Goal: Transaction & Acquisition: Download file/media

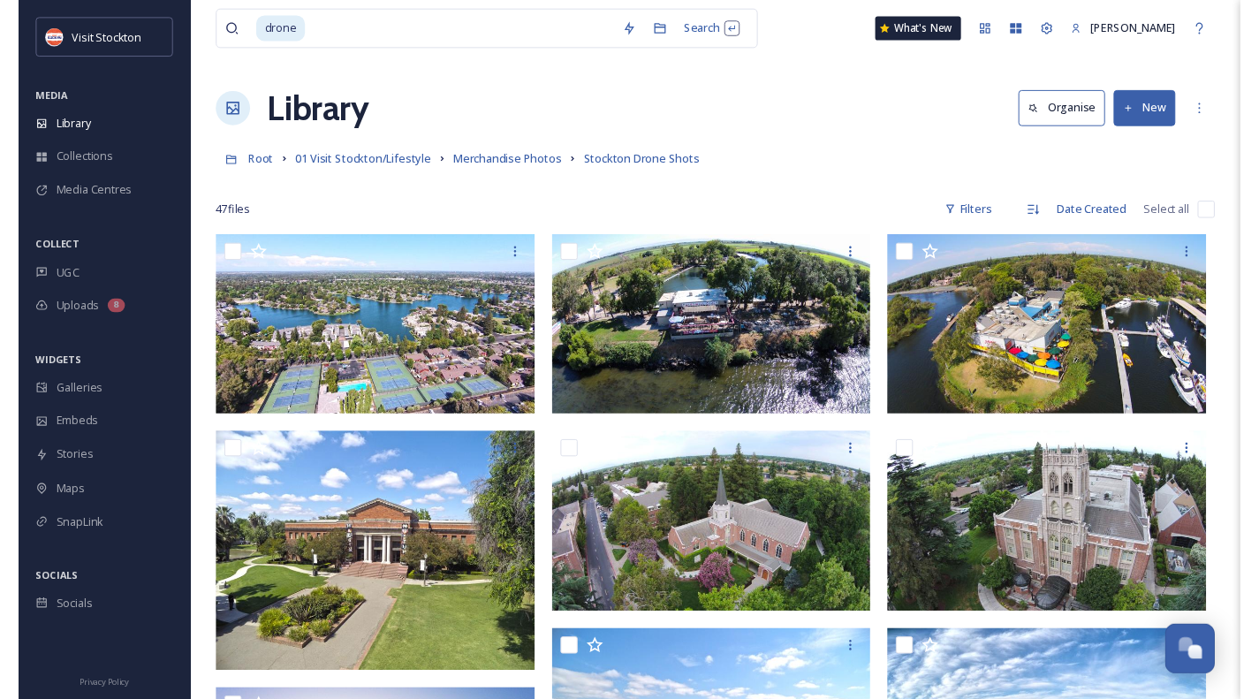
scroll to position [1076, 0]
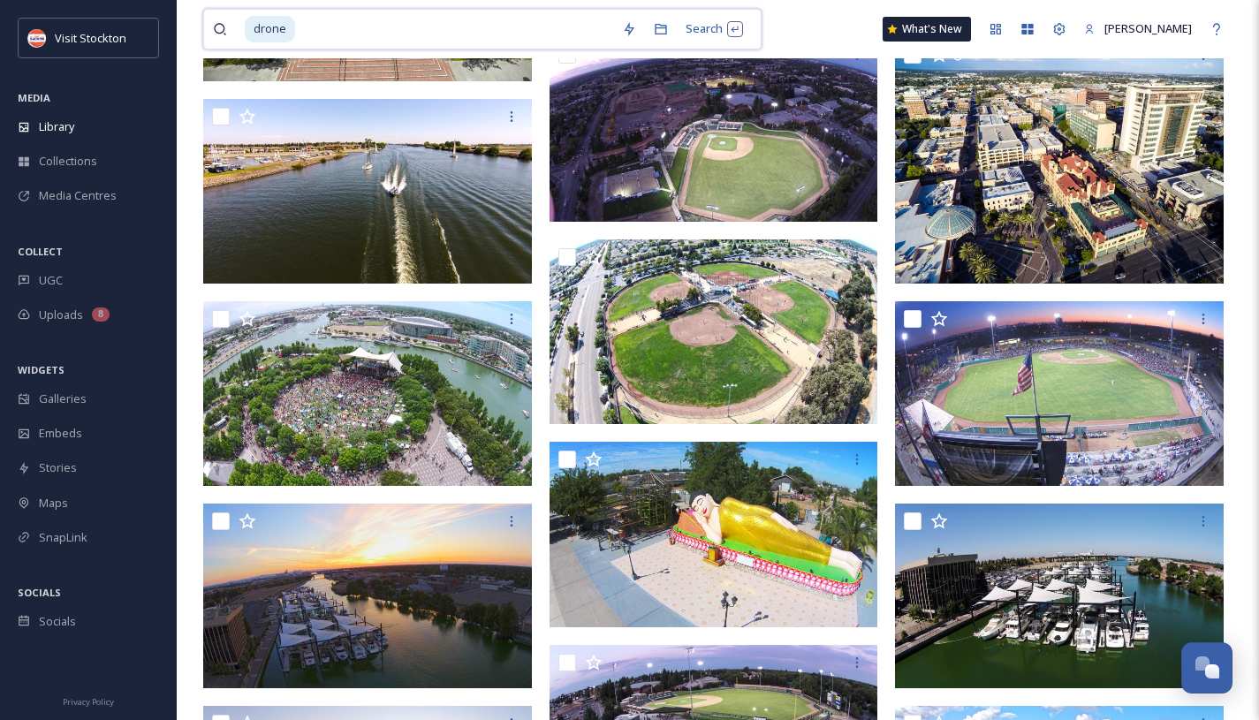
click at [320, 17] on input at bounding box center [455, 29] width 316 height 39
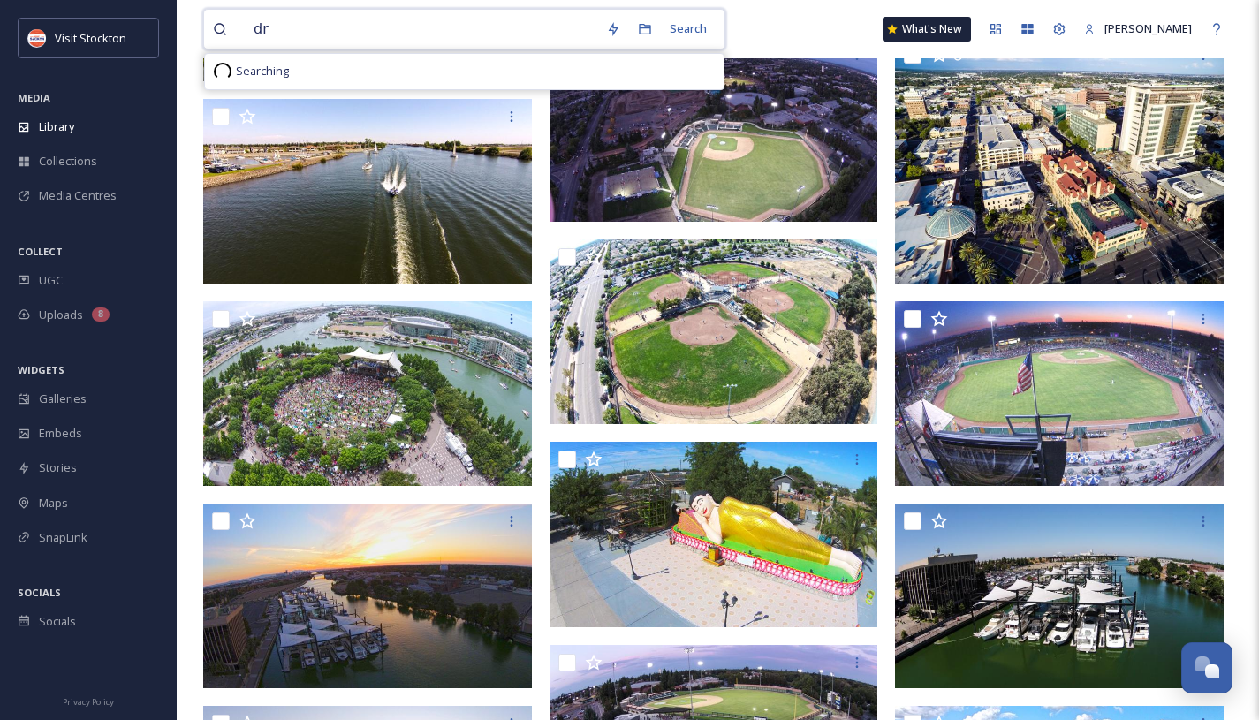
type input "d"
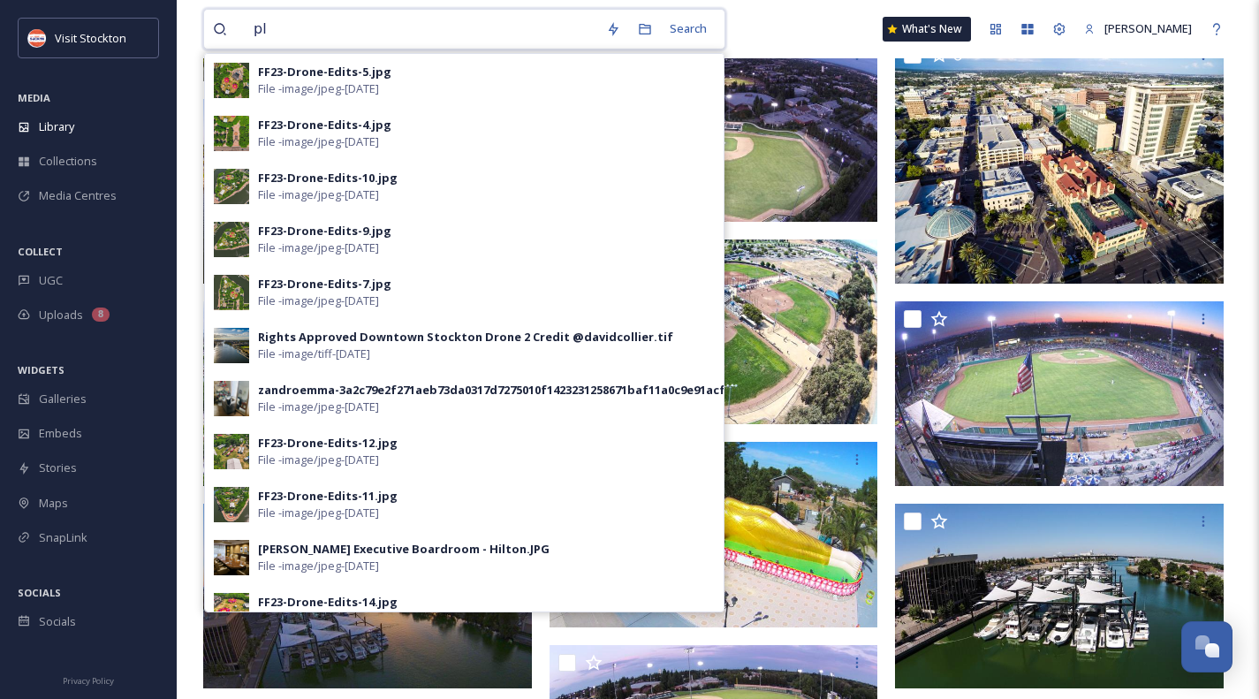
type input "p"
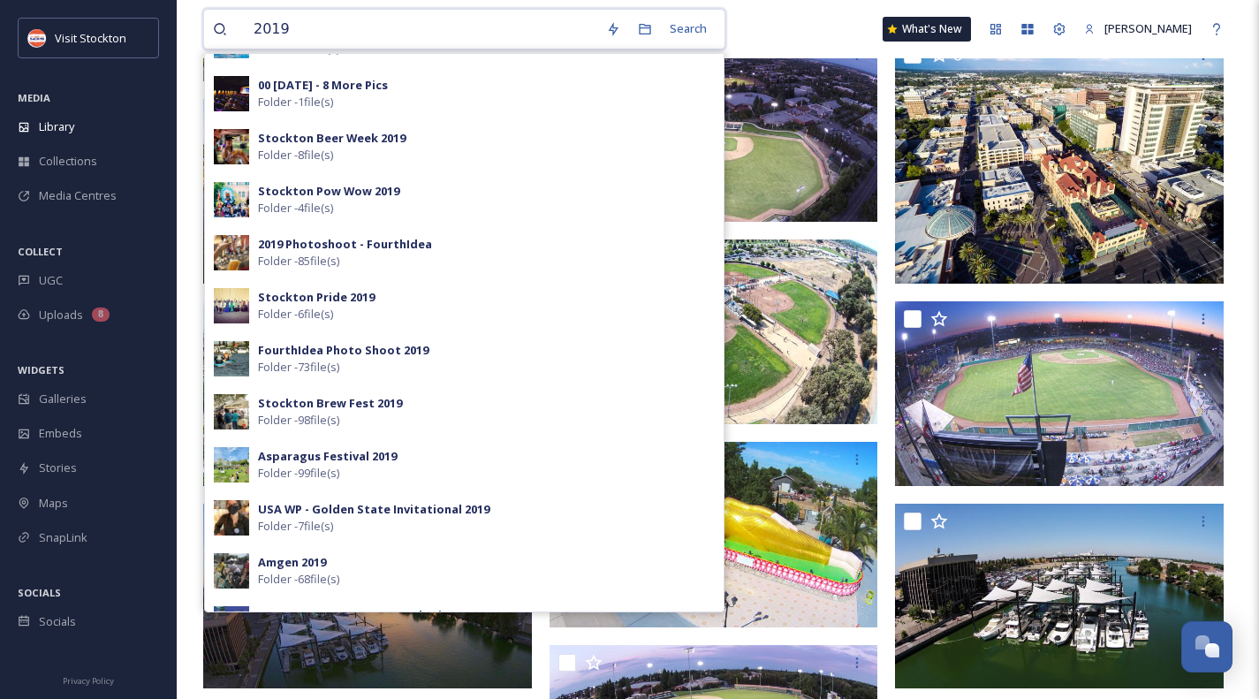
scroll to position [518, 0]
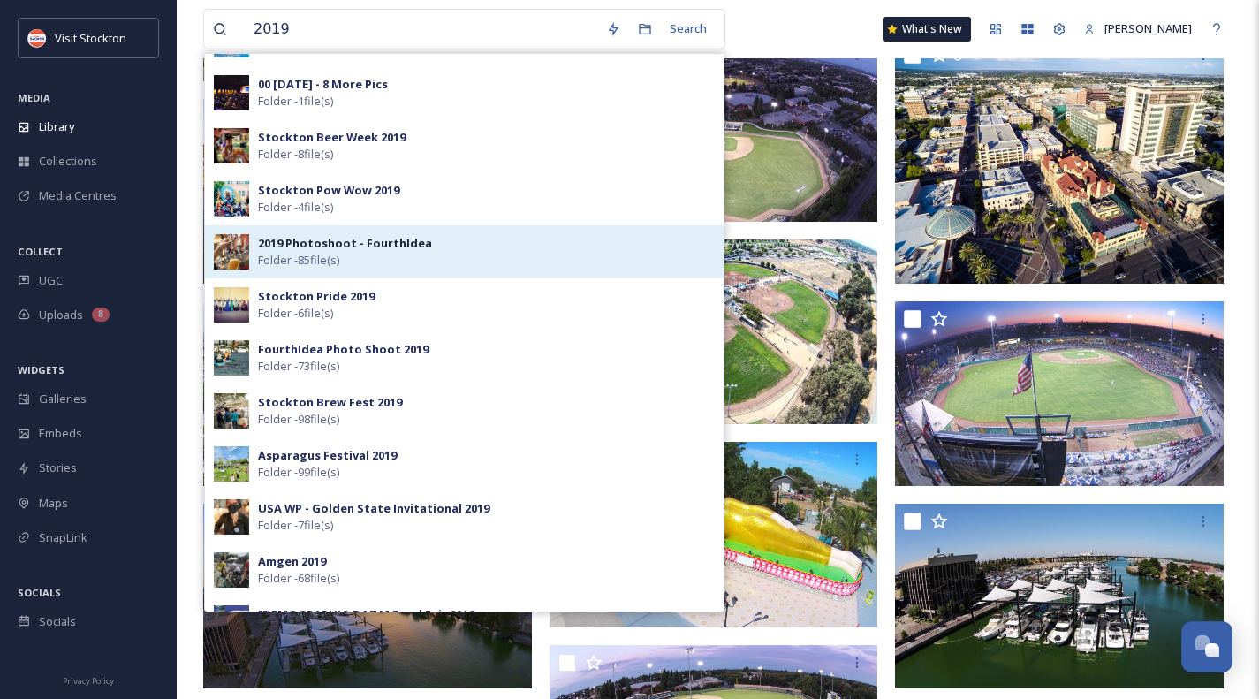
click at [367, 252] on div "2019 Photoshoot - FourthIdea Folder - 85 file(s)" at bounding box center [486, 252] width 457 height 34
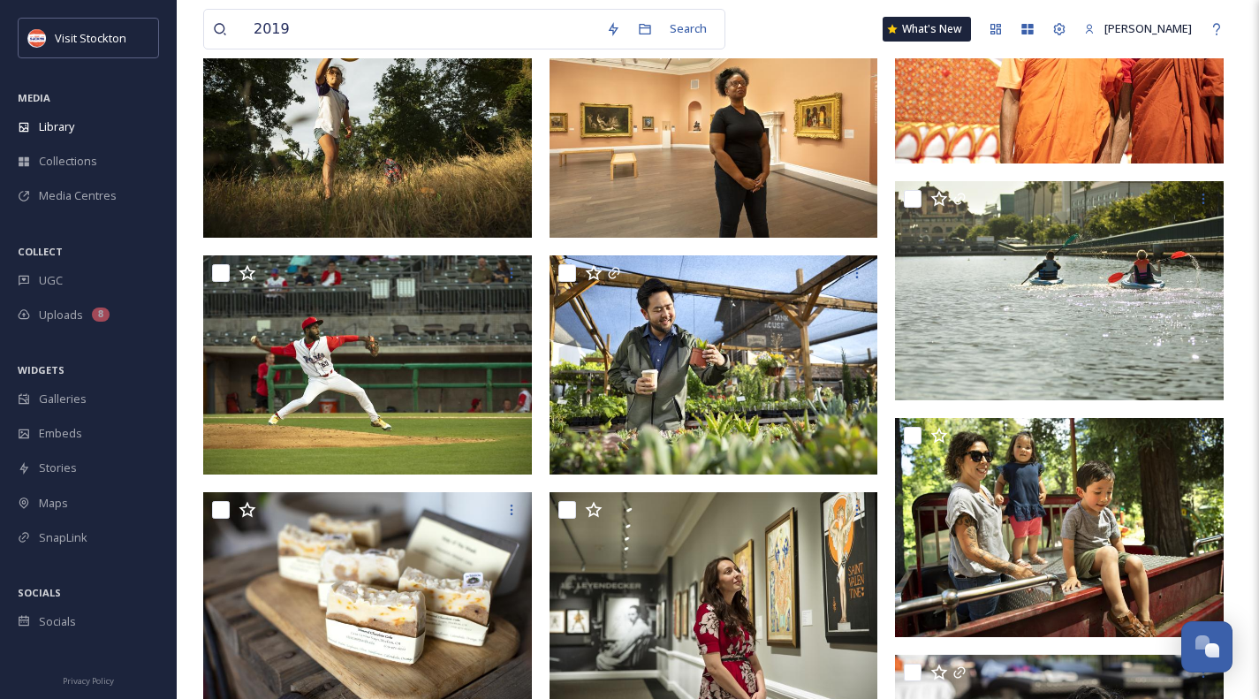
scroll to position [3850, 0]
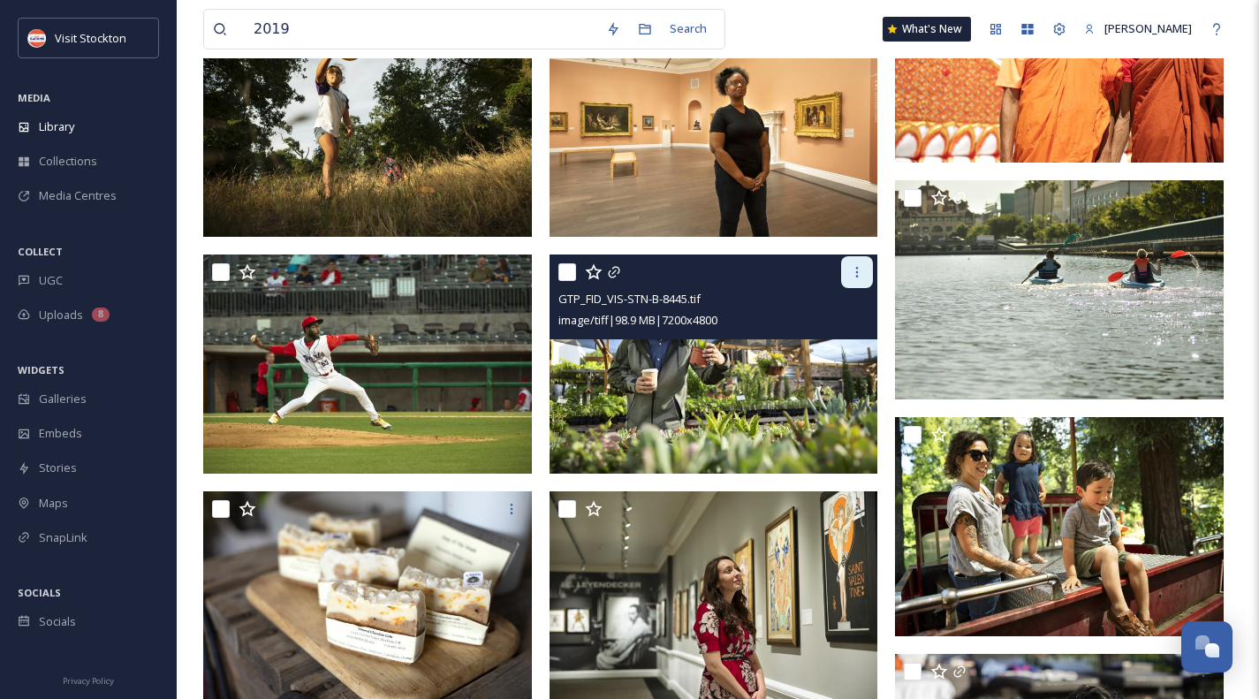
click at [854, 270] on icon at bounding box center [857, 272] width 14 height 14
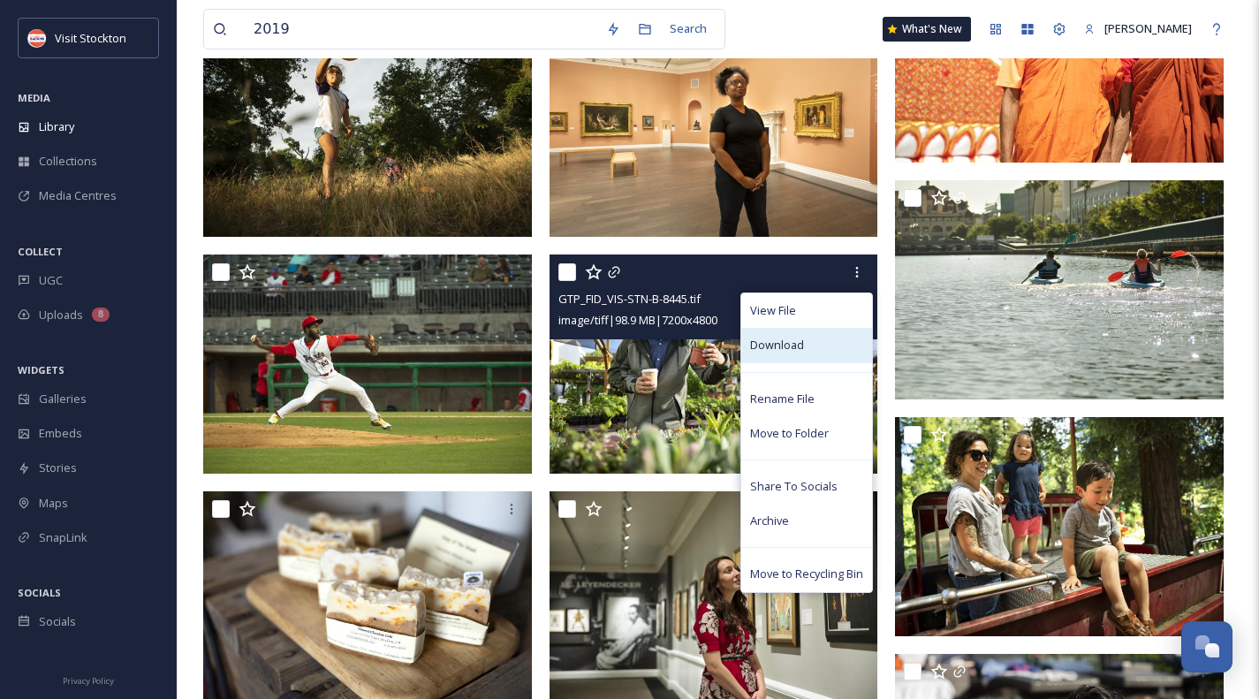
click at [811, 347] on div "Download" at bounding box center [806, 345] width 131 height 34
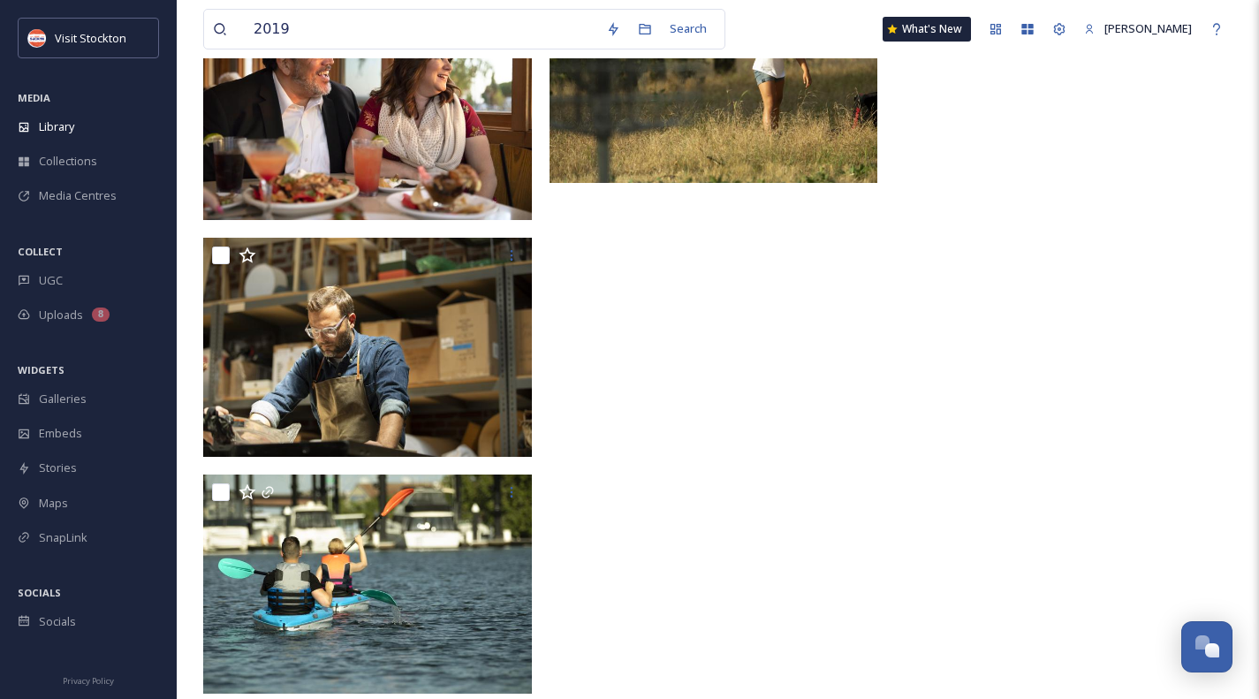
scroll to position [7518, 0]
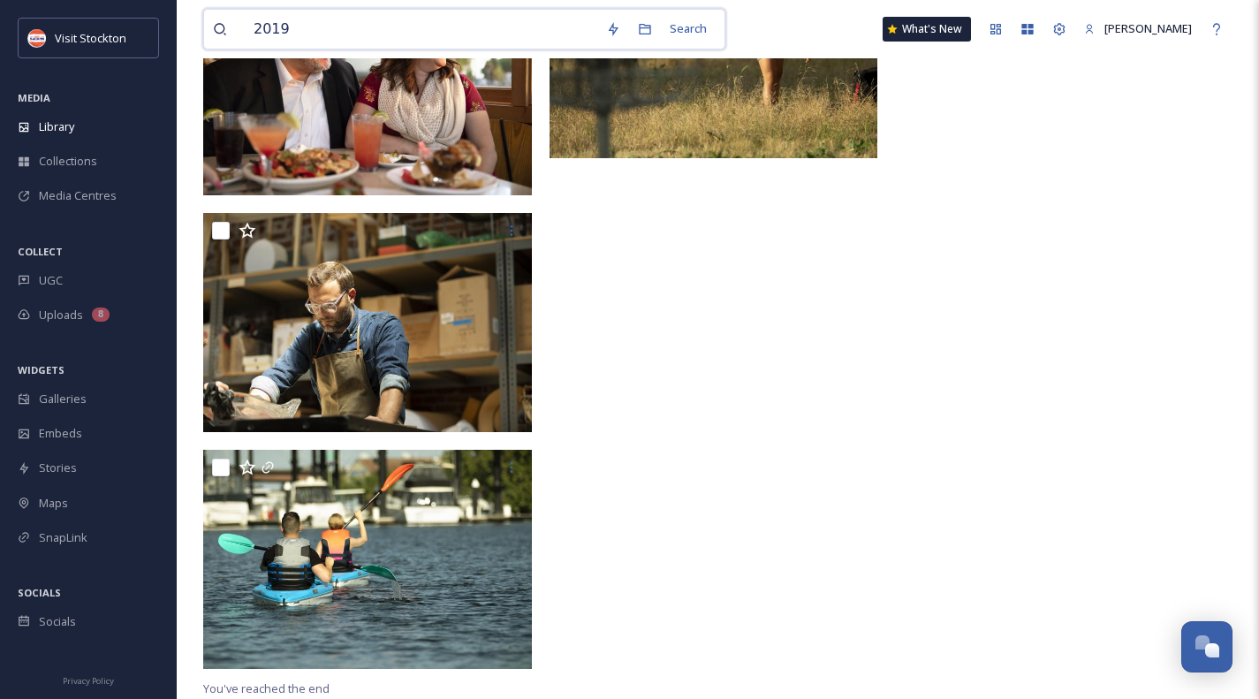
click at [353, 26] on input "2019" at bounding box center [421, 29] width 353 height 39
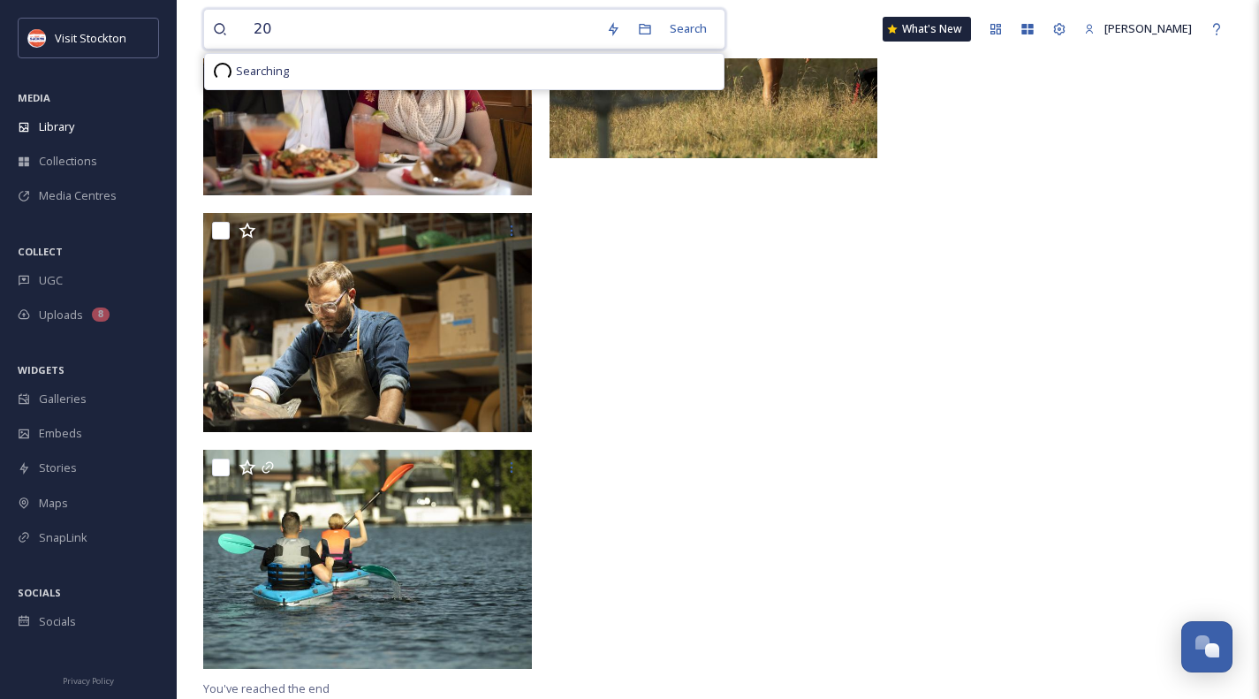
type input "2"
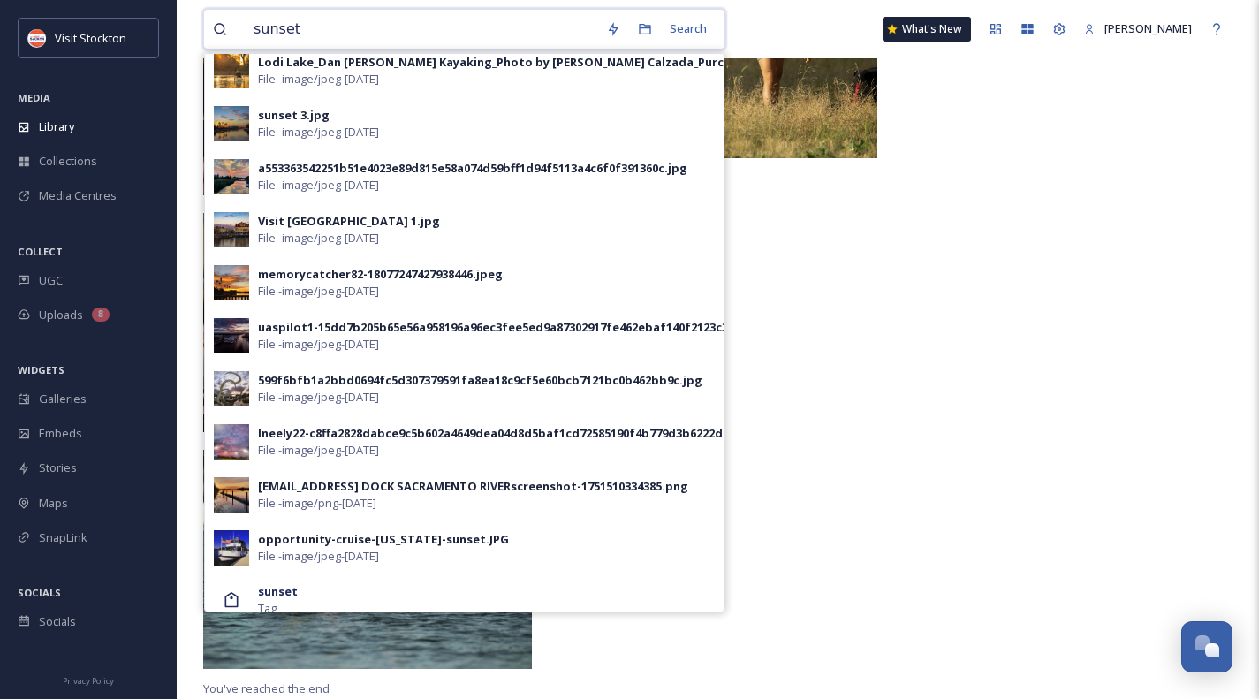
scroll to position [606, 0]
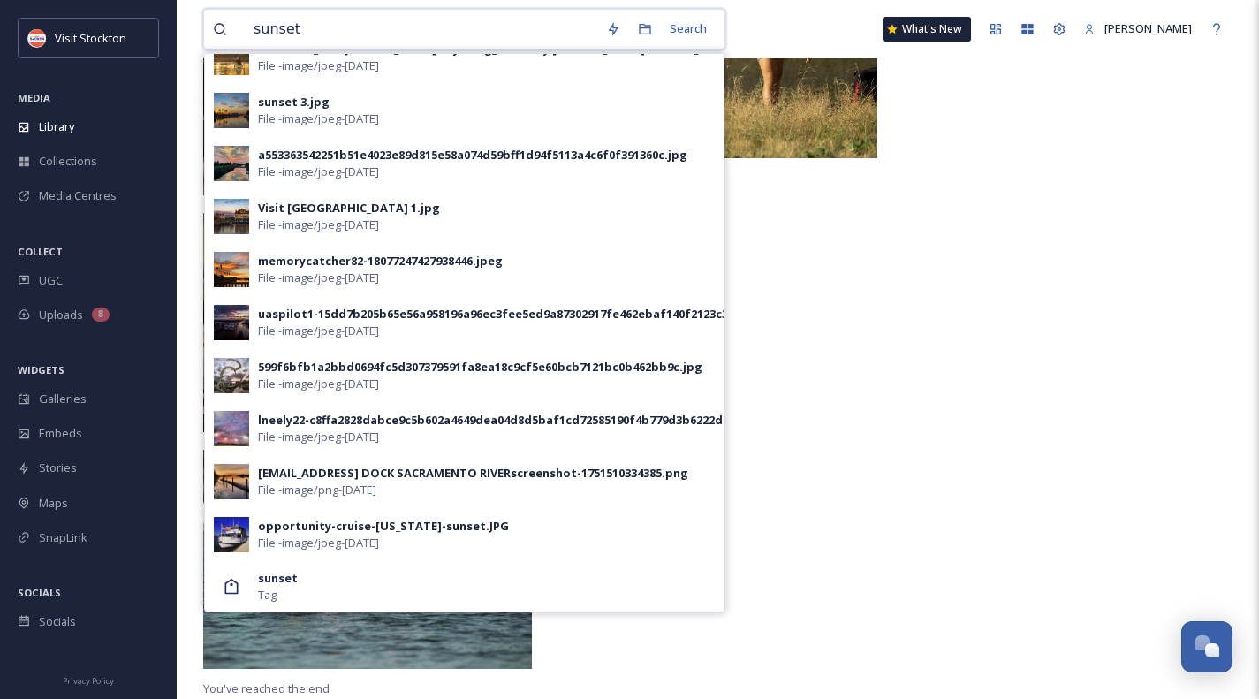
drag, startPoint x: 336, startPoint y: 25, endPoint x: 236, endPoint y: 25, distance: 99.9
click at [236, 25] on div "sunset" at bounding box center [405, 29] width 384 height 39
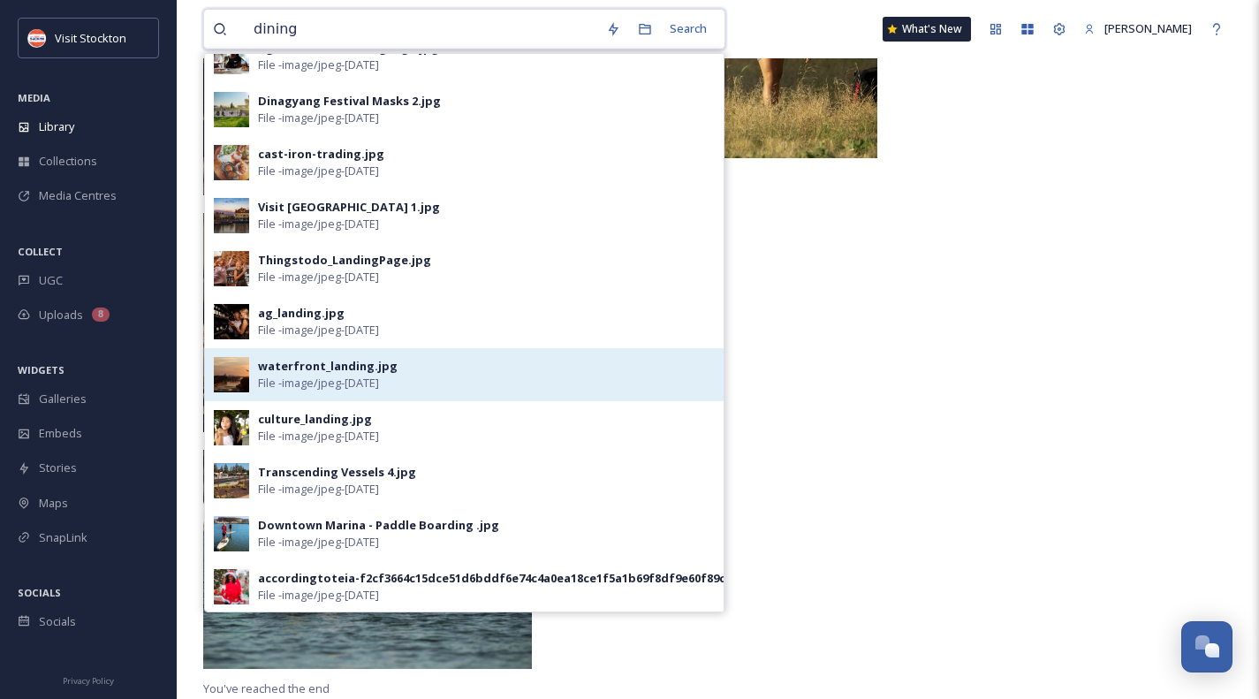
scroll to position [502, 0]
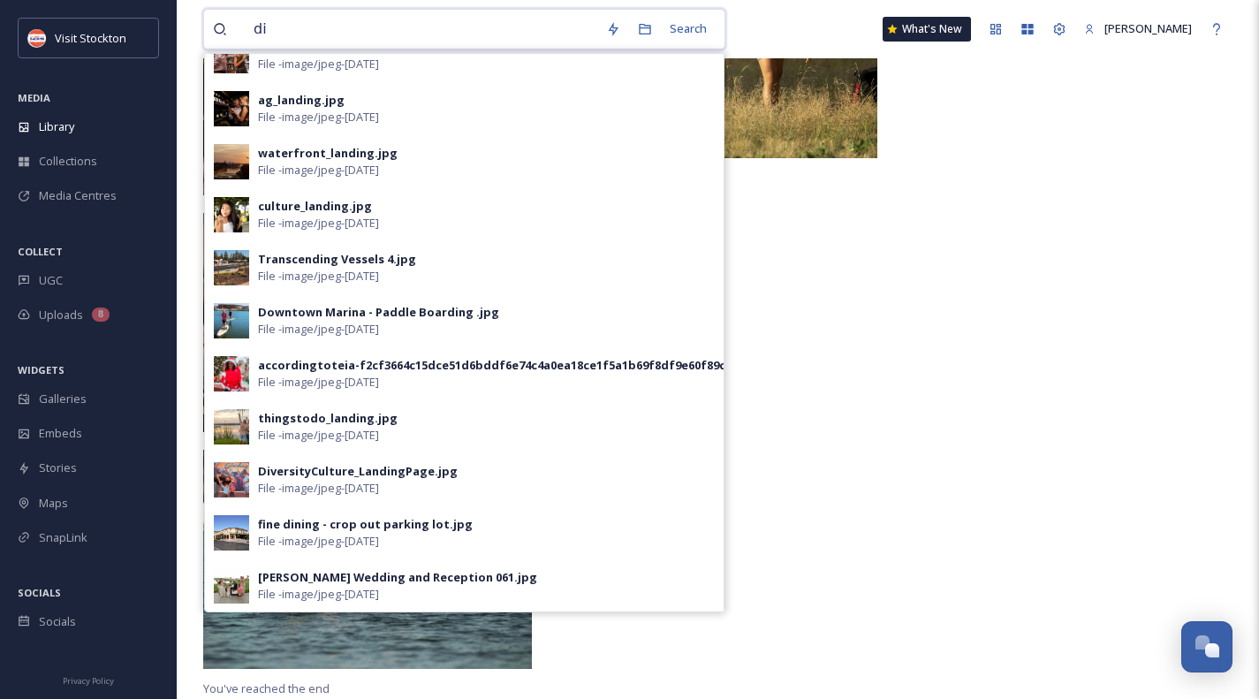
type input "d"
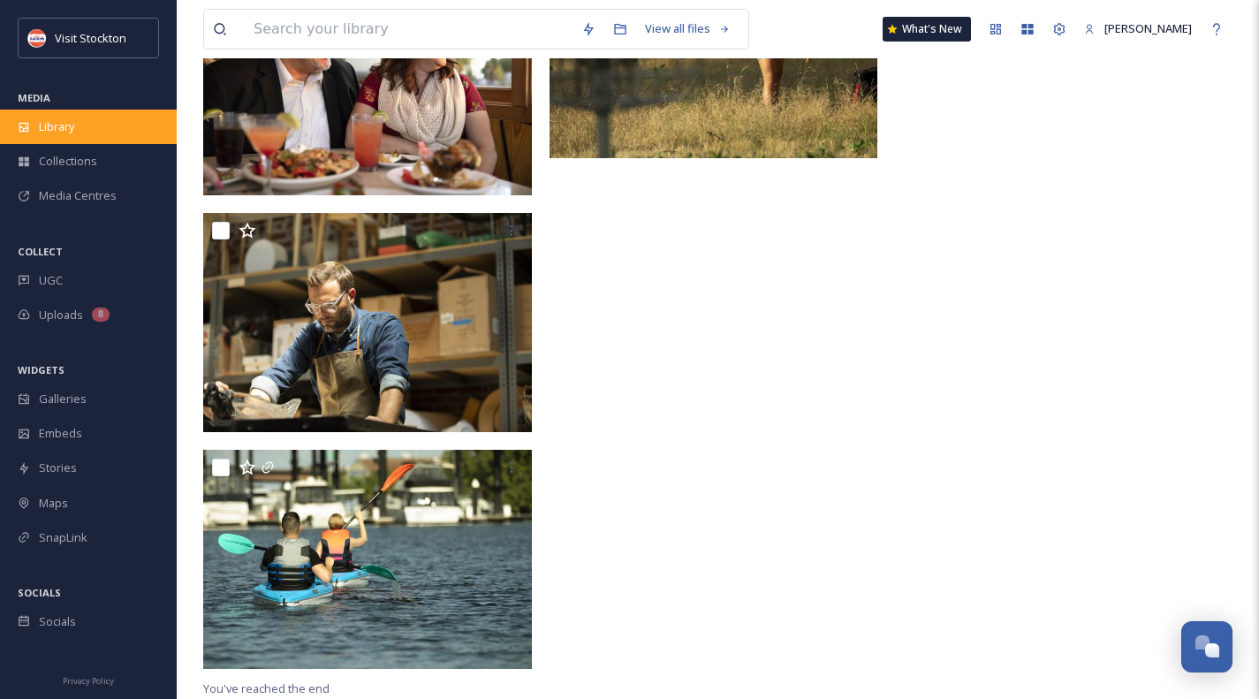
click at [60, 125] on span "Library" at bounding box center [56, 126] width 35 height 17
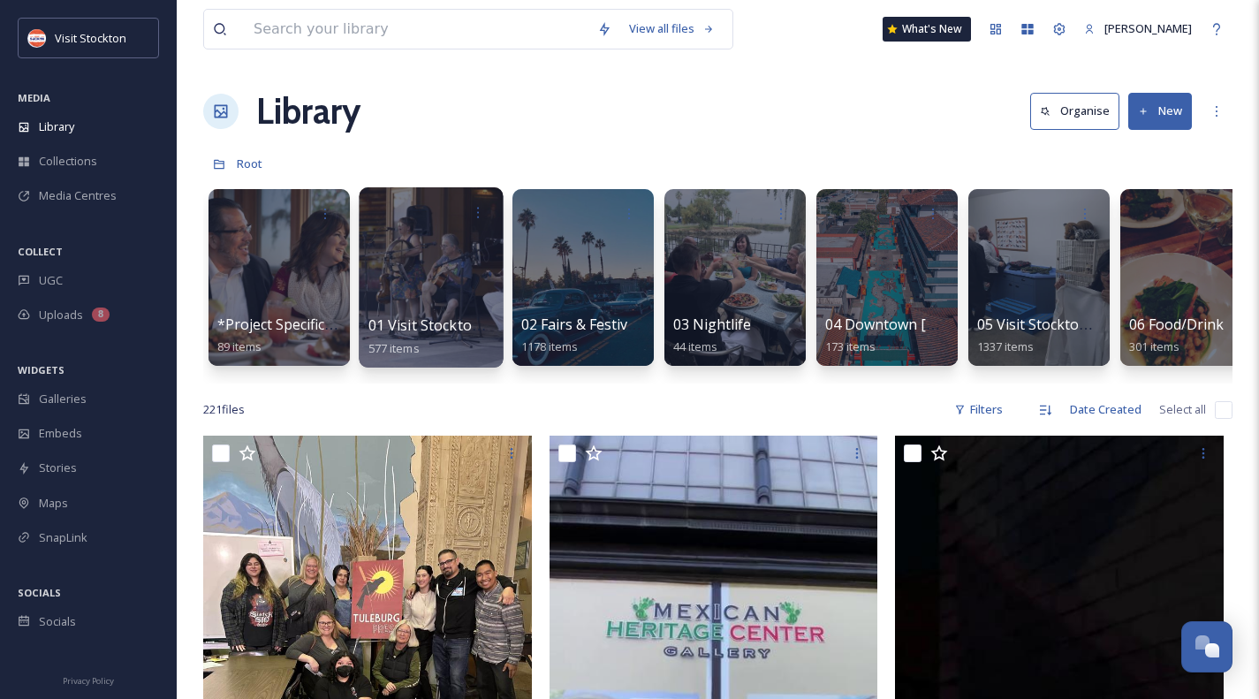
click at [444, 257] on div at bounding box center [431, 277] width 144 height 180
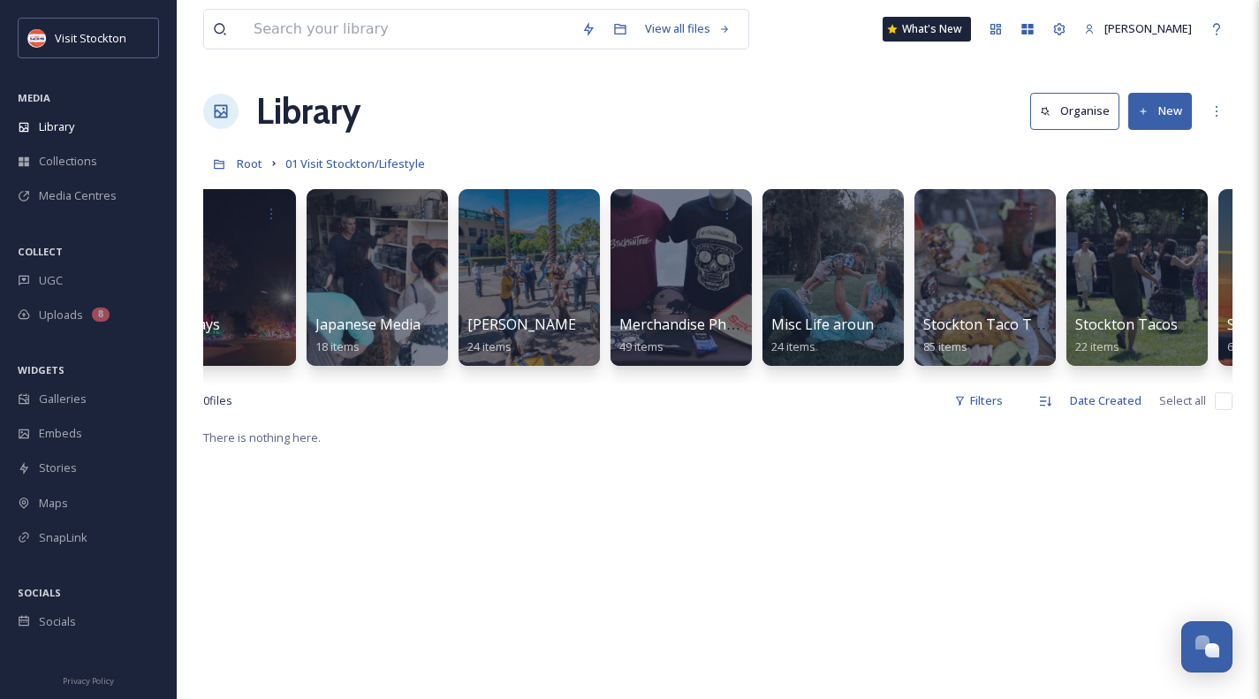
scroll to position [0, 1107]
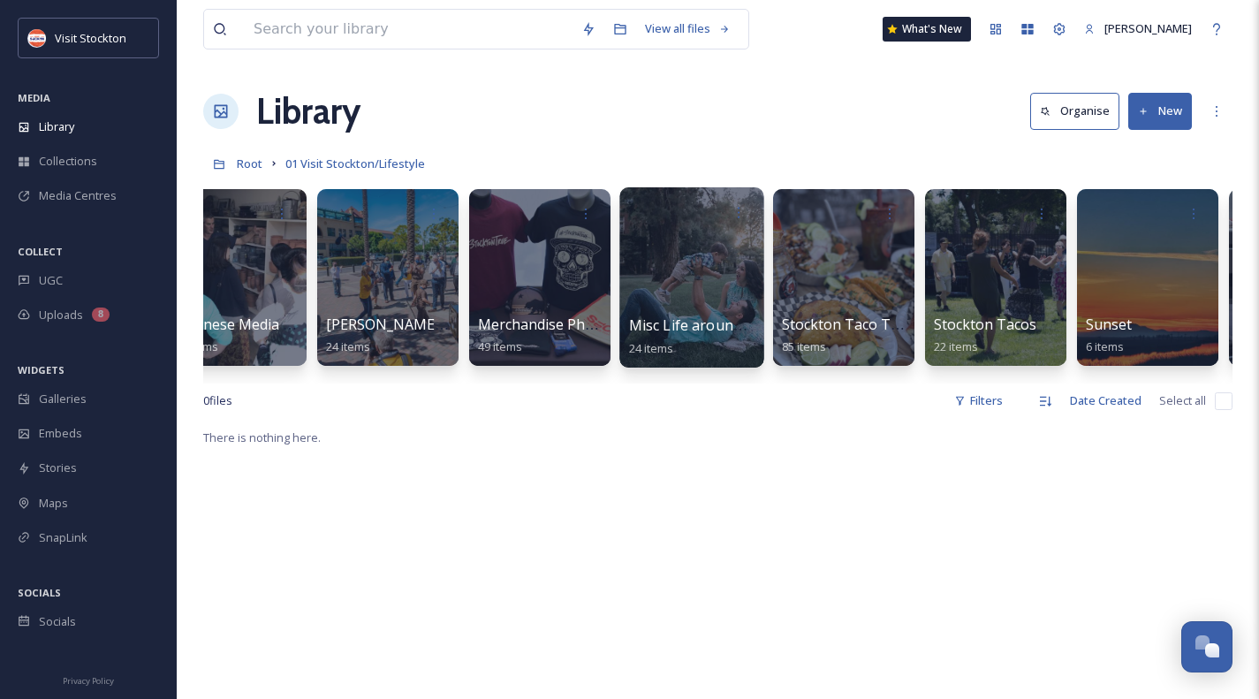
click at [658, 285] on div at bounding box center [691, 277] width 144 height 180
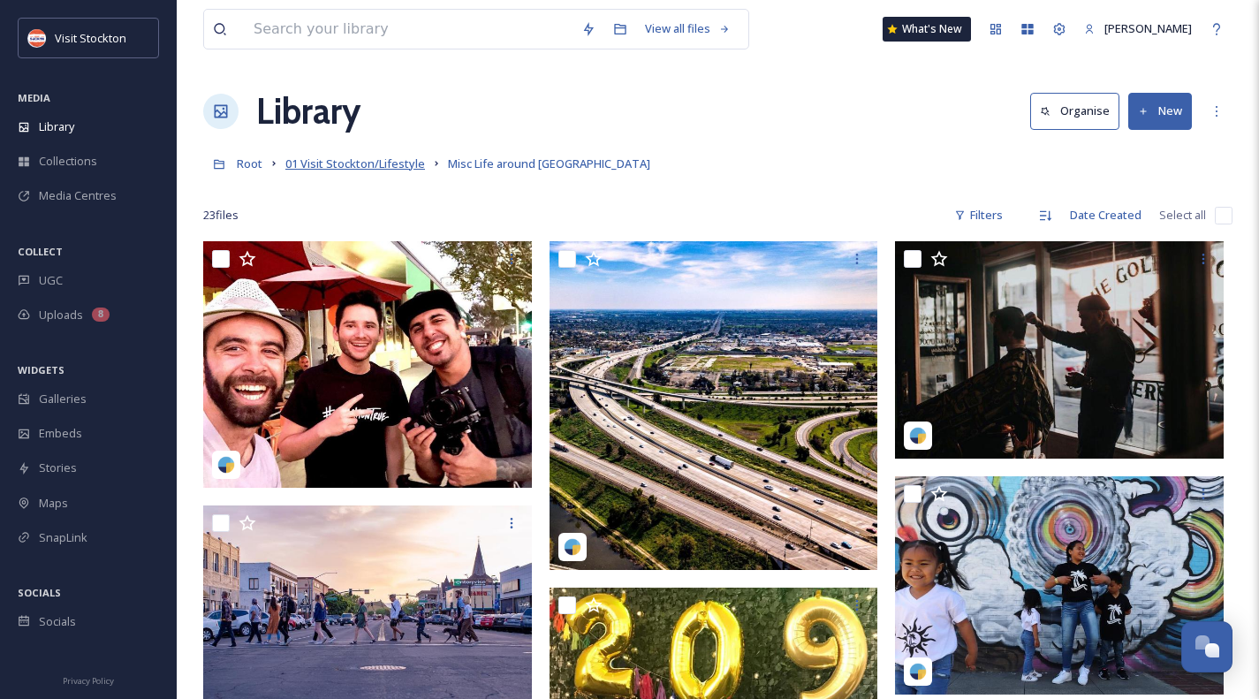
click at [356, 164] on span "01 Visit Stockton/Lifestyle" at bounding box center [355, 164] width 140 height 16
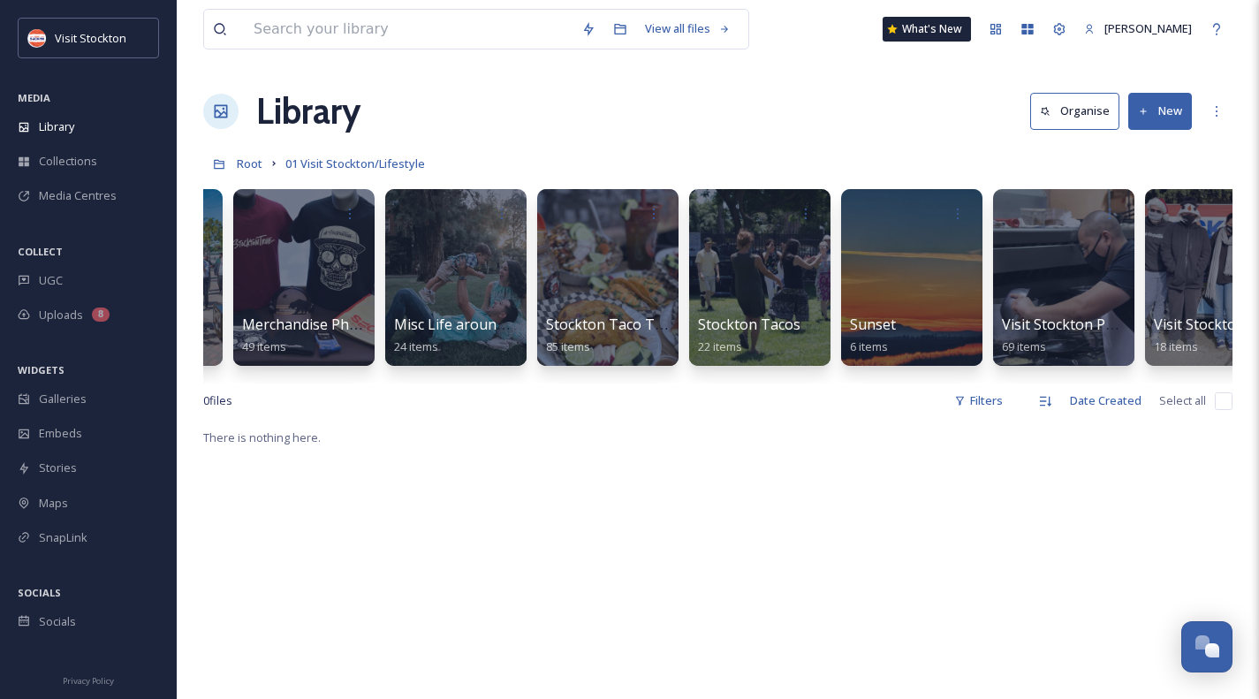
scroll to position [0, 1402]
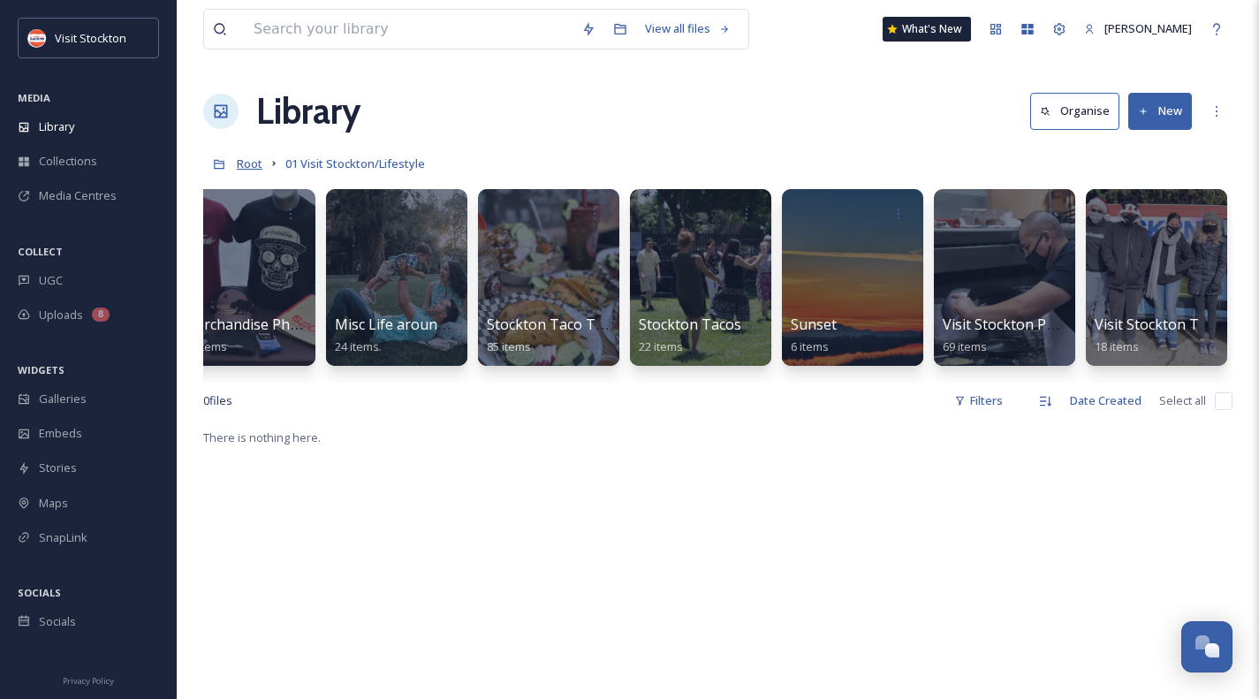
click at [247, 163] on span "Root" at bounding box center [250, 164] width 26 height 16
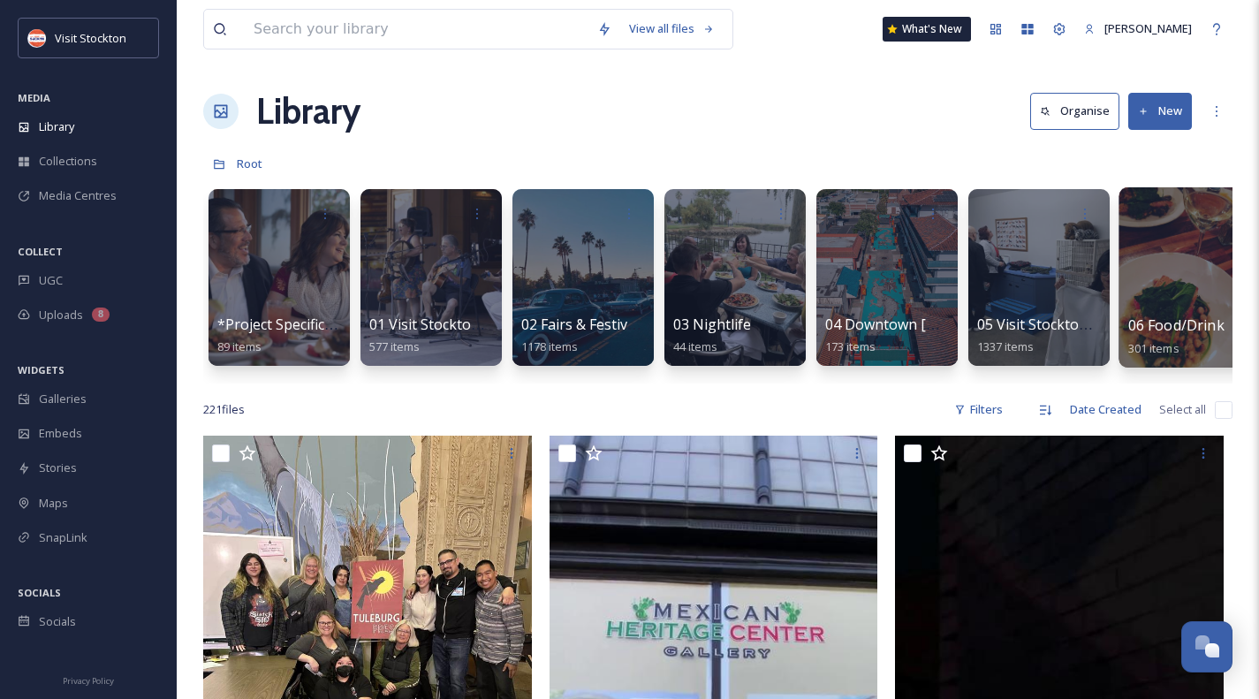
click at [1171, 285] on div at bounding box center [1191, 277] width 144 height 180
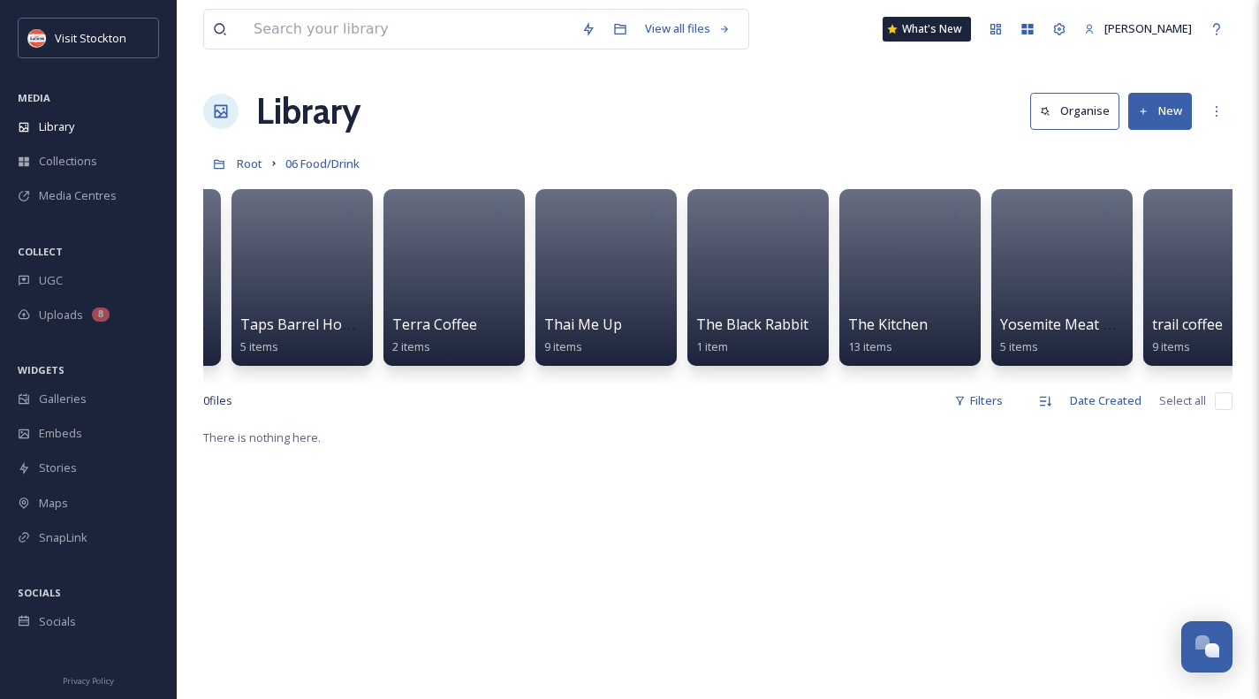
scroll to position [0, 6418]
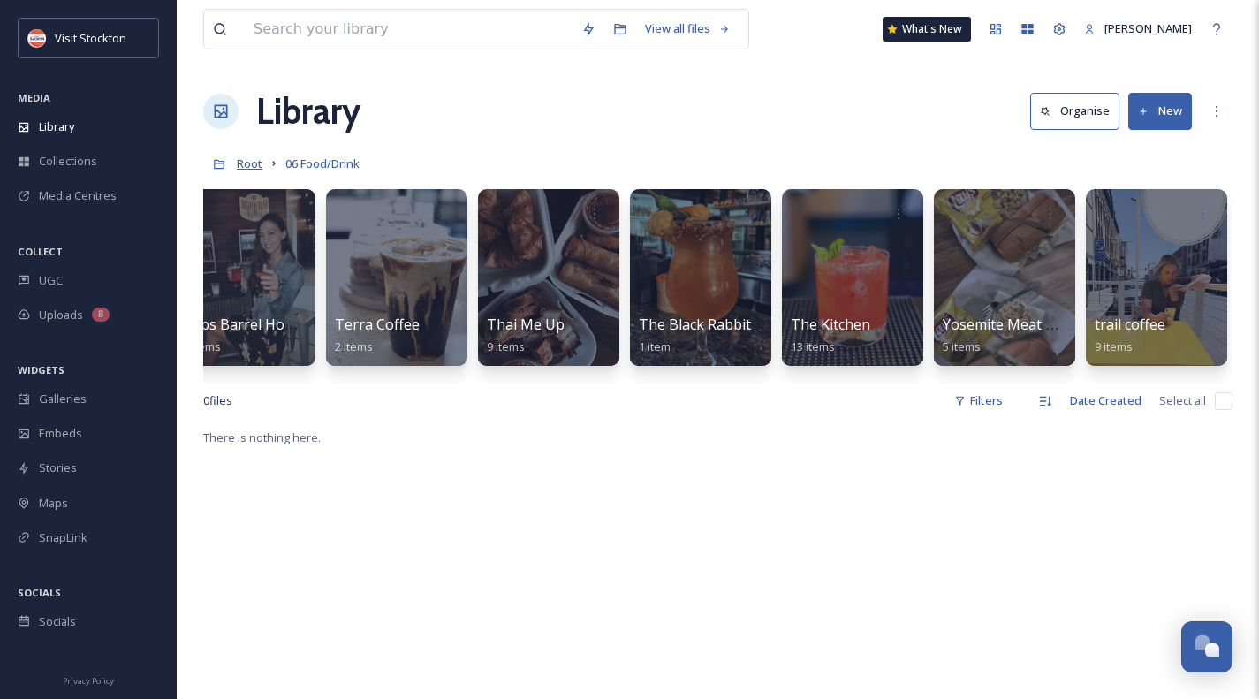
click at [247, 163] on span "Root" at bounding box center [250, 164] width 26 height 16
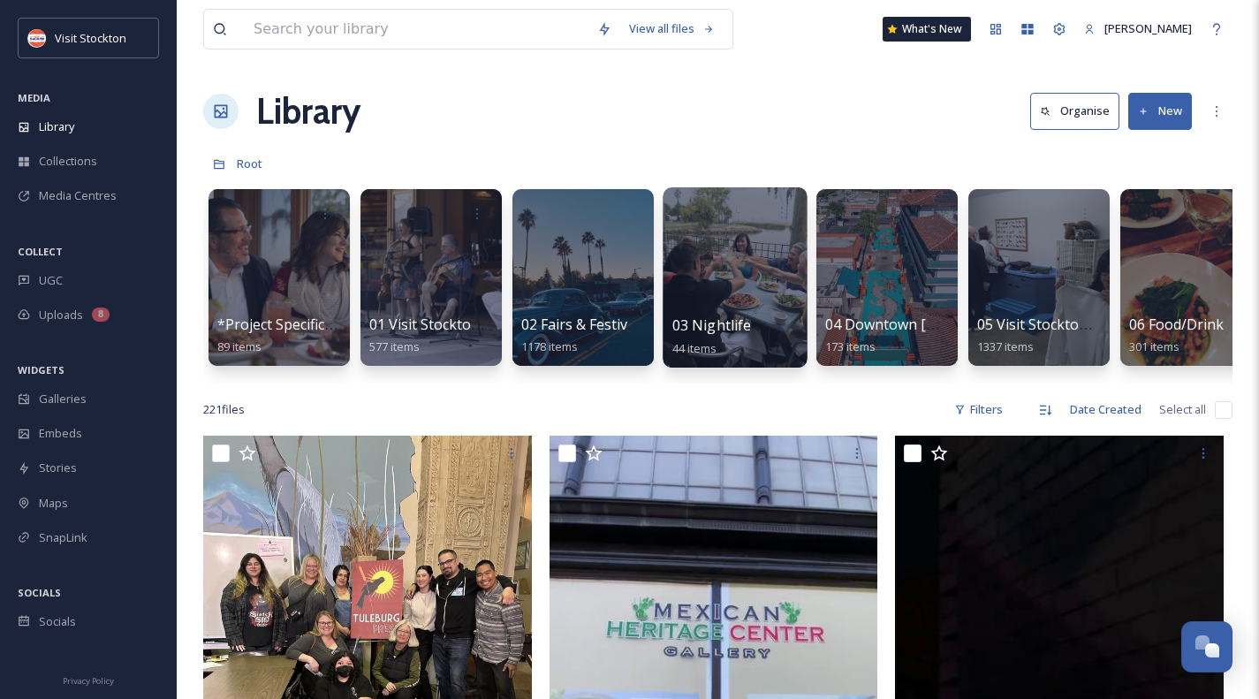
click at [704, 239] on div at bounding box center [735, 277] width 144 height 180
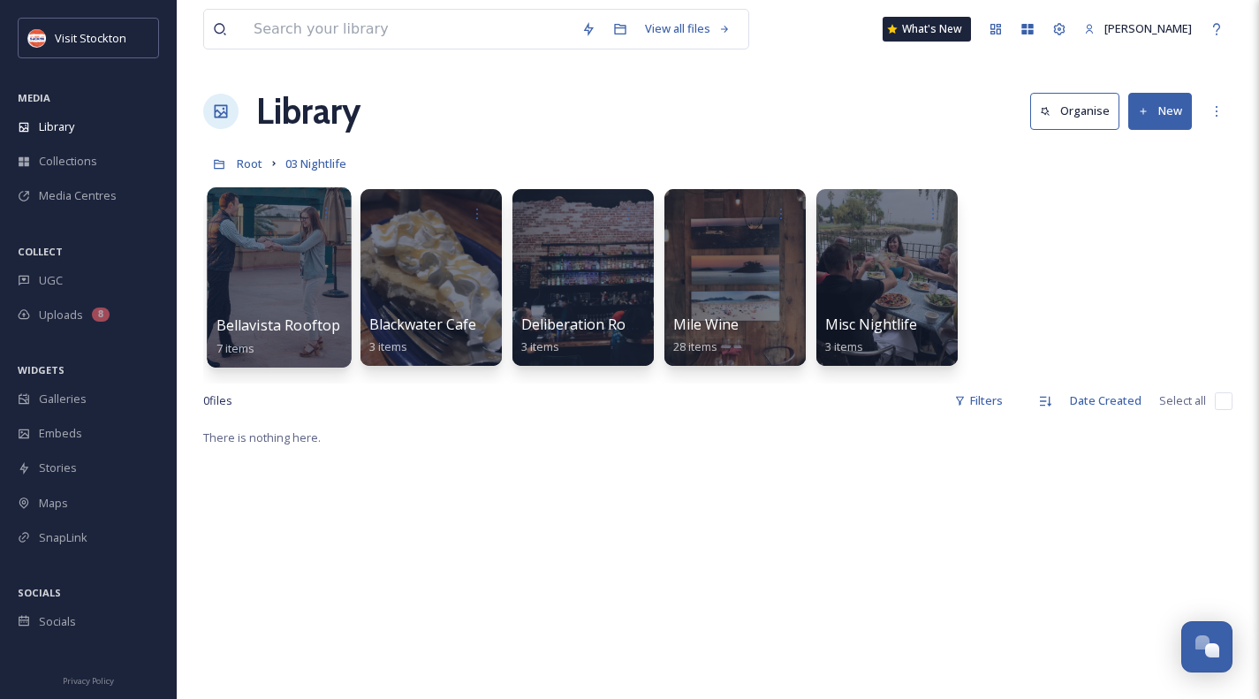
click at [310, 247] on div at bounding box center [279, 277] width 144 height 180
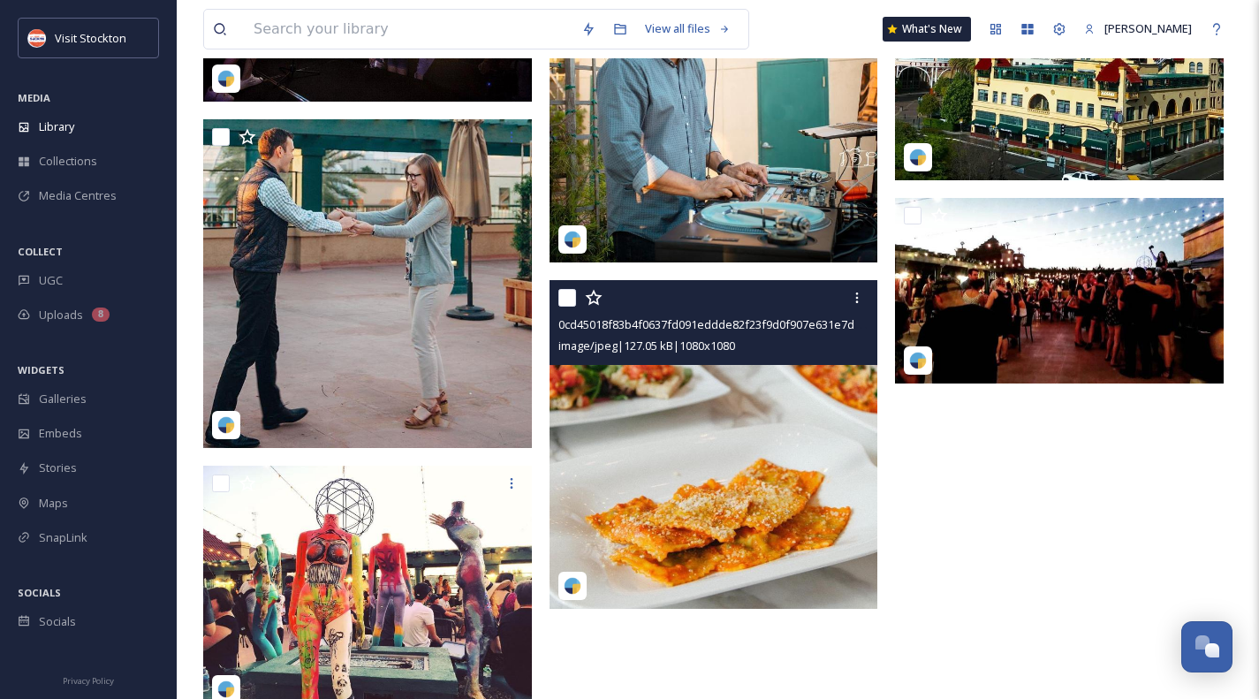
scroll to position [432, 0]
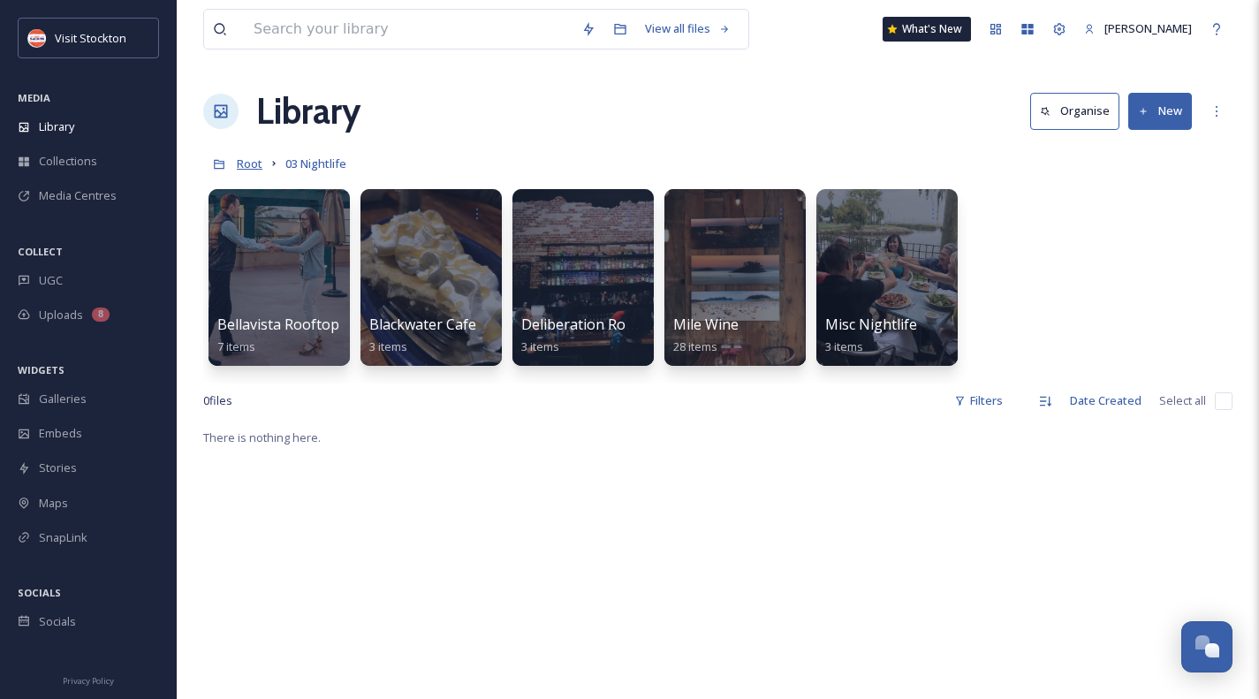
click at [249, 163] on span "Root" at bounding box center [250, 164] width 26 height 16
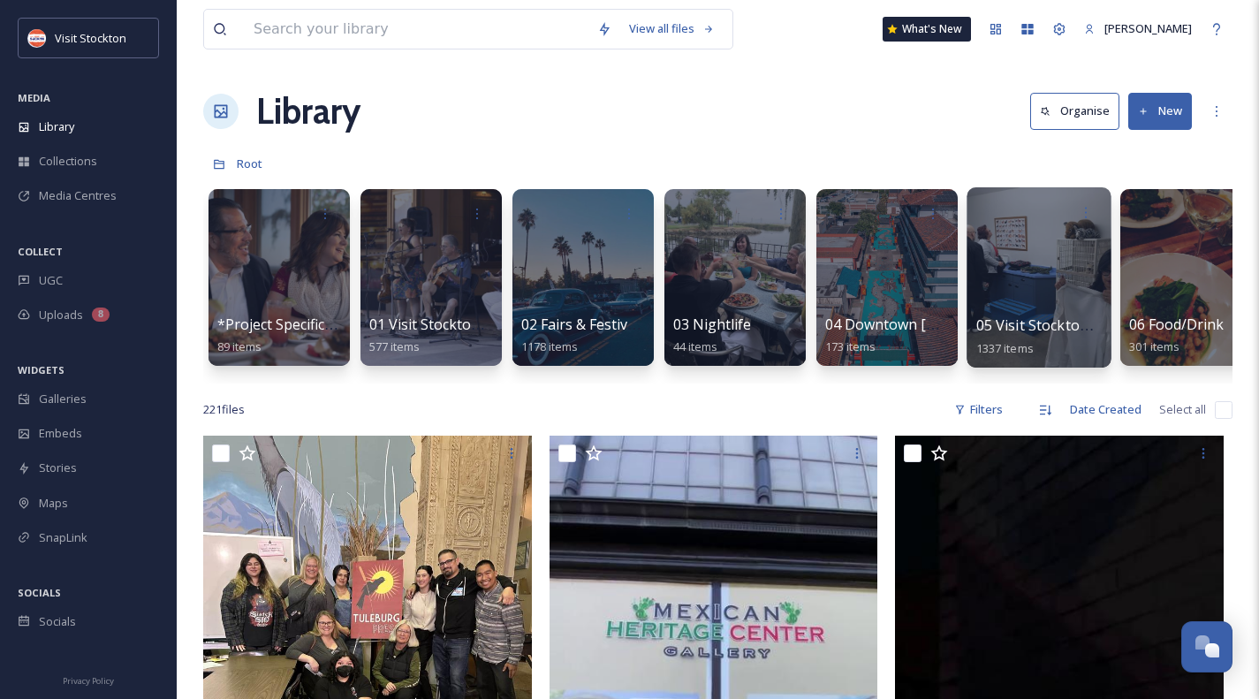
click at [1040, 276] on div at bounding box center [1039, 277] width 144 height 180
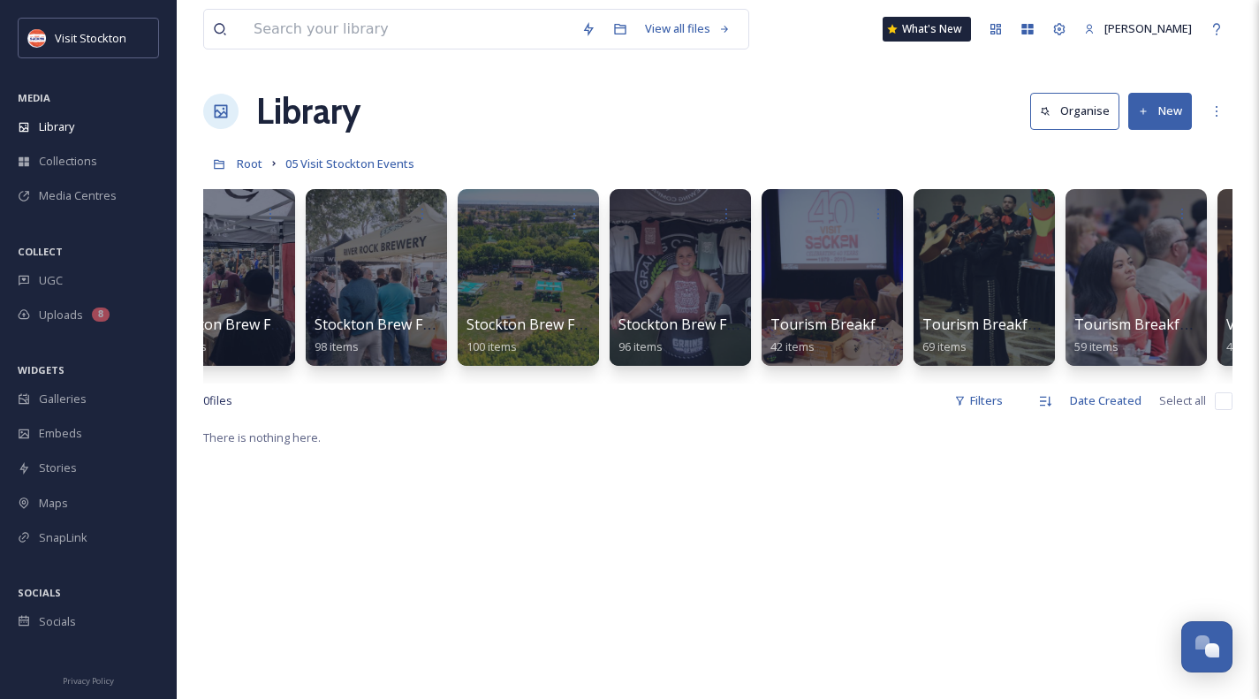
scroll to position [0, 1250]
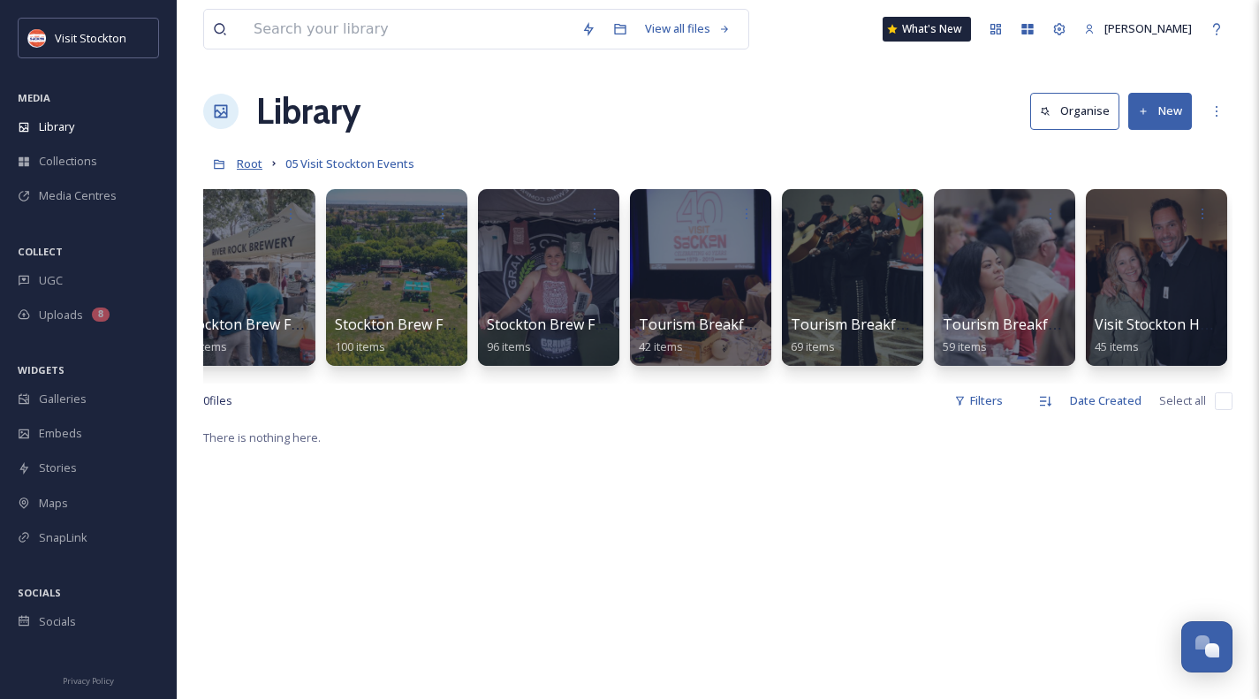
click at [247, 162] on span "Root" at bounding box center [250, 164] width 26 height 16
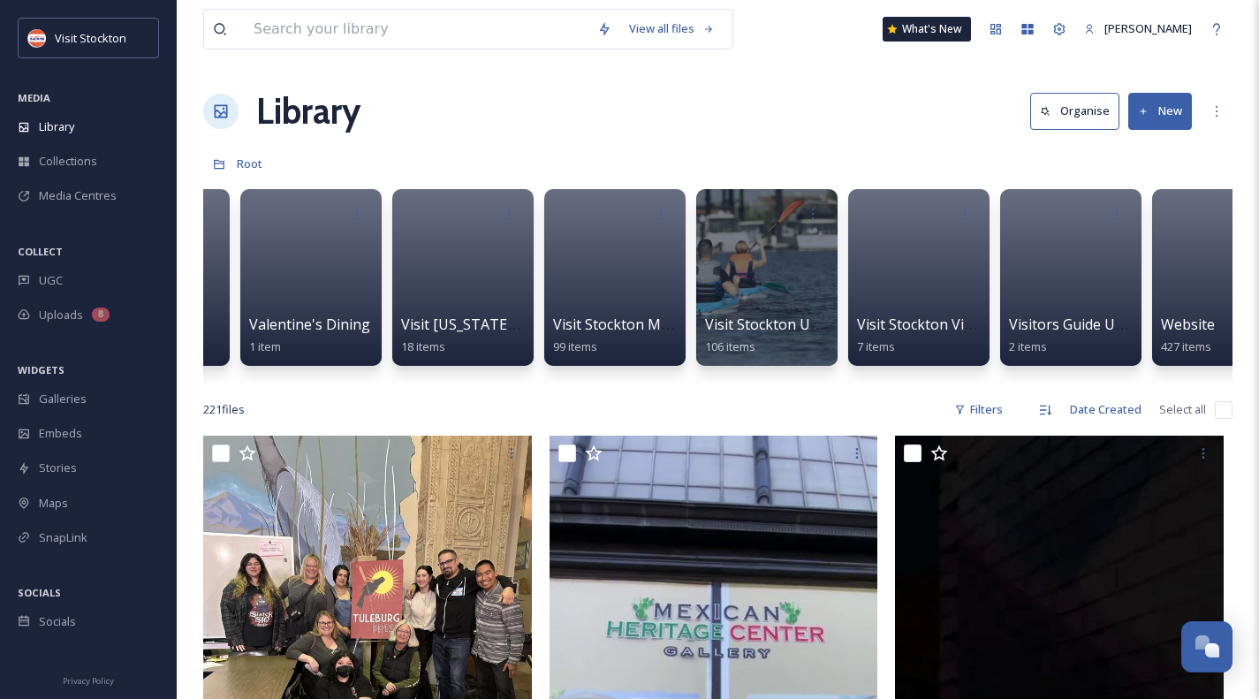
scroll to position [0, 8090]
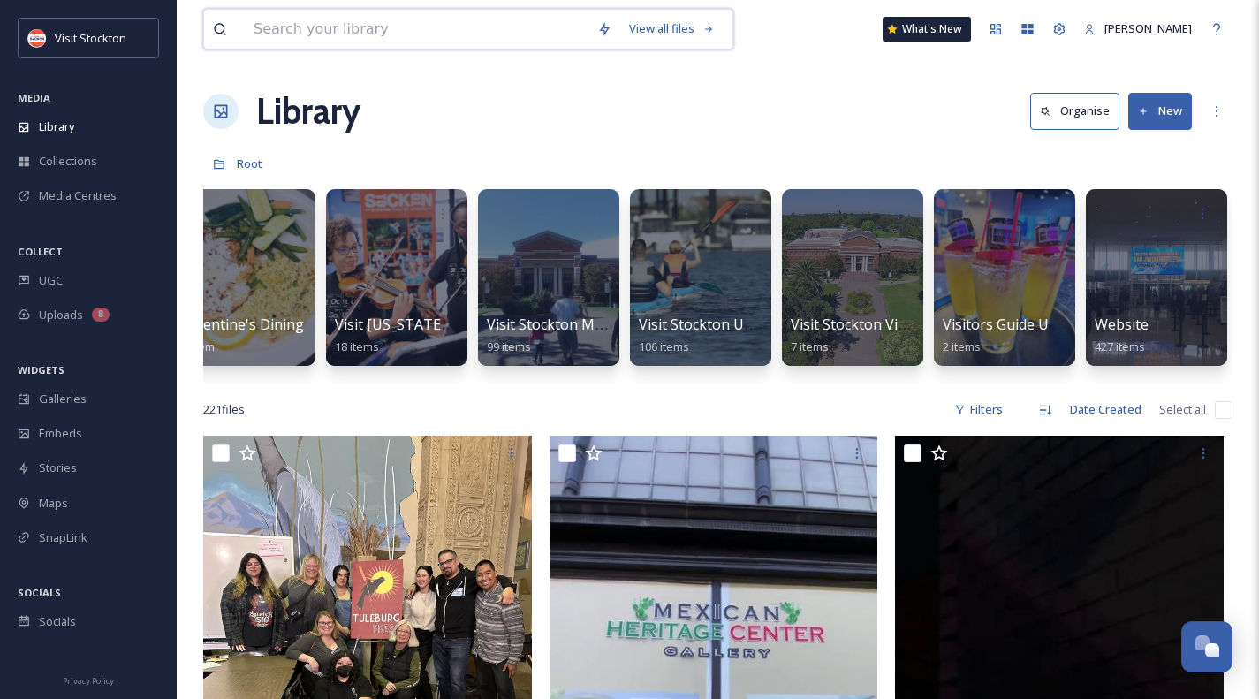
click at [475, 31] on input at bounding box center [417, 29] width 344 height 39
type input "c"
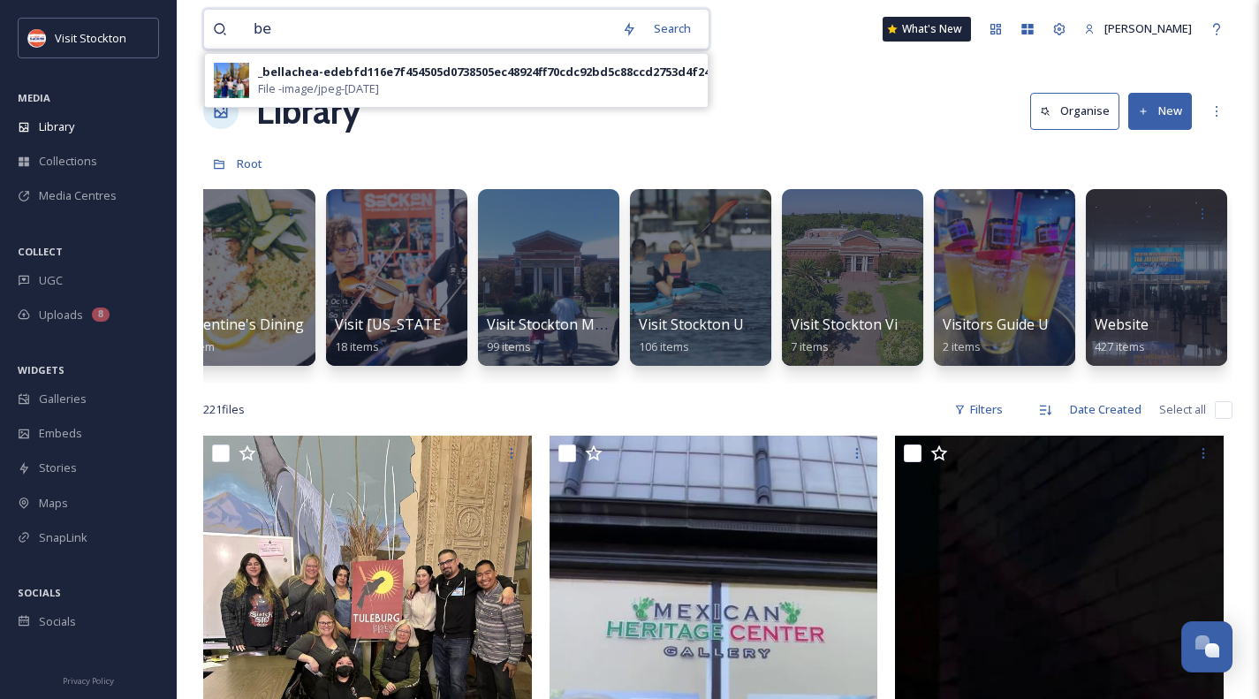
type input "b"
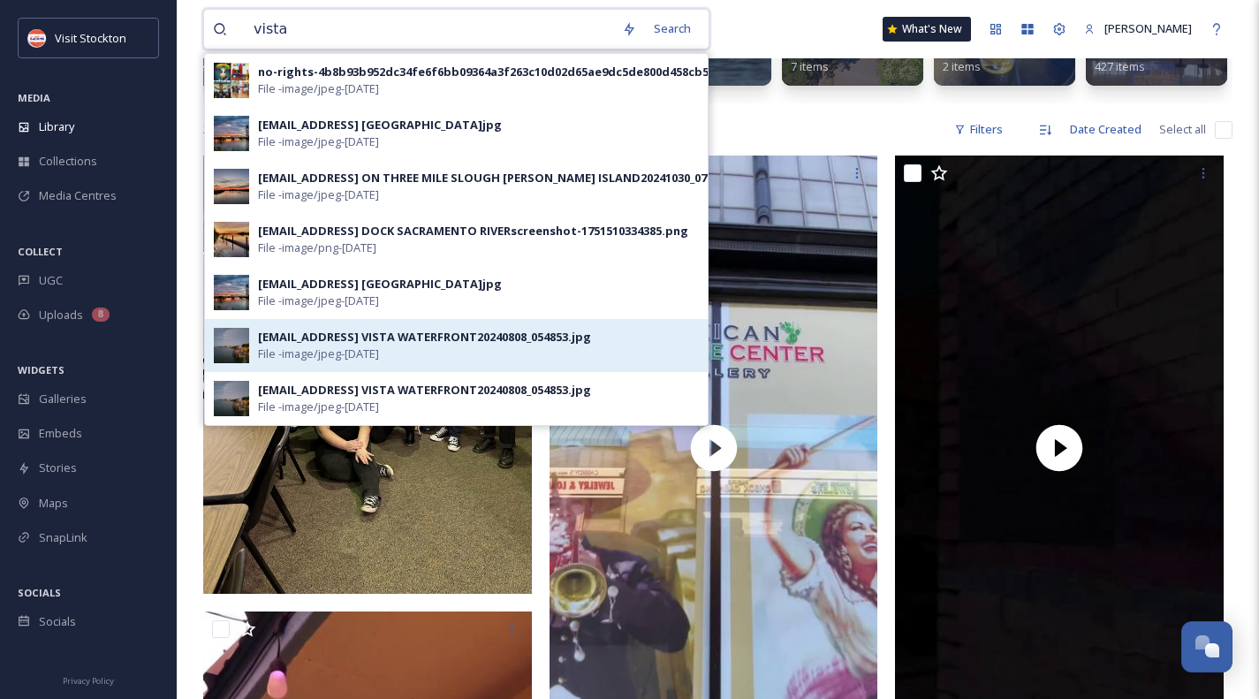
scroll to position [281, 0]
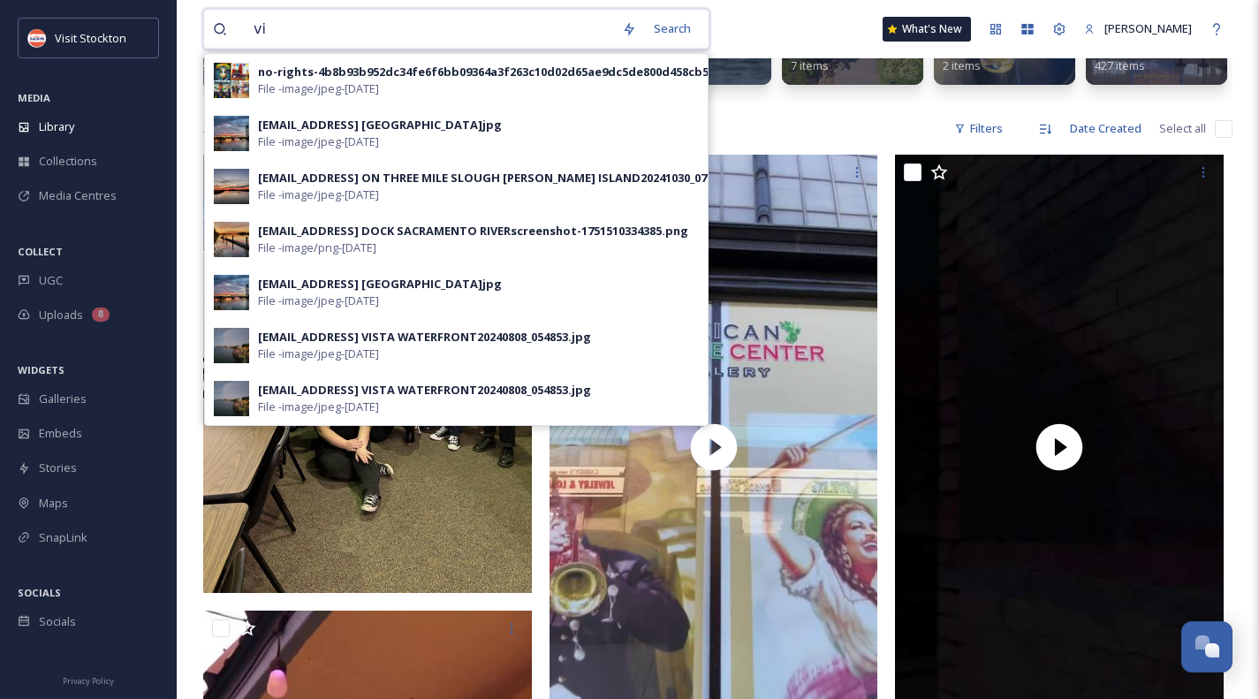
type input "v"
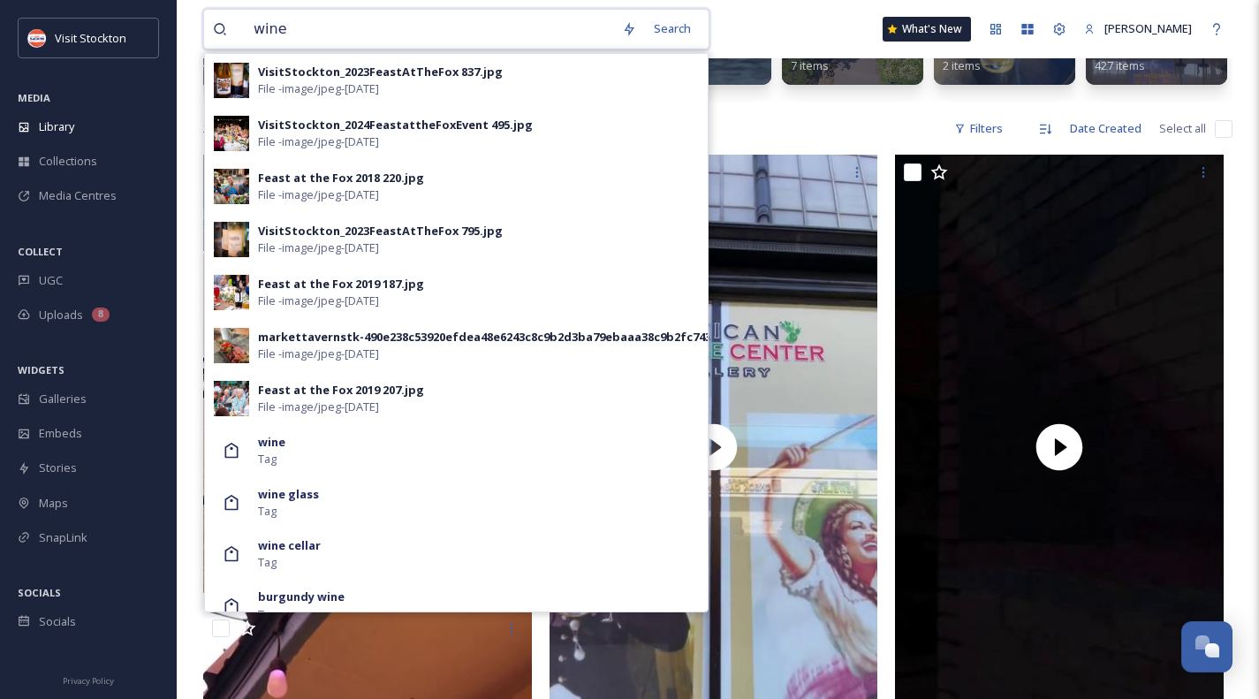
scroll to position [1341, 0]
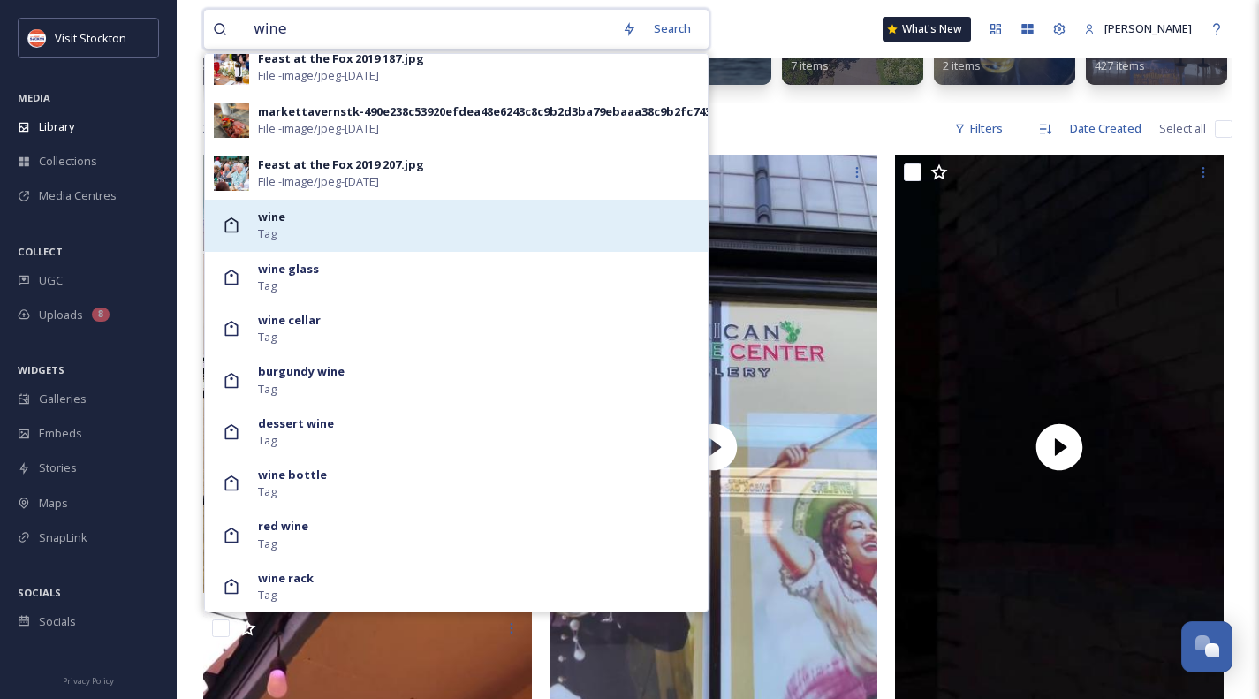
type input "wine"
click at [295, 233] on div "wine Tag" at bounding box center [478, 226] width 441 height 34
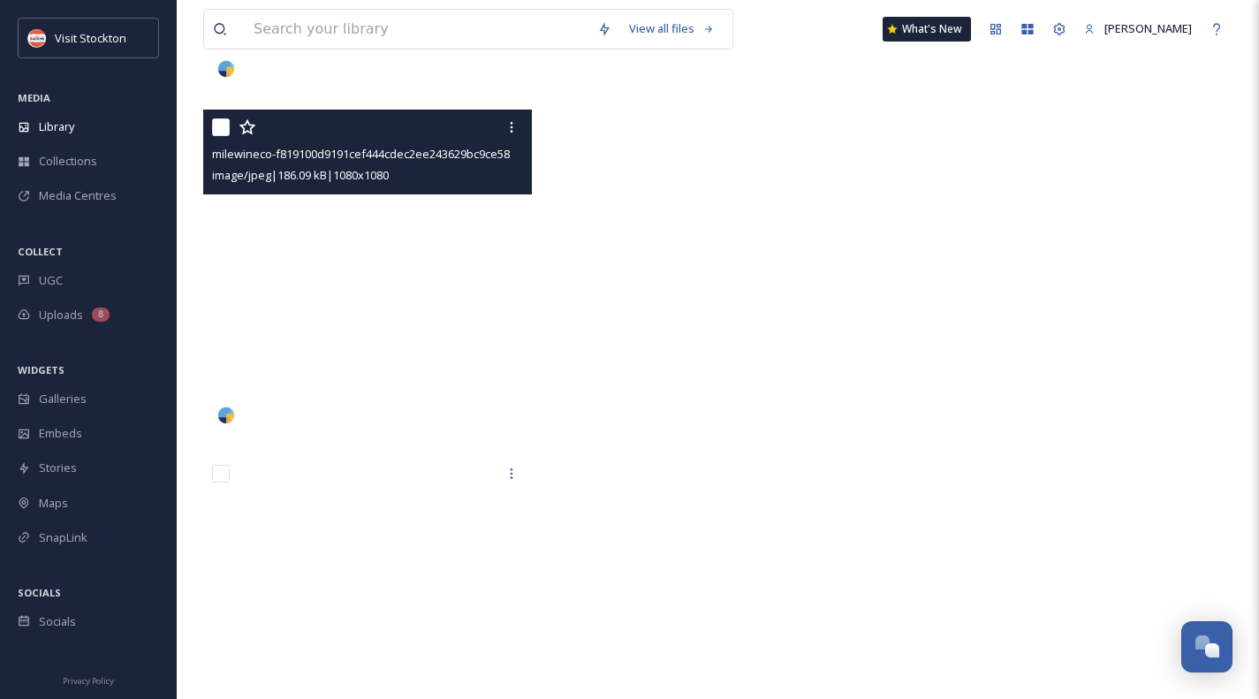
scroll to position [12024, 0]
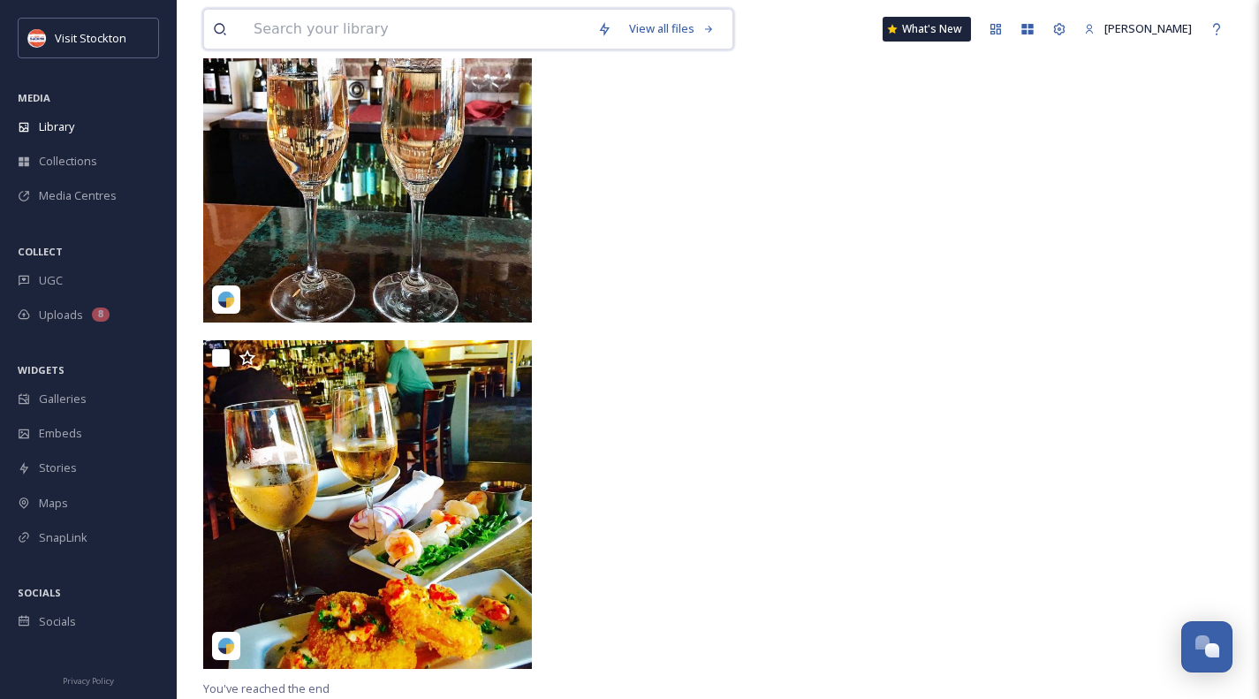
click at [349, 30] on input at bounding box center [417, 29] width 344 height 39
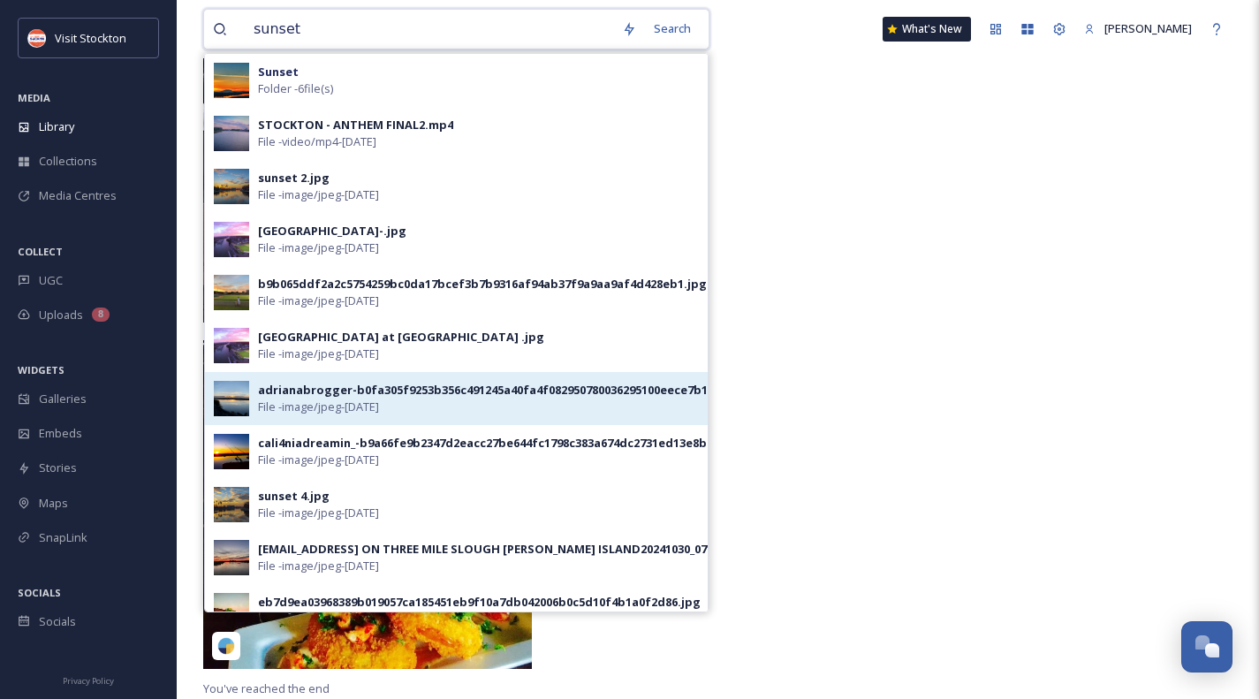
scroll to position [606, 0]
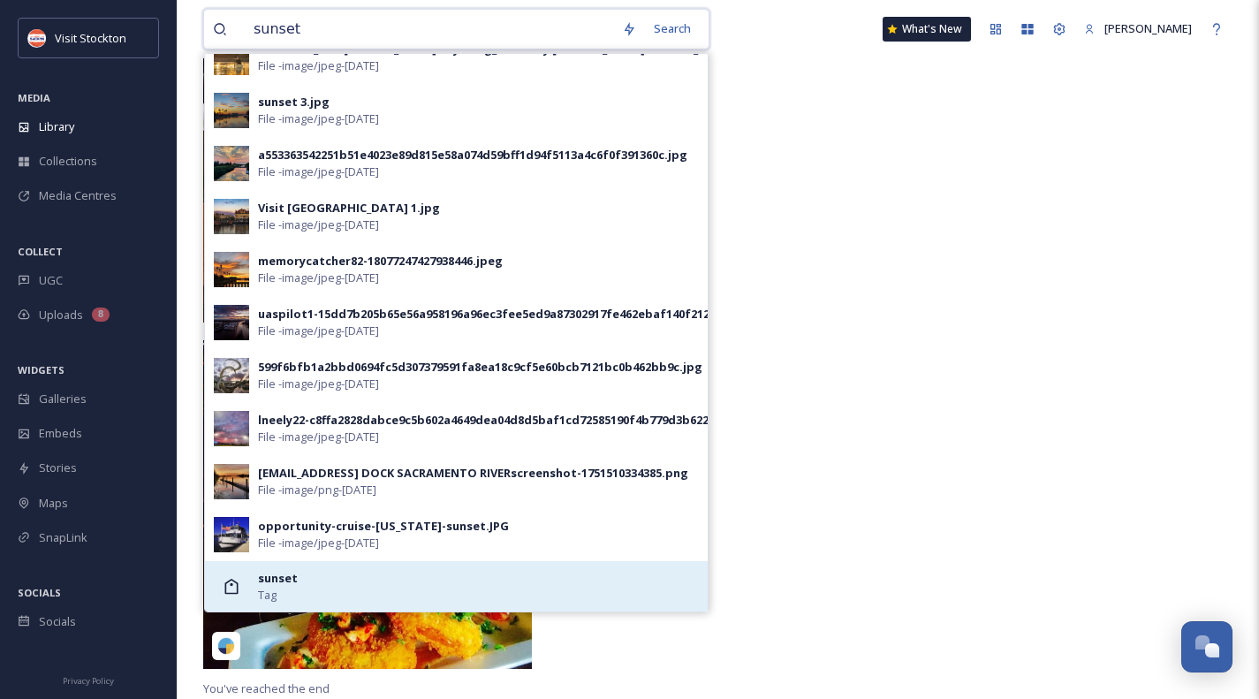
type input "sunset"
click at [301, 582] on div "sunset Tag" at bounding box center [478, 587] width 441 height 34
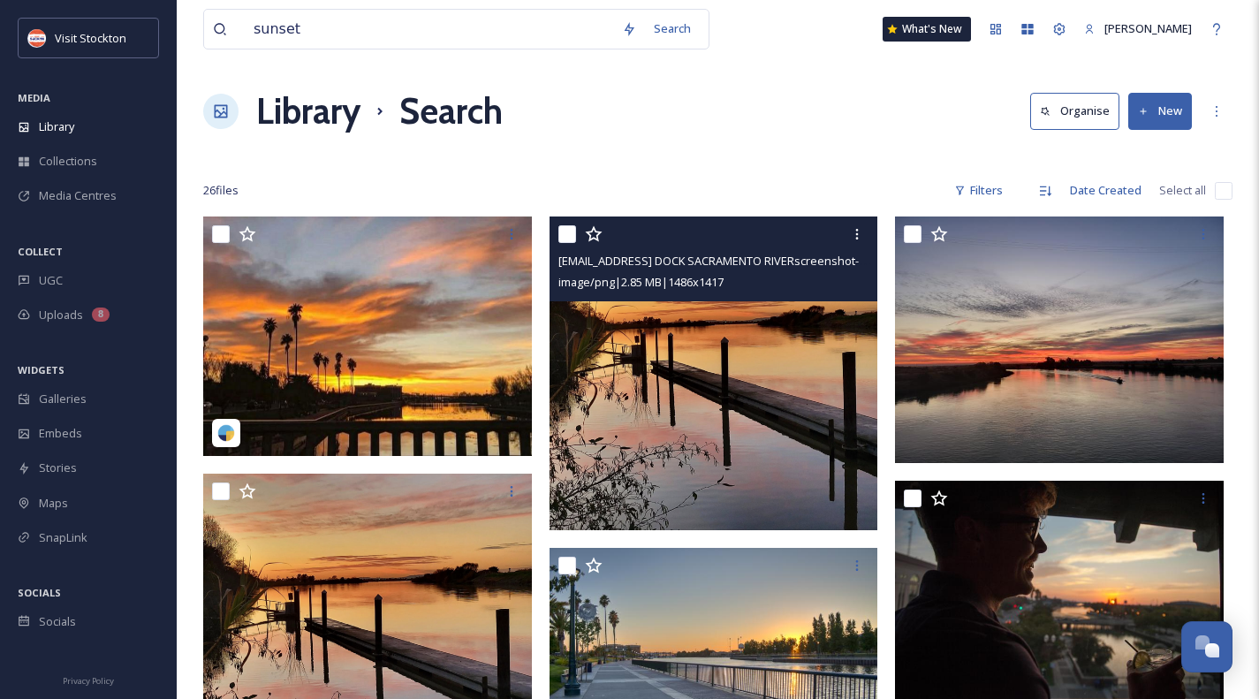
click at [648, 478] on img at bounding box center [714, 373] width 329 height 313
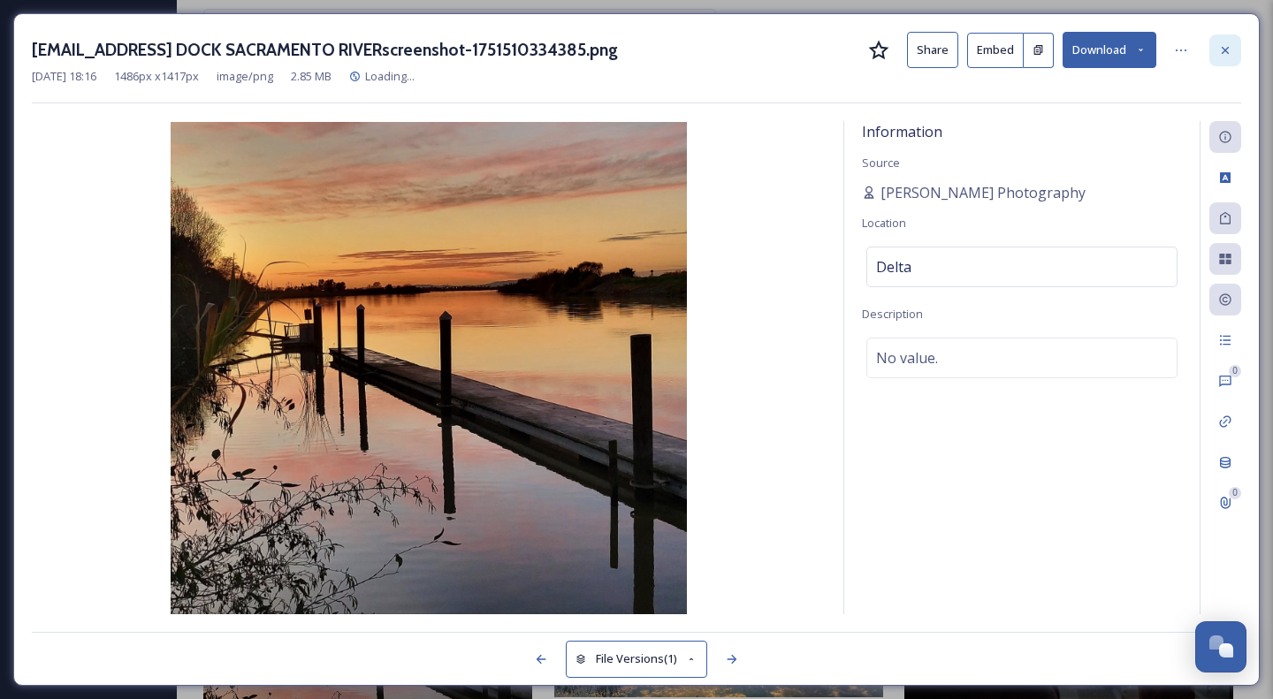
click at [1216, 57] on div at bounding box center [1225, 50] width 32 height 32
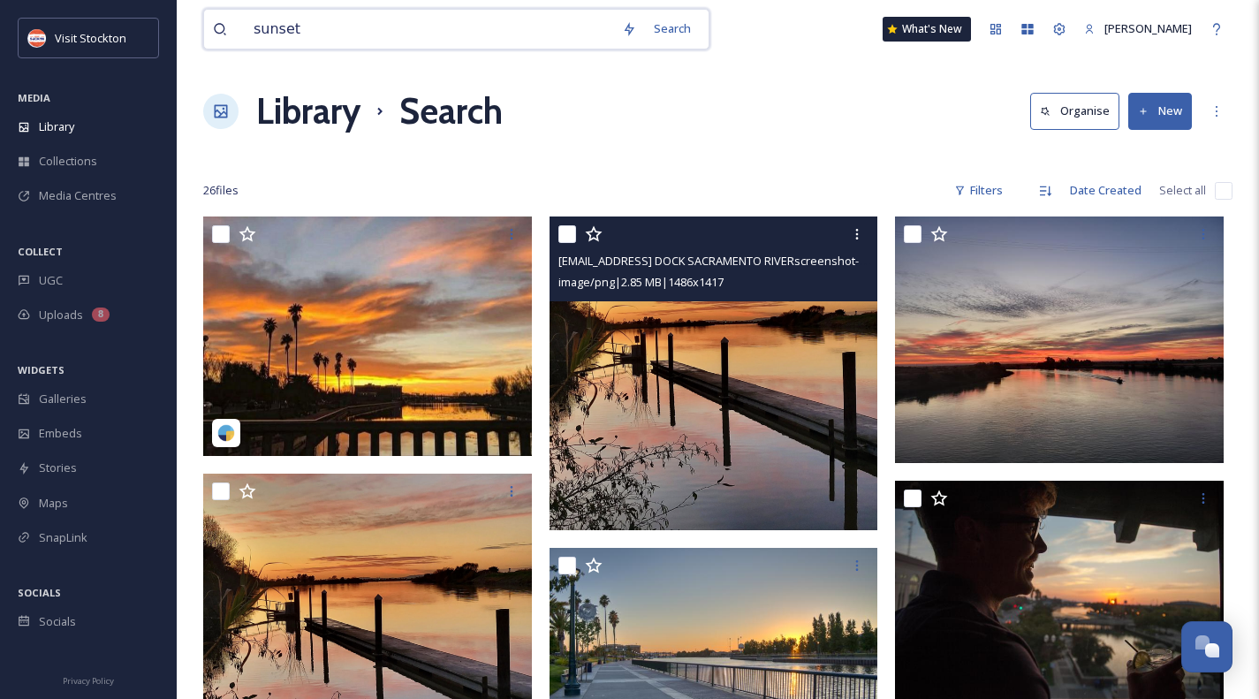
click at [273, 29] on input "sunset" at bounding box center [429, 29] width 368 height 39
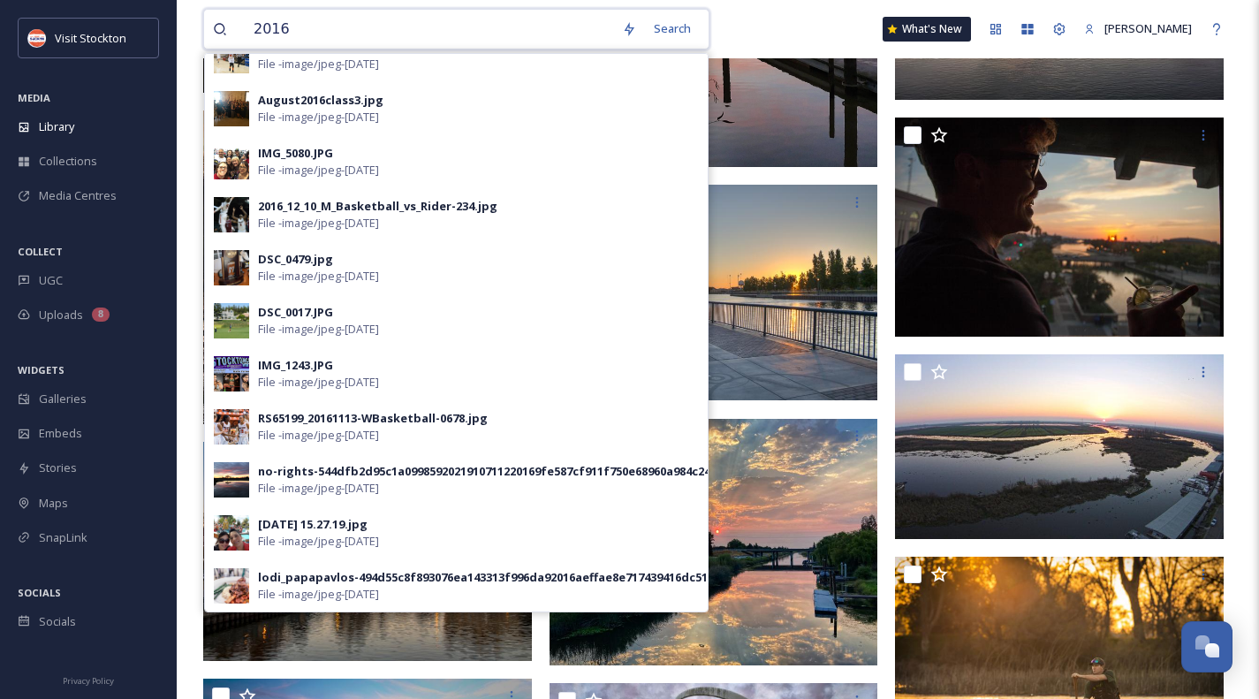
scroll to position [366, 0]
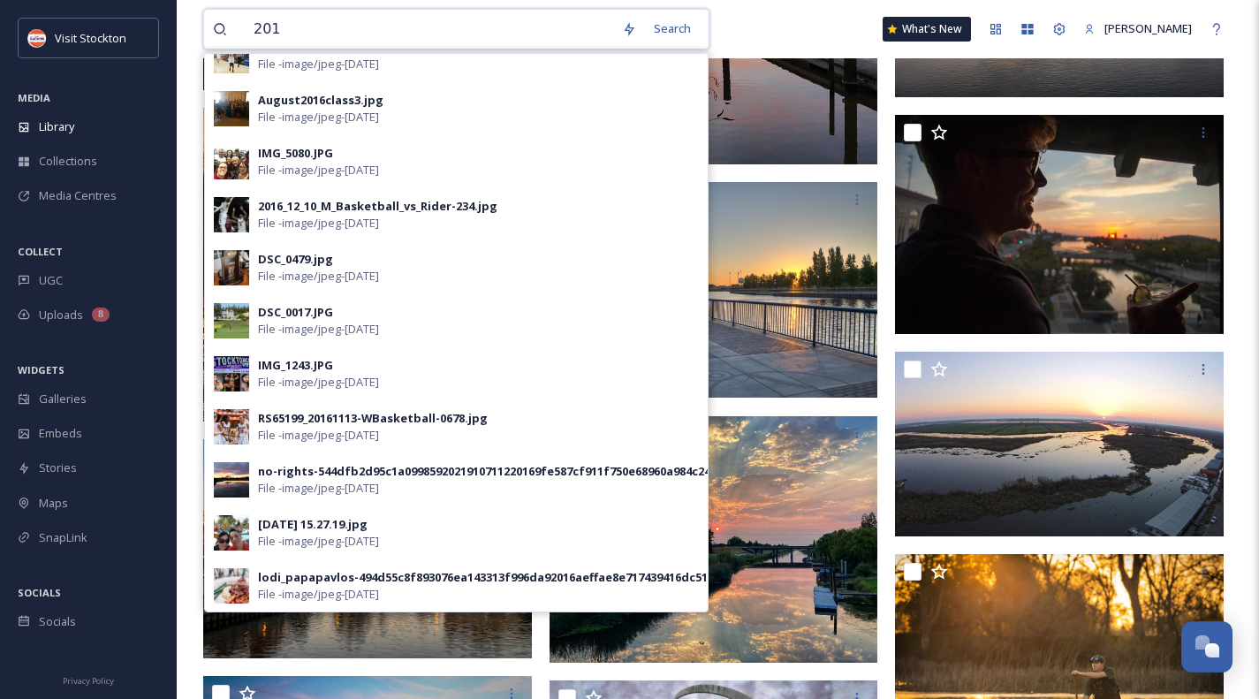
type input "2017"
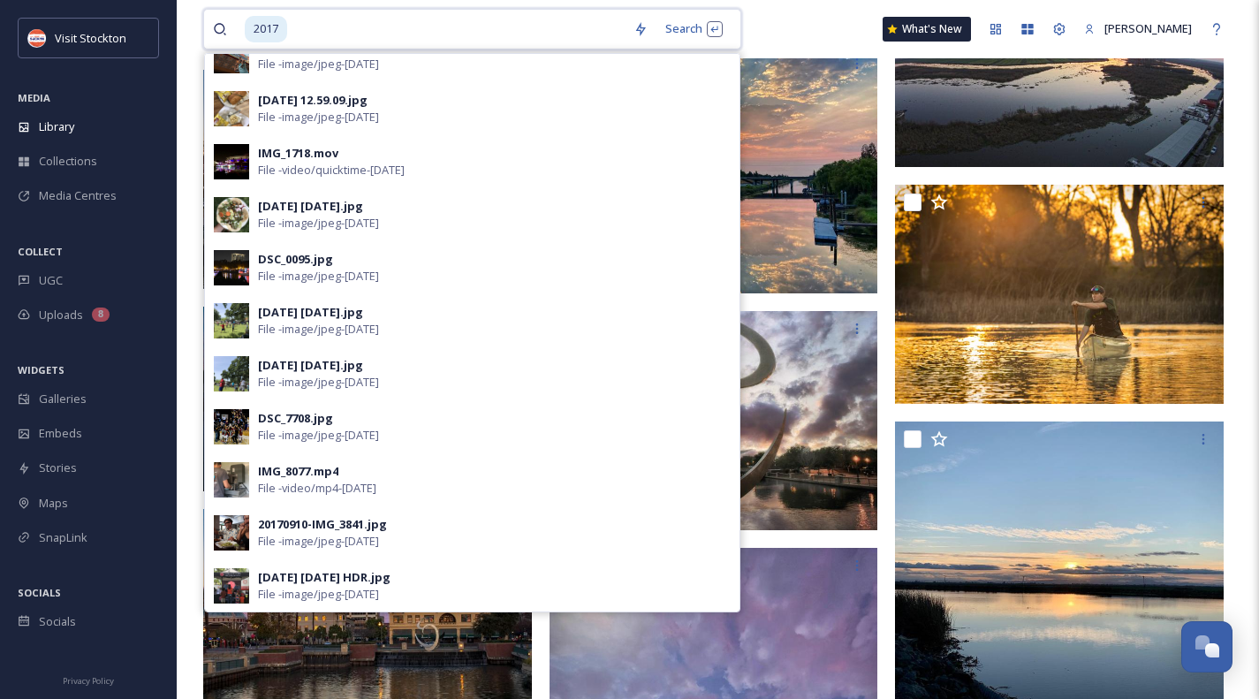
scroll to position [746, 0]
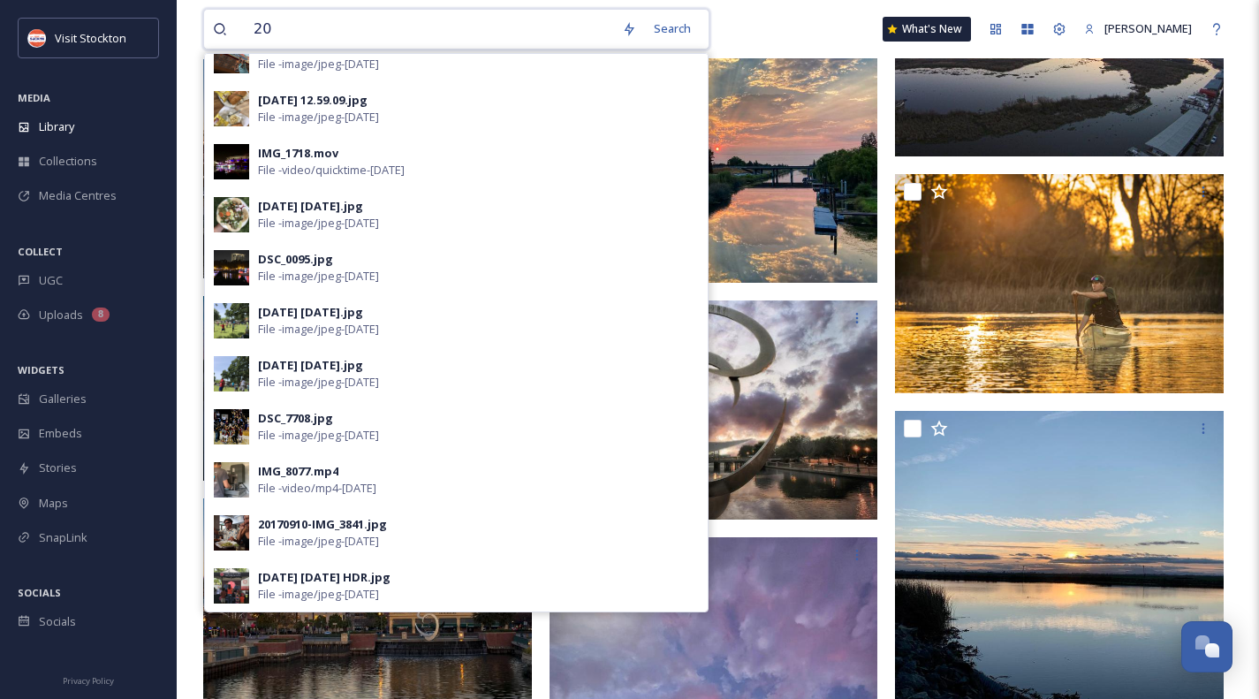
type input "2"
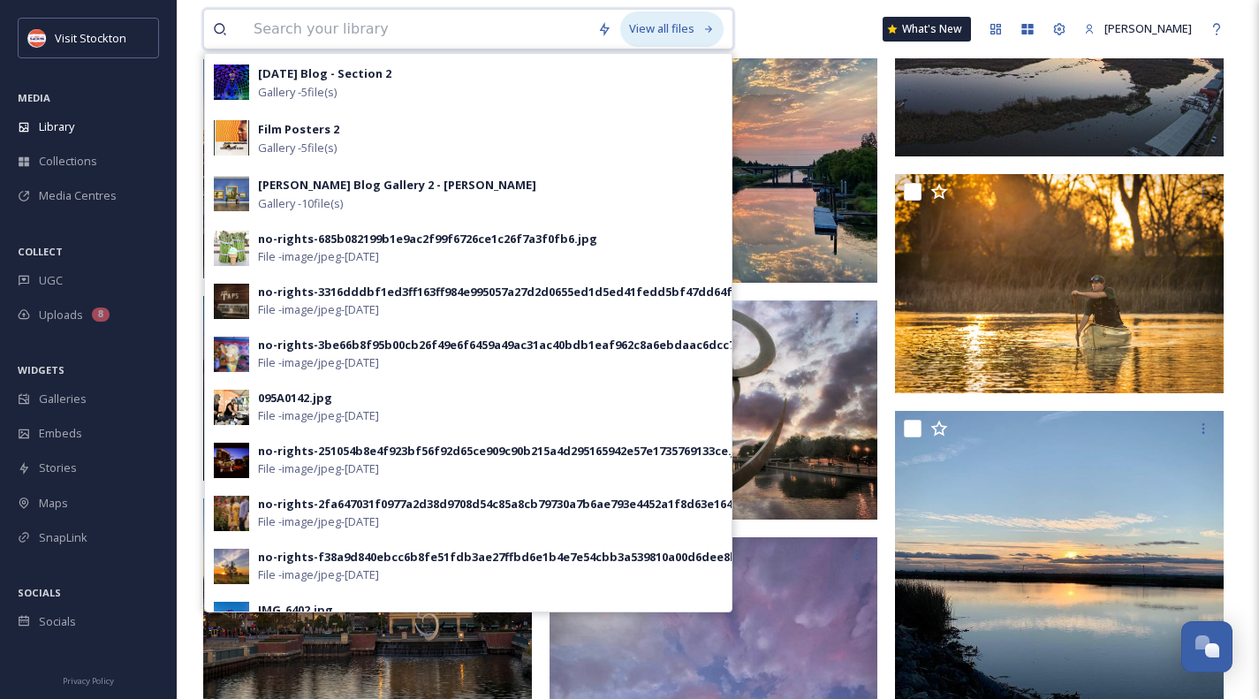
click at [703, 31] on icon at bounding box center [708, 29] width 11 height 11
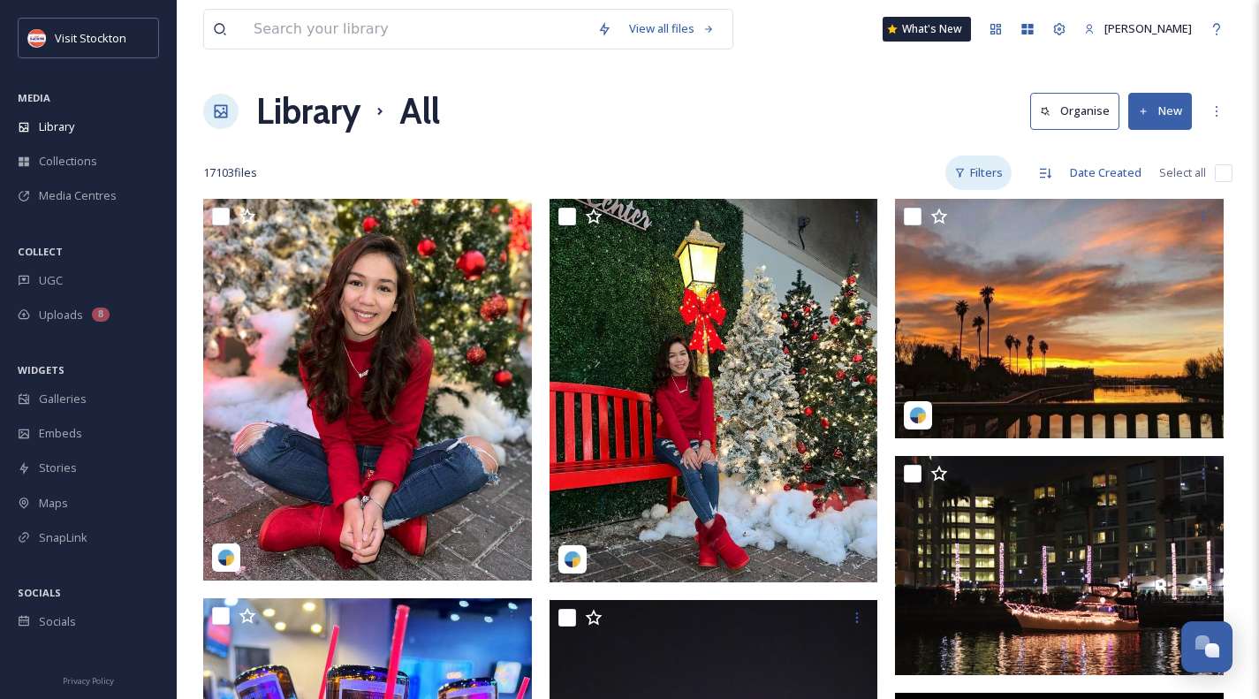
click at [988, 179] on div "Filters" at bounding box center [979, 173] width 66 height 34
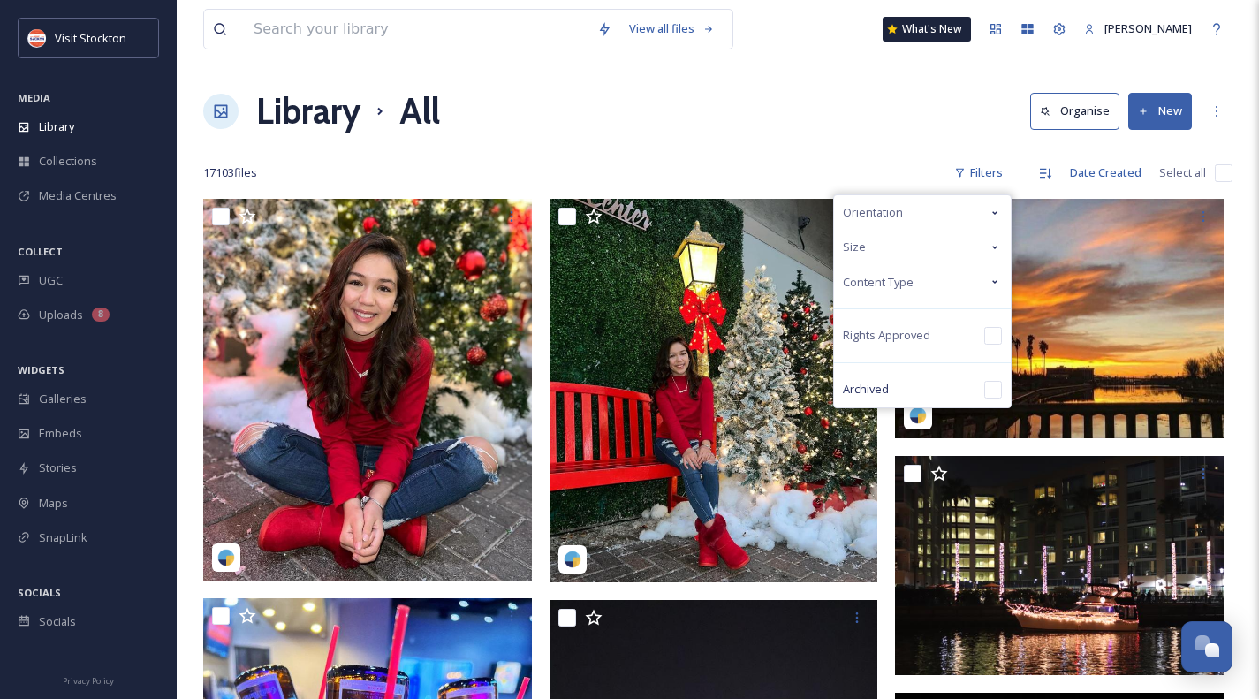
click at [978, 207] on div "Orientation" at bounding box center [922, 212] width 177 height 34
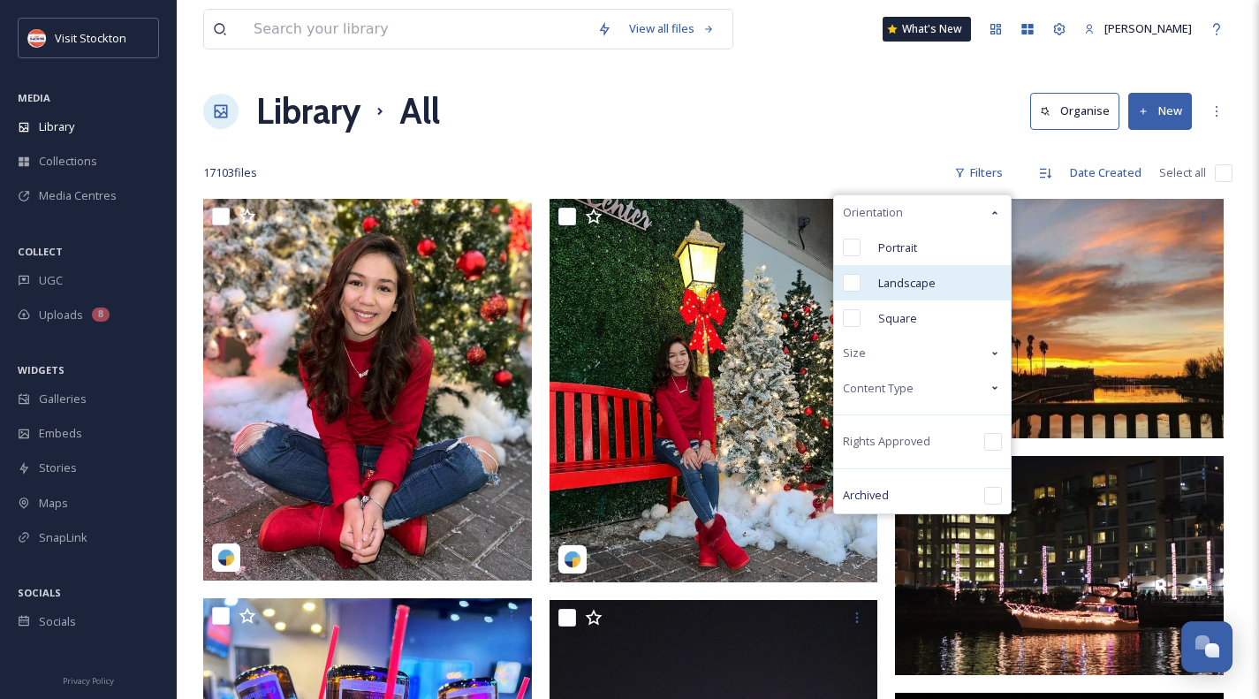
click at [901, 284] on span "Landscape" at bounding box center [906, 283] width 57 height 17
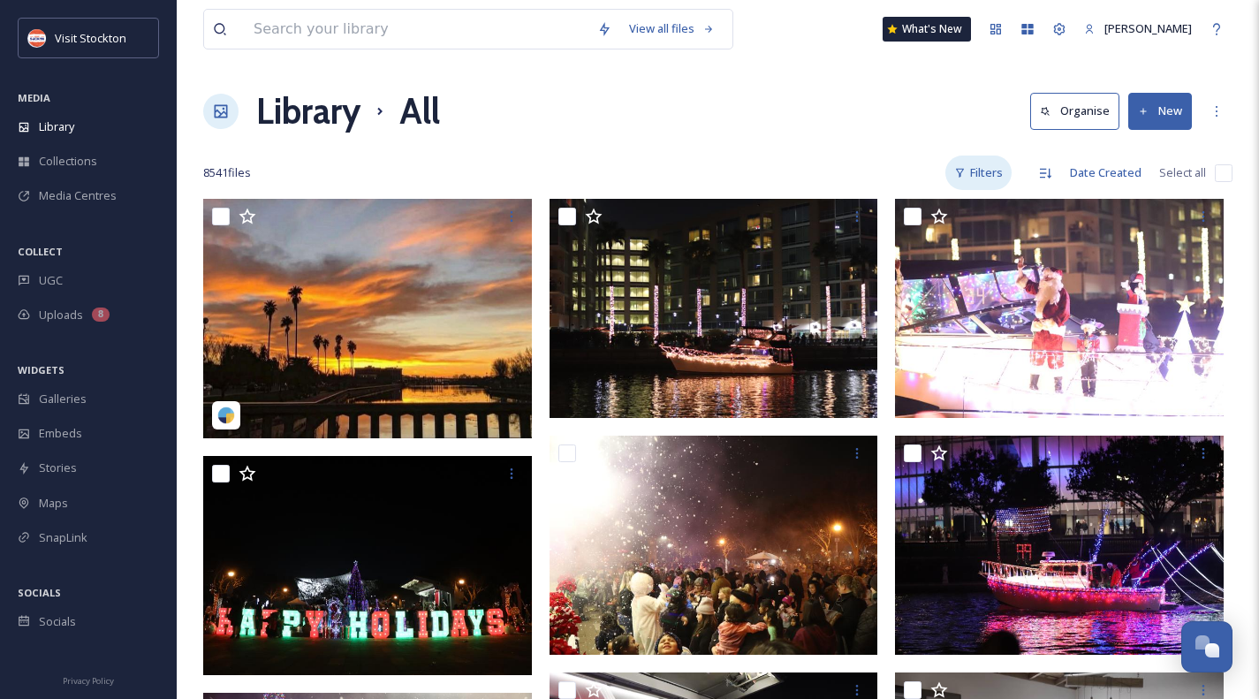
click at [974, 177] on div "Filters" at bounding box center [979, 173] width 66 height 34
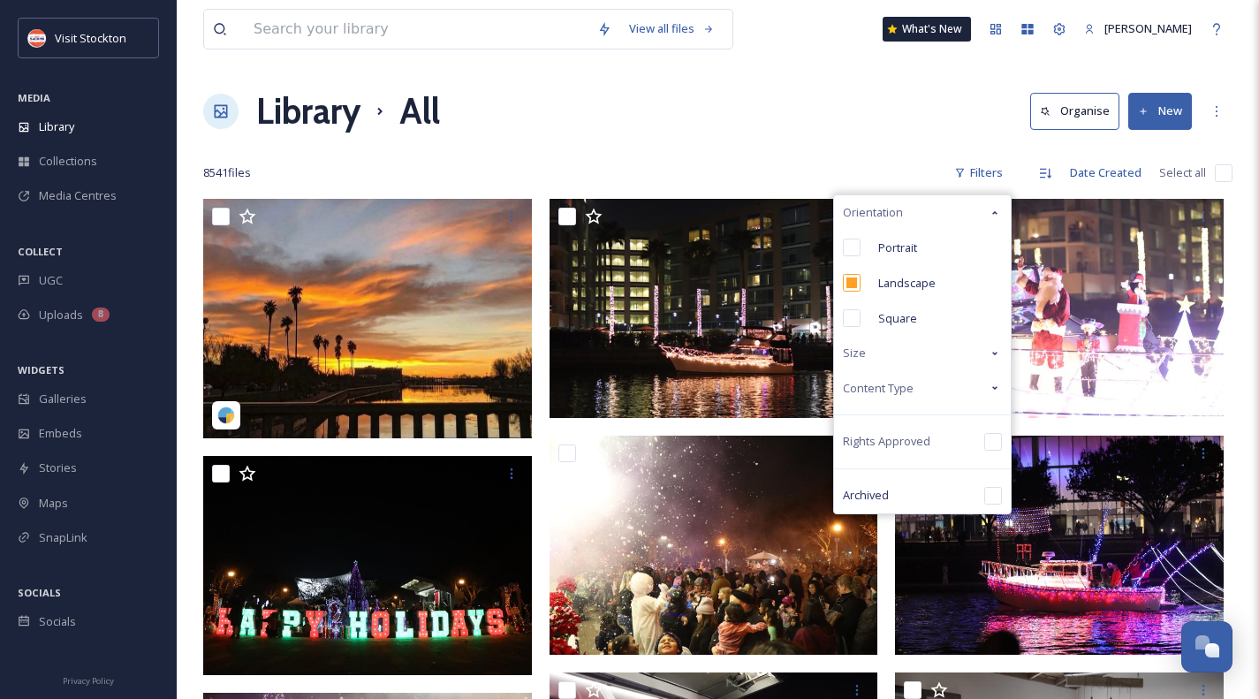
click at [943, 384] on div "Content Type" at bounding box center [922, 388] width 177 height 34
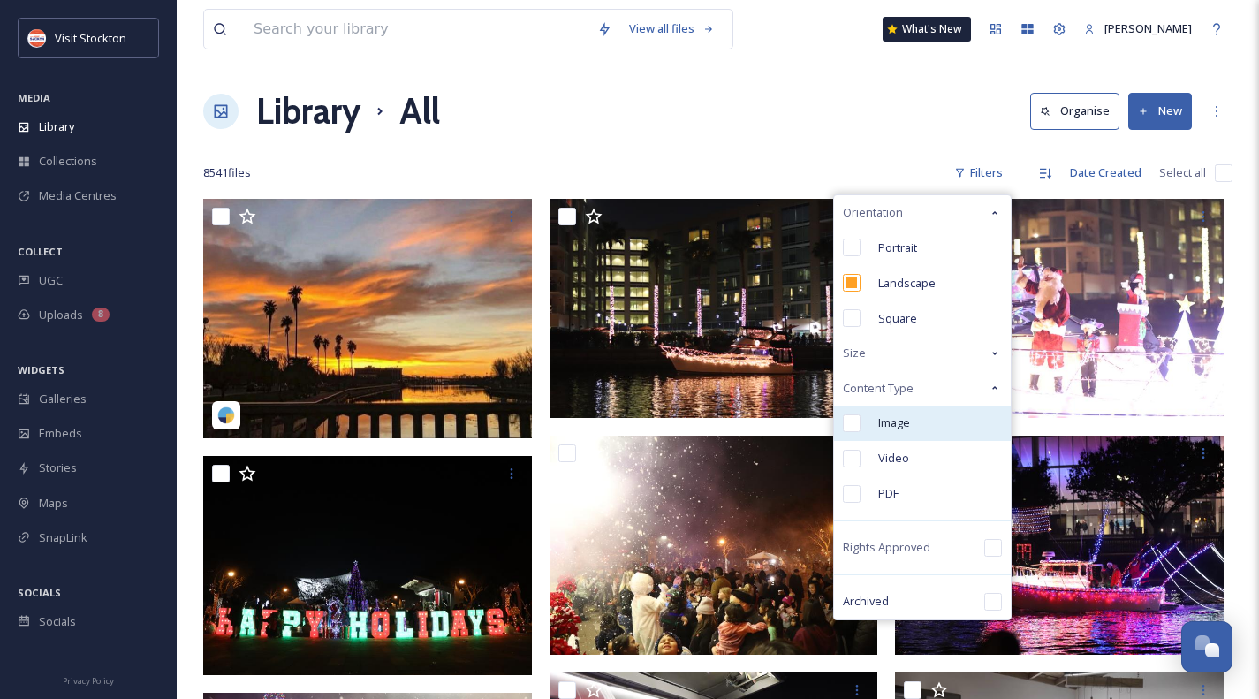
click at [855, 418] on input "checkbox" at bounding box center [852, 423] width 18 height 18
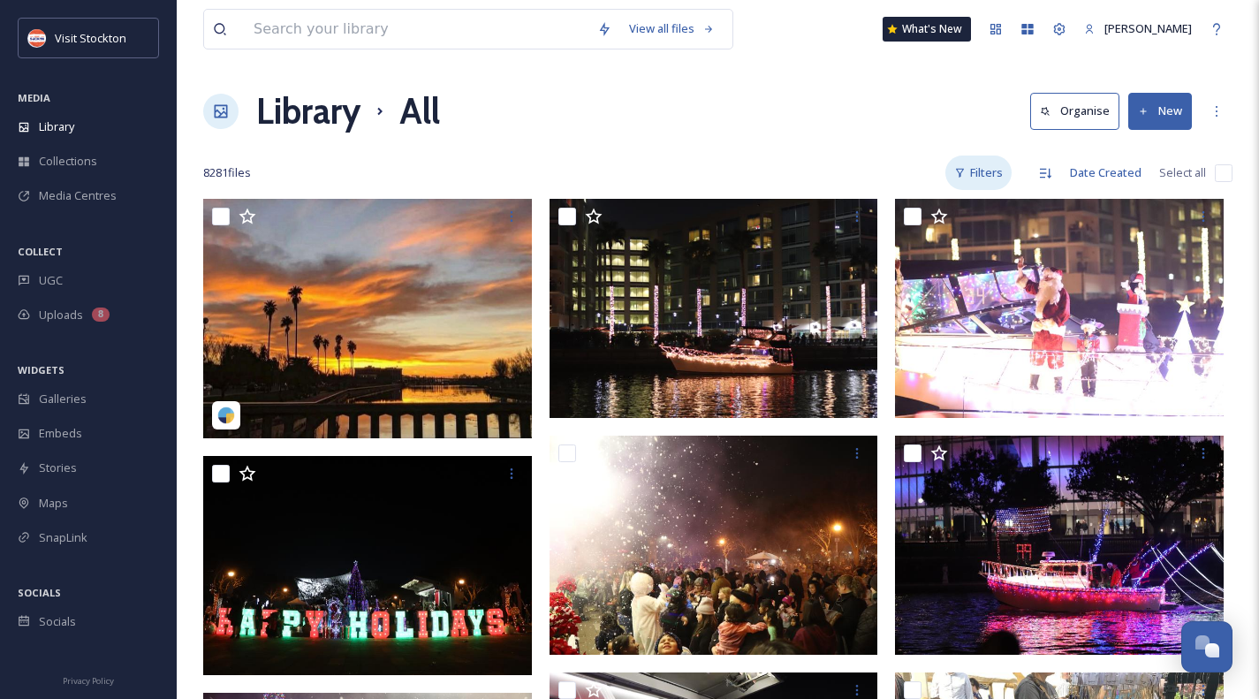
click at [986, 173] on div "Filters" at bounding box center [979, 173] width 66 height 34
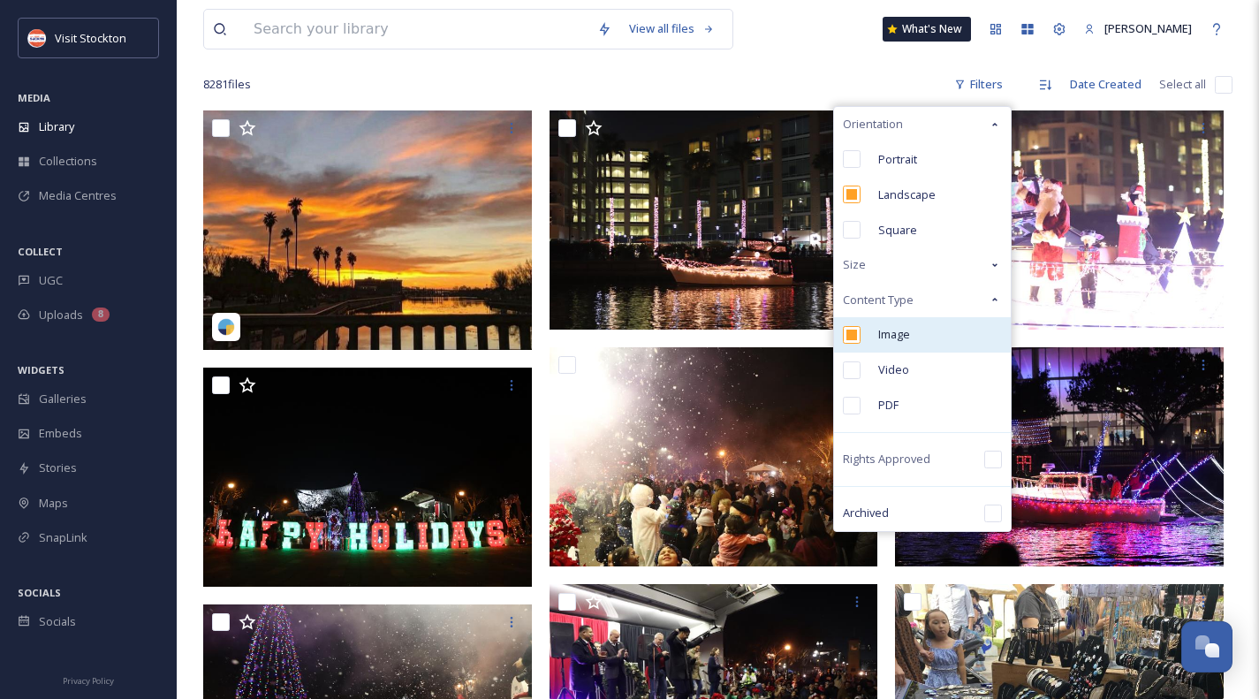
scroll to position [87, 0]
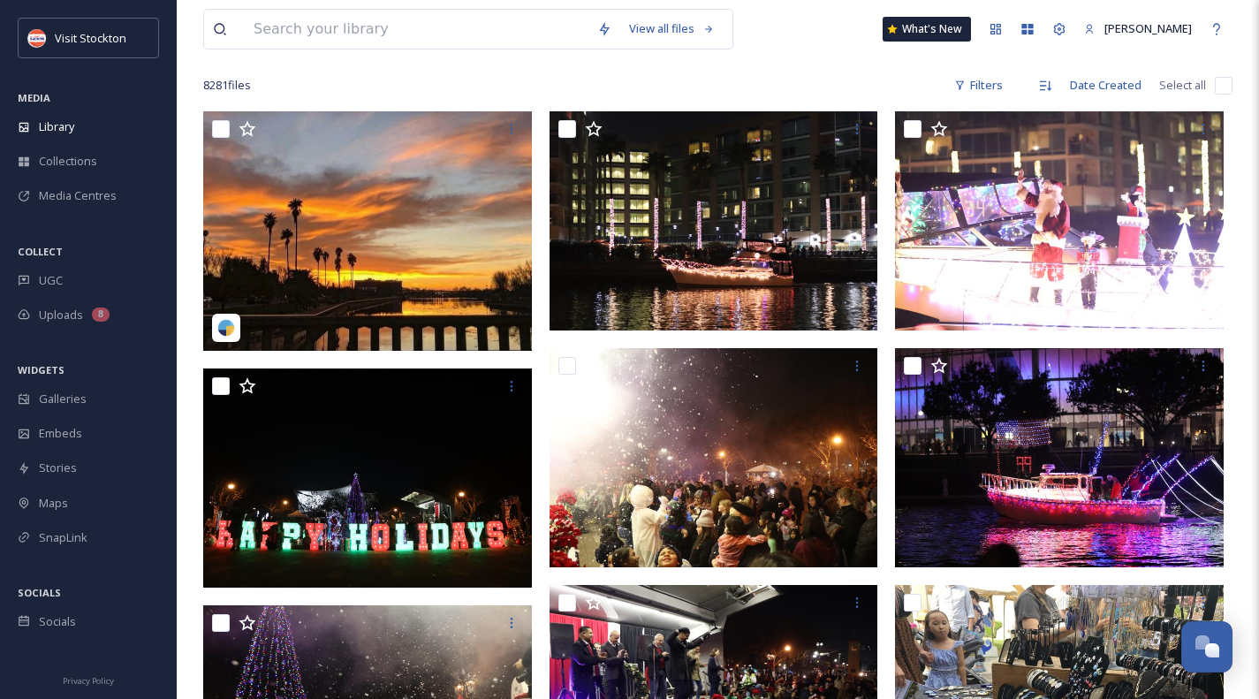
click at [860, 83] on div "8281 file s Filters Date Created Select all" at bounding box center [717, 85] width 1029 height 34
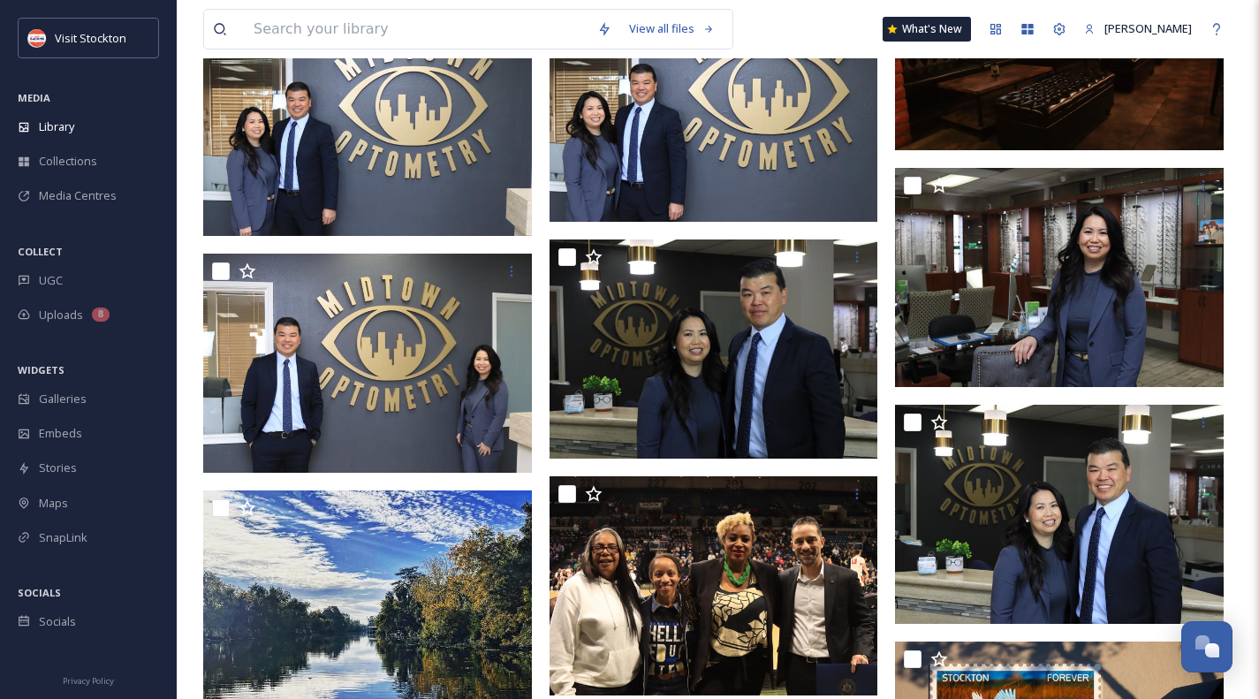
scroll to position [0, 0]
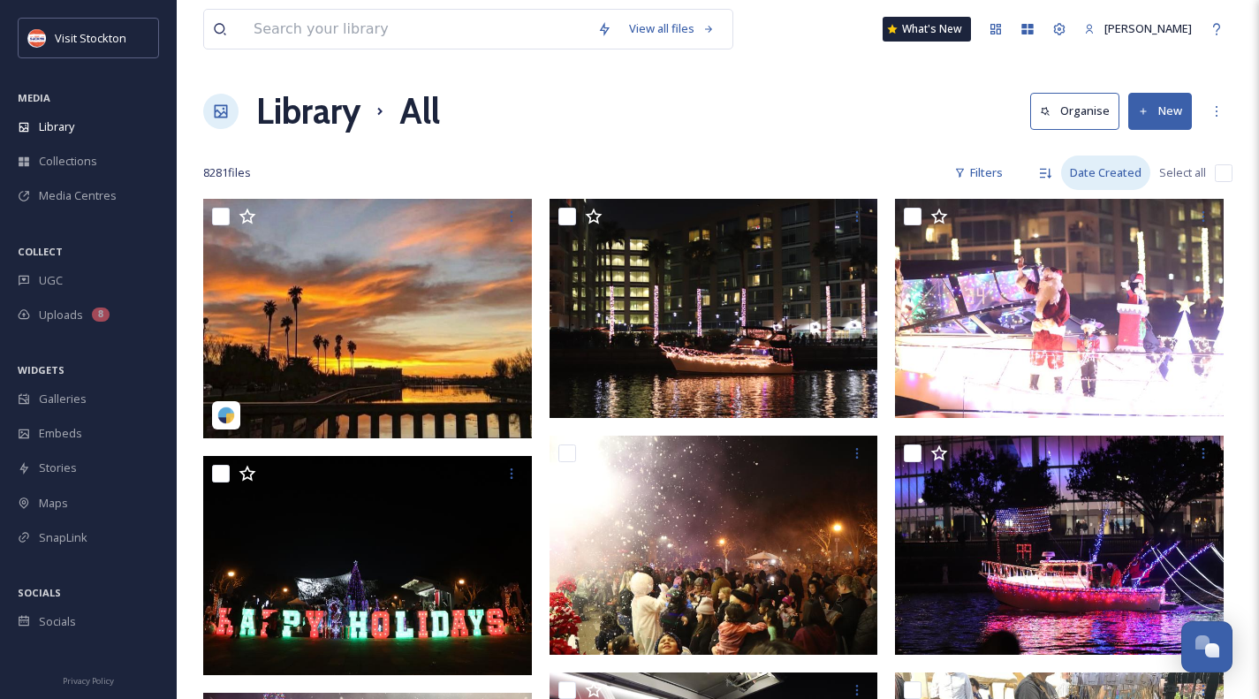
click at [1107, 171] on div "Date Created" at bounding box center [1105, 173] width 89 height 34
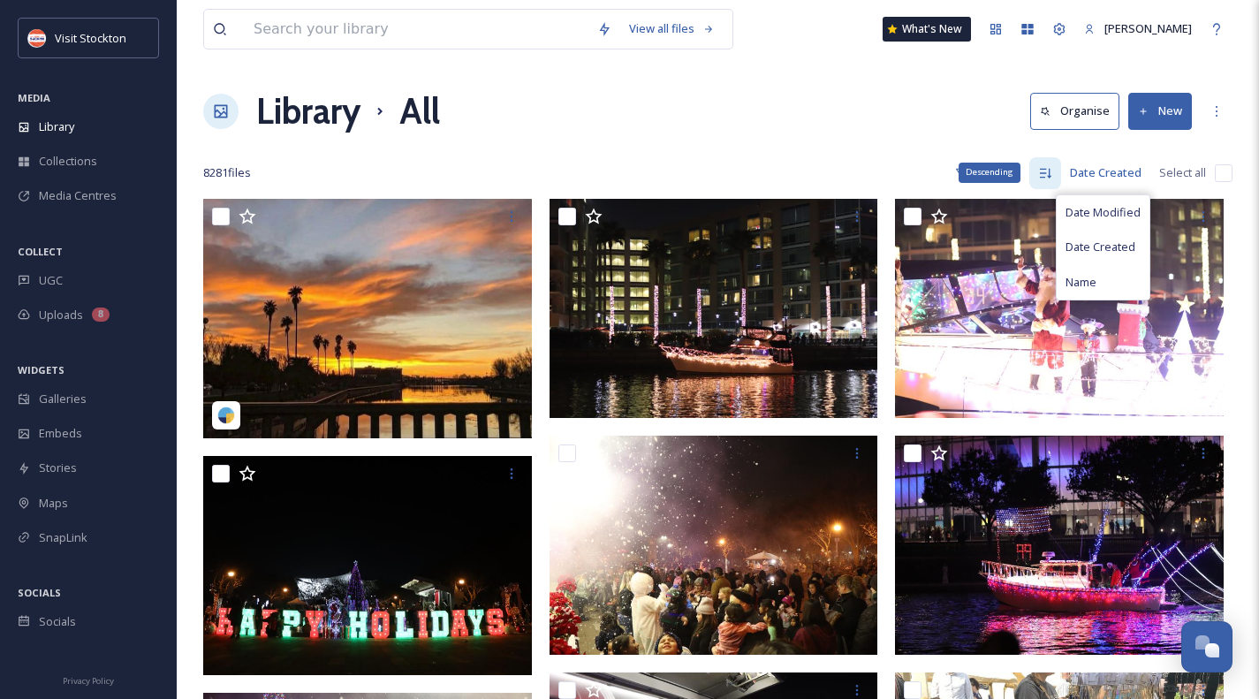
click at [1045, 171] on icon at bounding box center [1045, 173] width 14 height 14
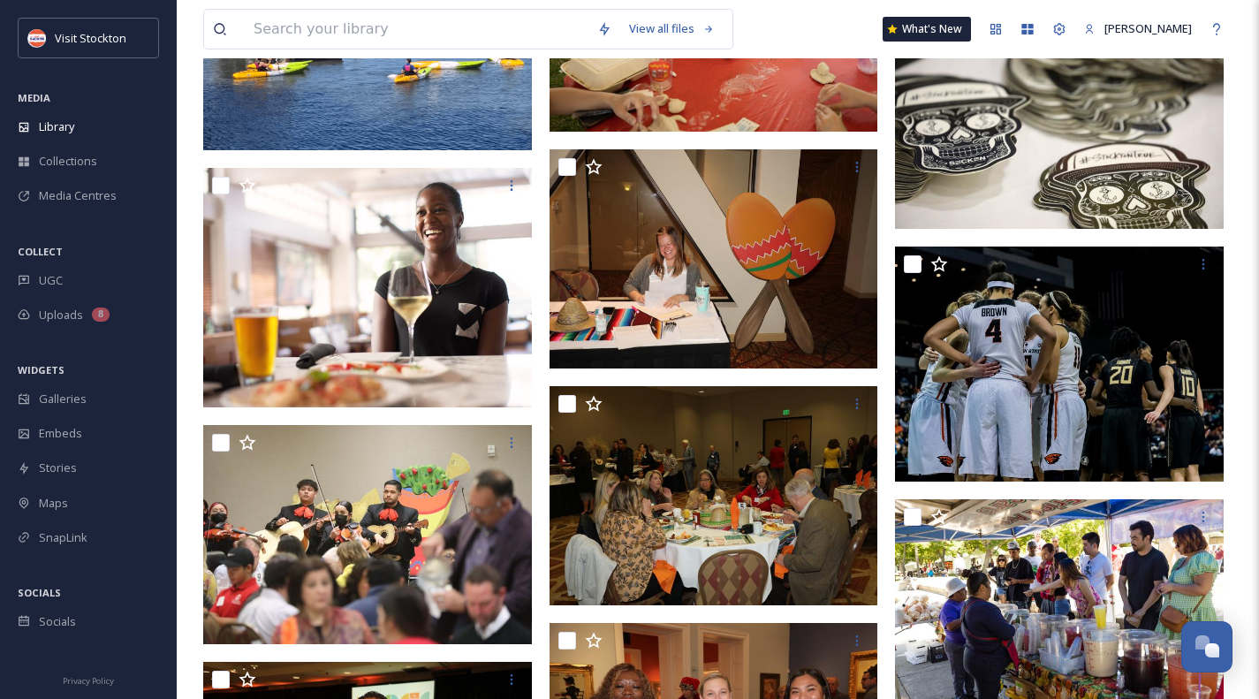
scroll to position [50247, 0]
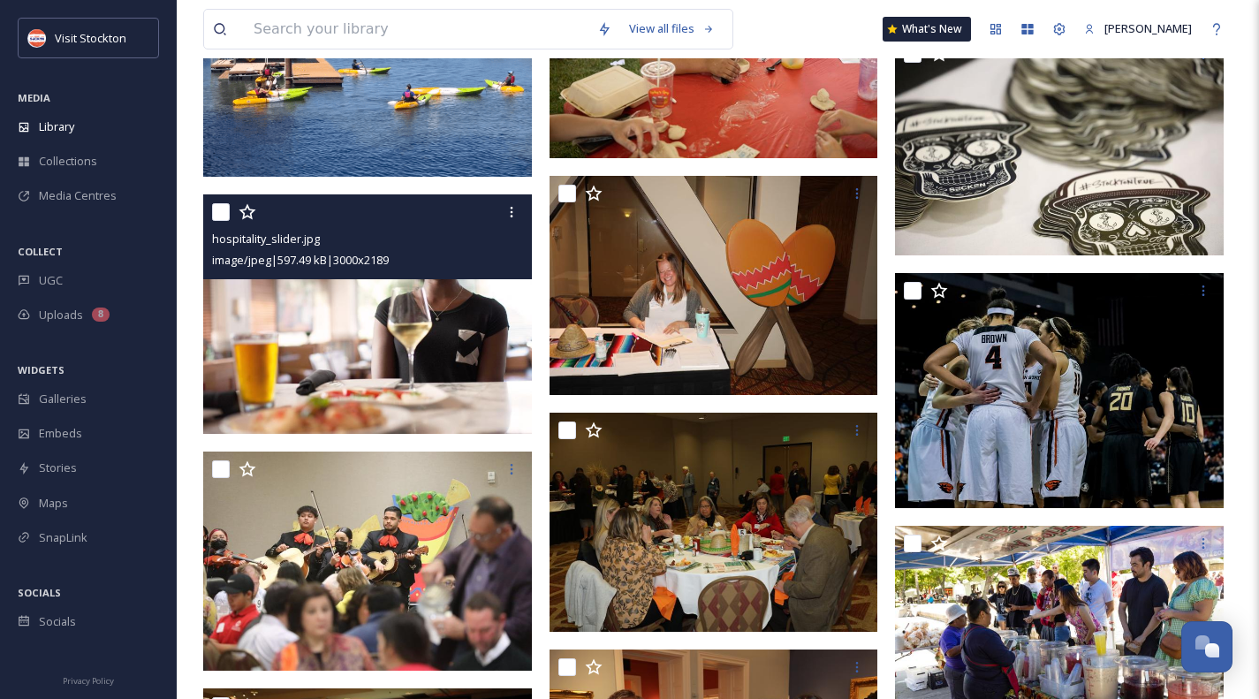
click at [385, 304] on img at bounding box center [367, 314] width 329 height 240
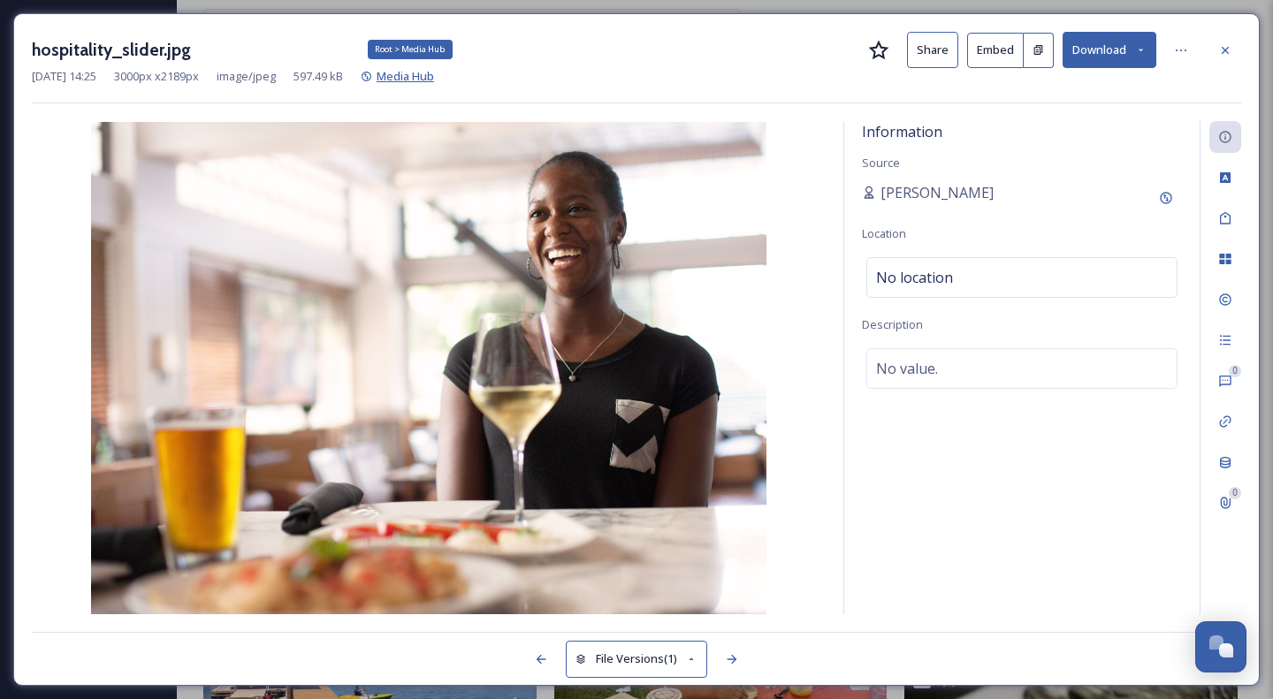
click at [434, 80] on span "Media Hub" at bounding box center [404, 76] width 57 height 16
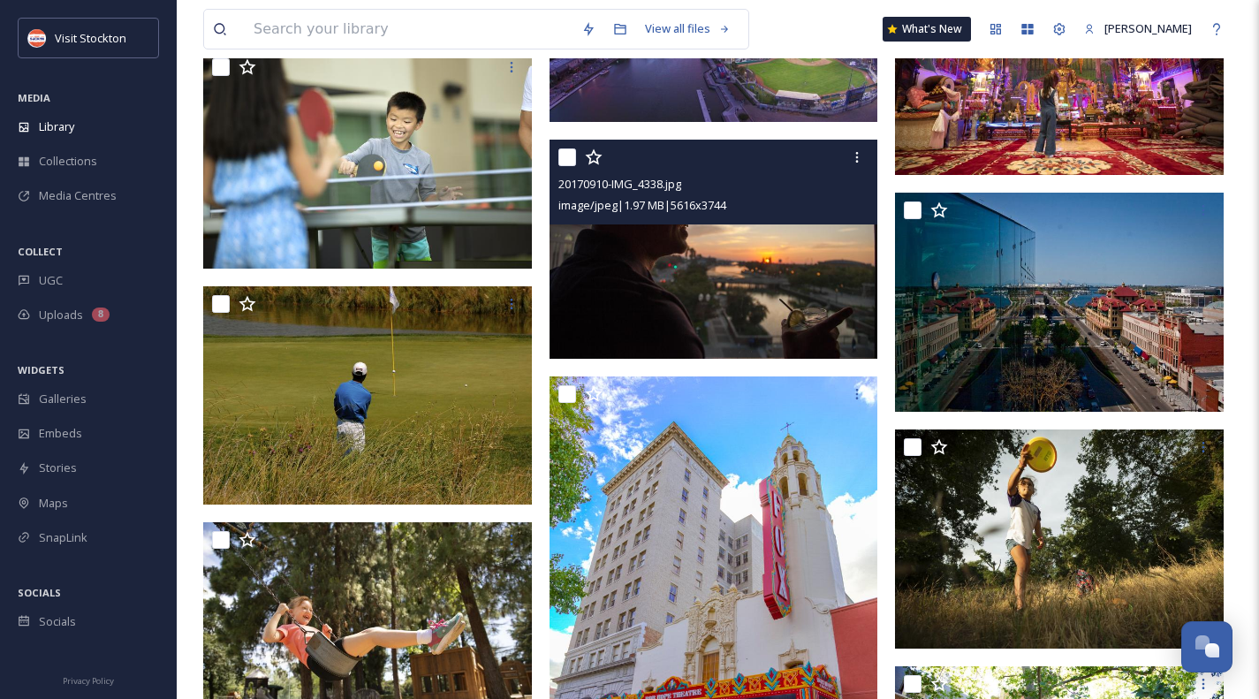
scroll to position [7322, 0]
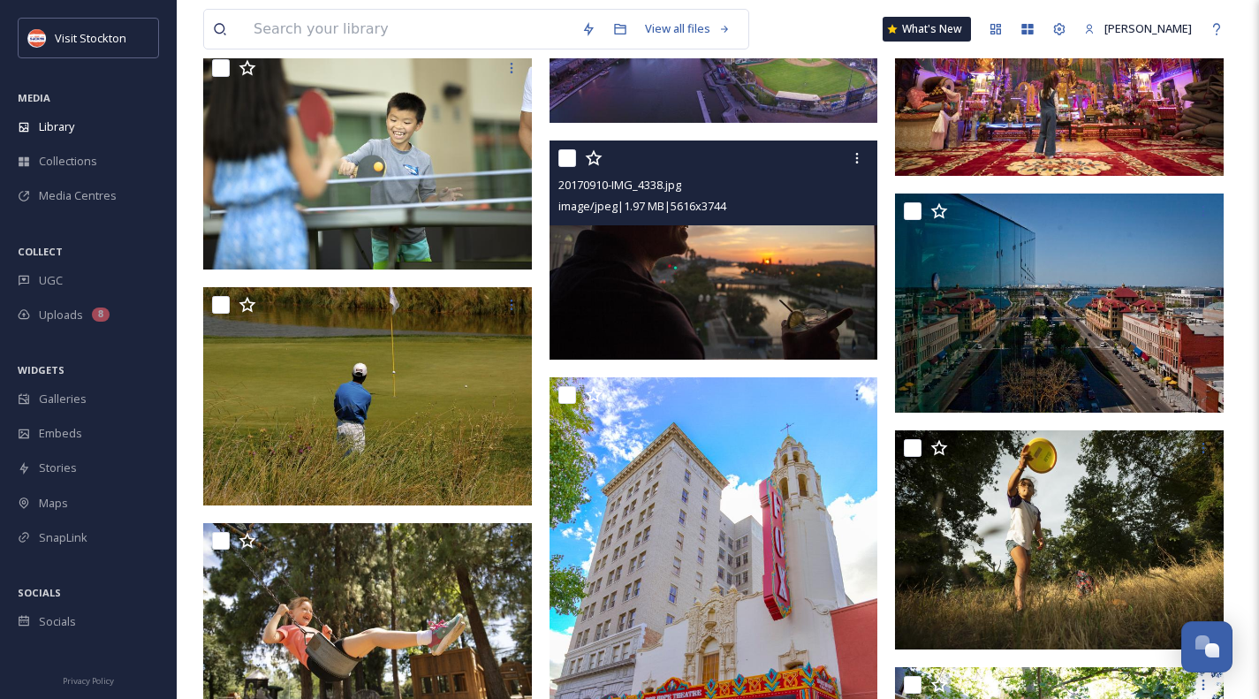
click at [757, 248] on img at bounding box center [714, 250] width 329 height 219
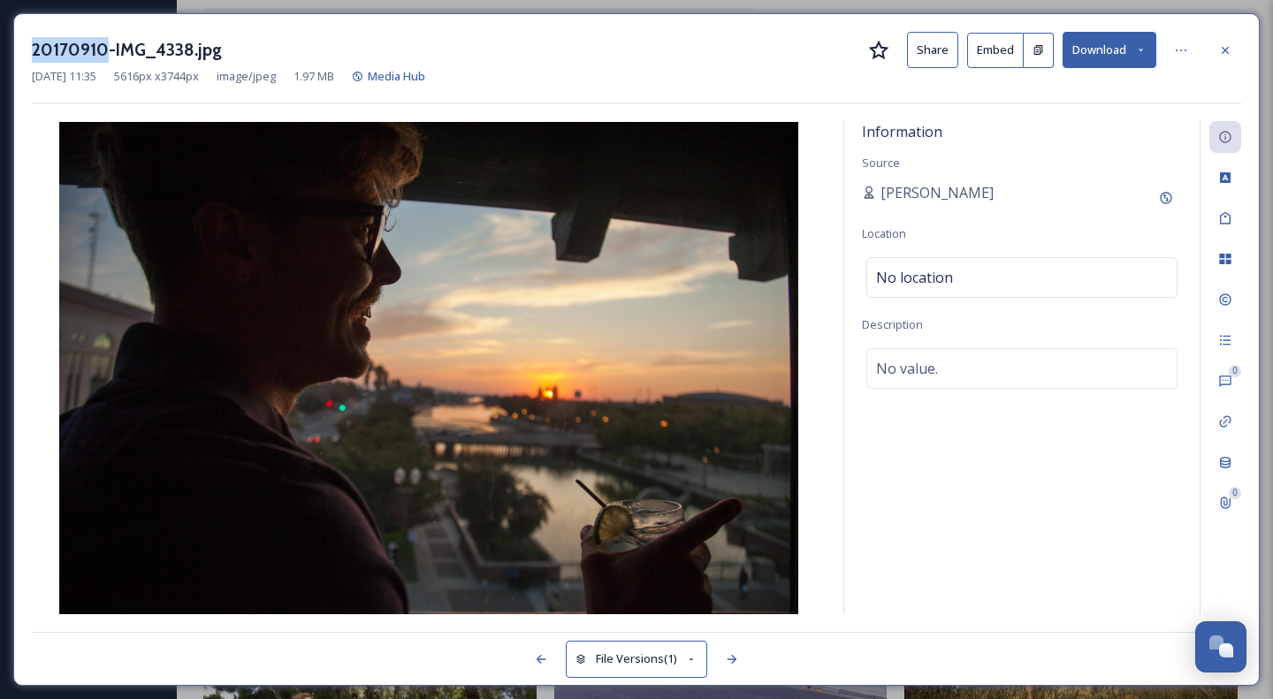
drag, startPoint x: 103, startPoint y: 50, endPoint x: 34, endPoint y: 51, distance: 68.9
click at [34, 51] on h3 "20170910-IMG_4338.jpg" at bounding box center [127, 50] width 190 height 26
copy h3 "20170910"
click at [1225, 49] on icon at bounding box center [1224, 49] width 7 height 7
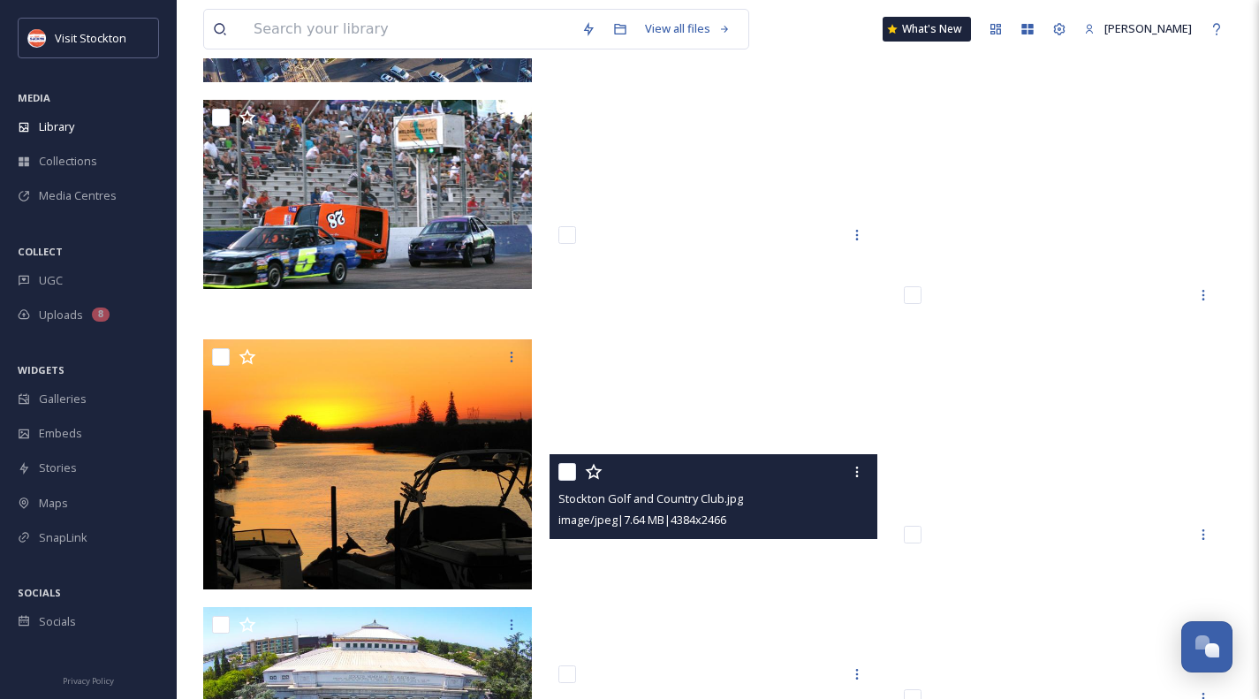
scroll to position [11999, 0]
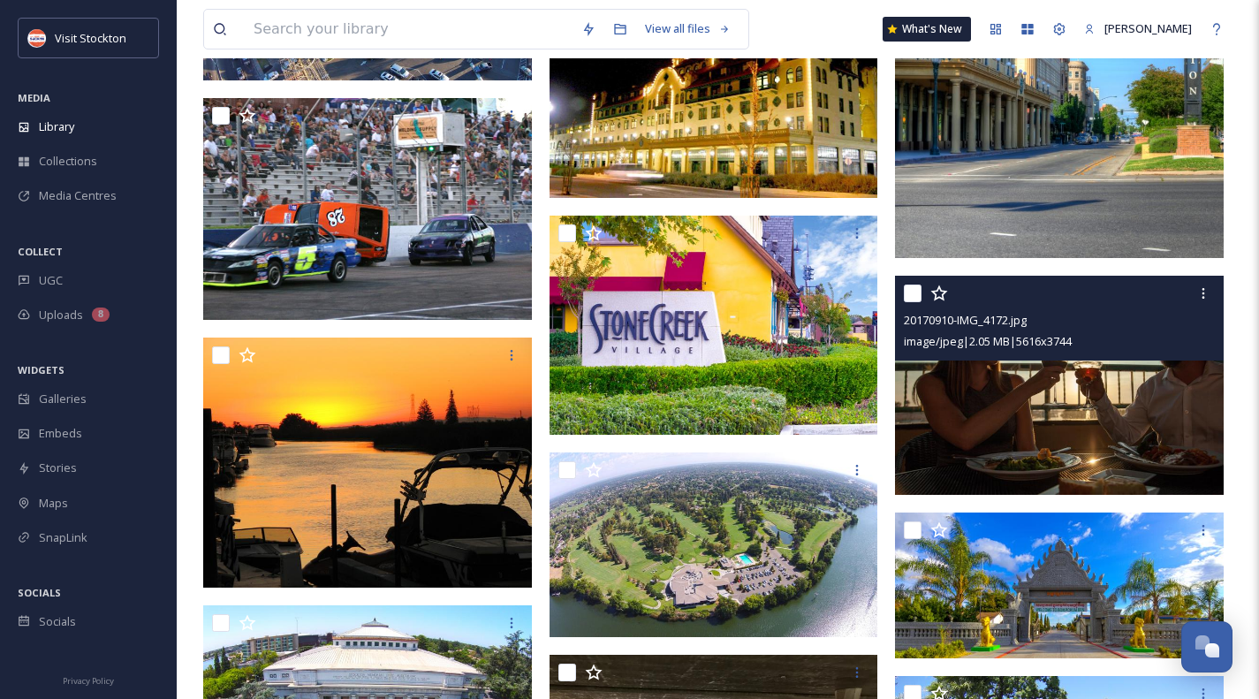
click at [1113, 428] on img at bounding box center [1059, 385] width 329 height 219
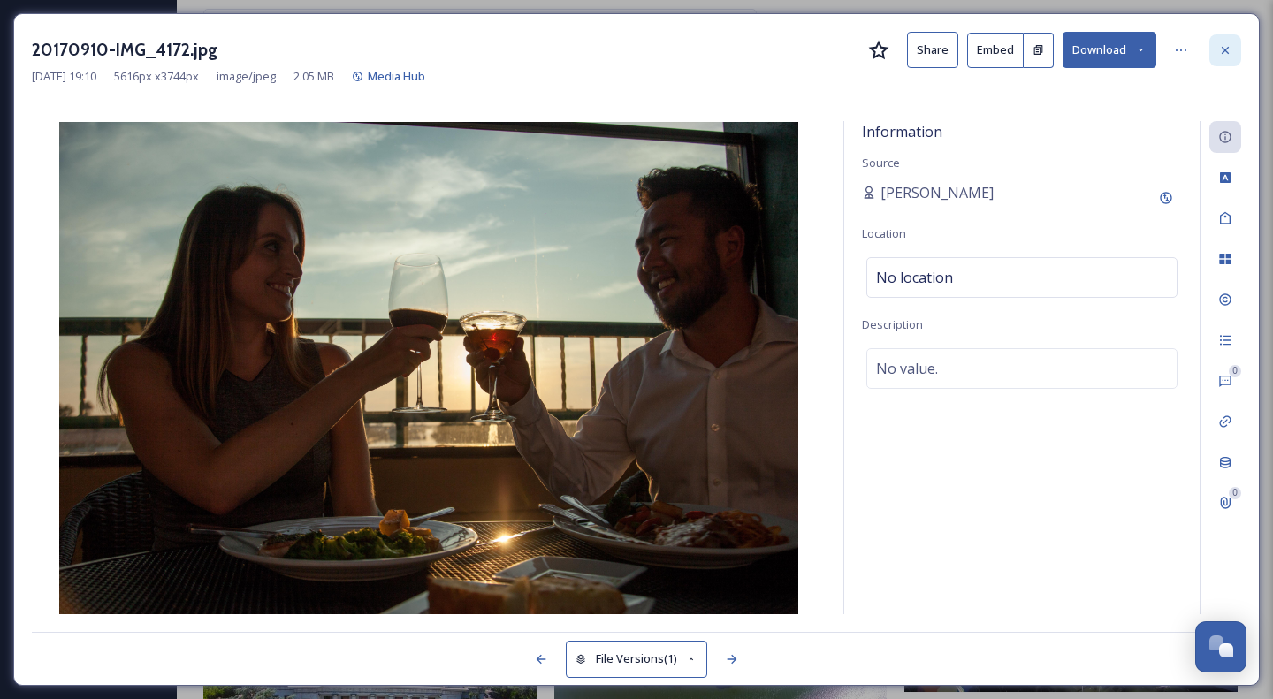
click at [1226, 45] on icon at bounding box center [1225, 50] width 14 height 14
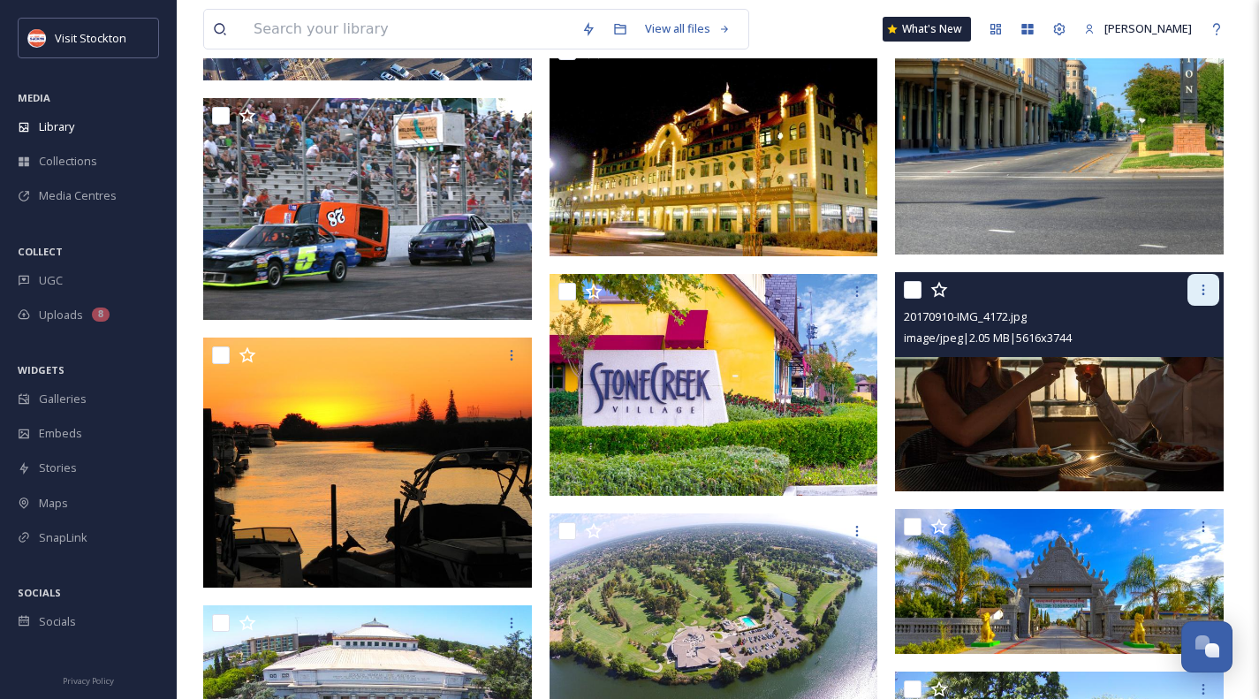
click at [1200, 292] on icon at bounding box center [1204, 290] width 14 height 14
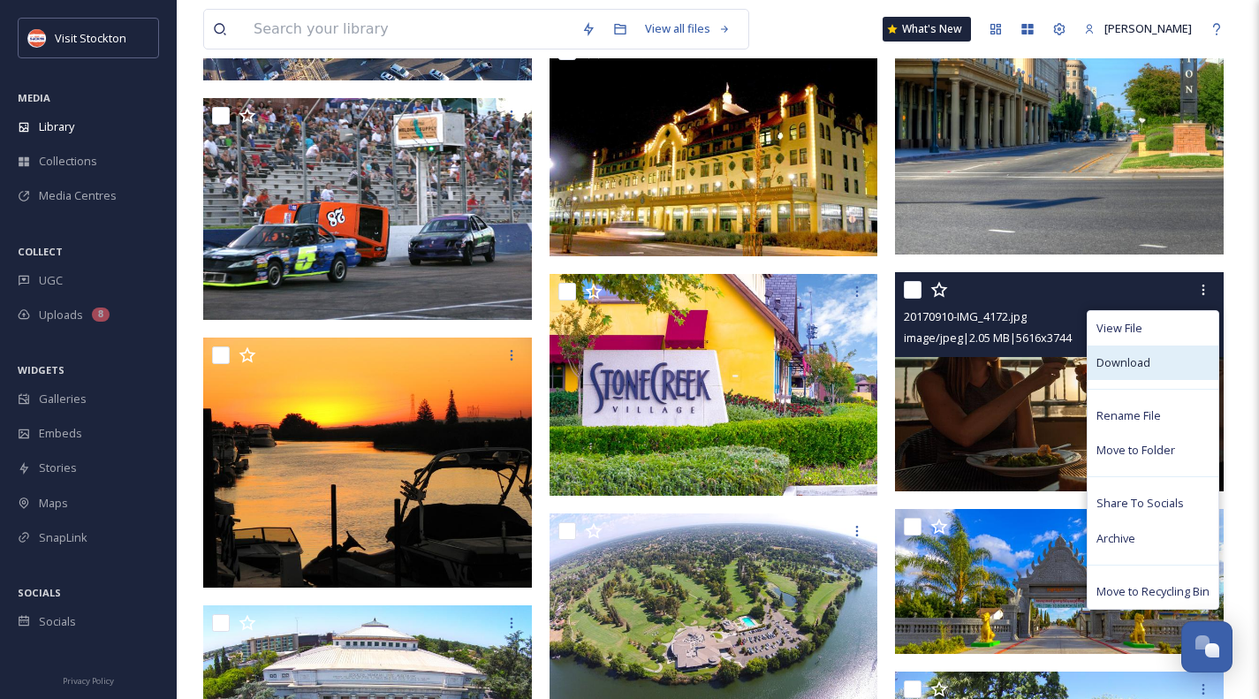
click at [1132, 365] on span "Download" at bounding box center [1124, 362] width 54 height 17
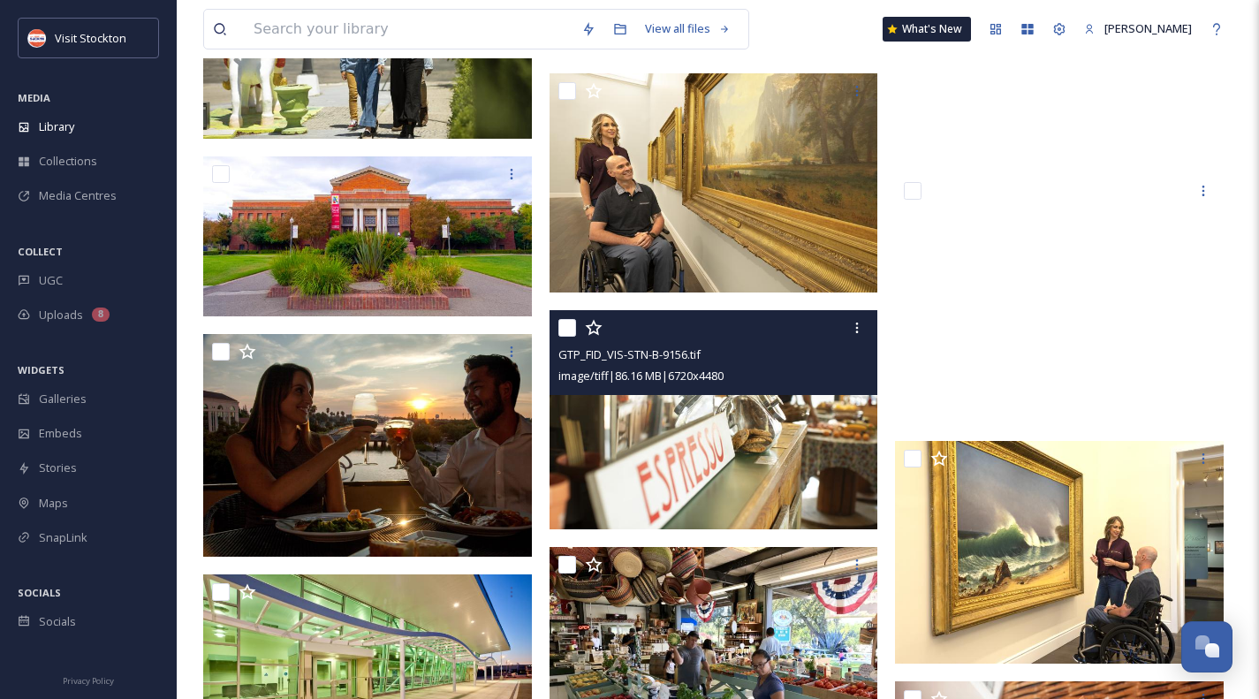
scroll to position [18536, 0]
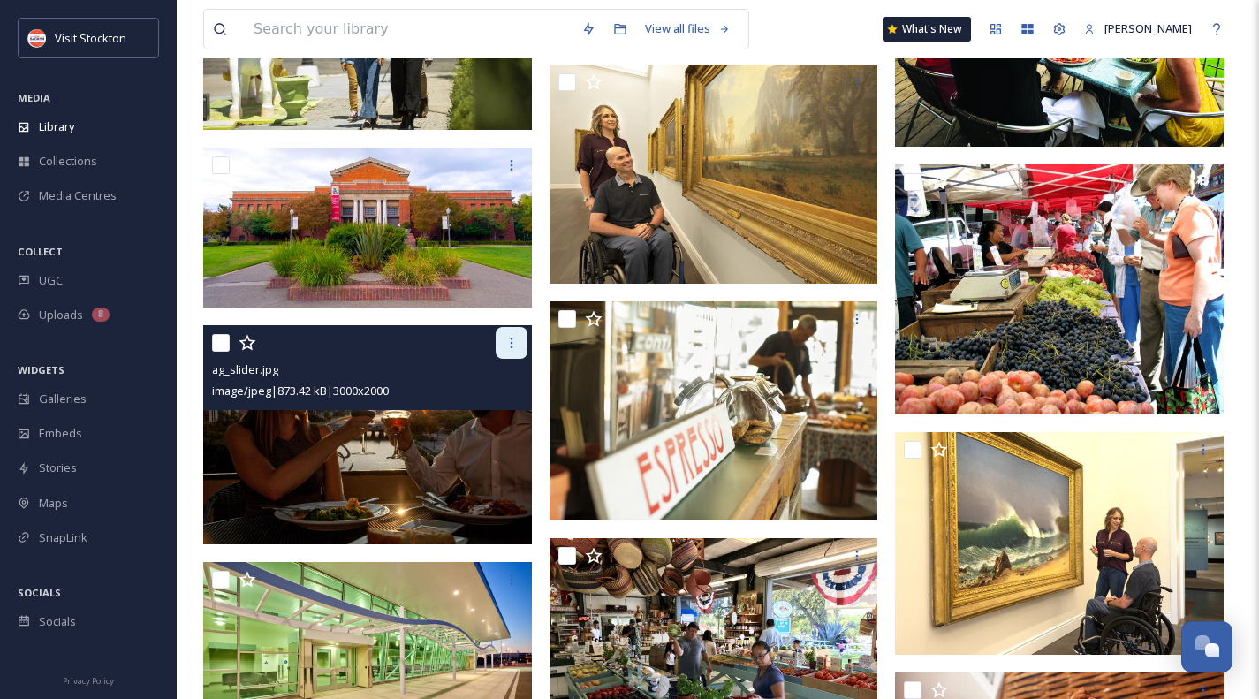
click at [509, 342] on icon at bounding box center [512, 343] width 14 height 14
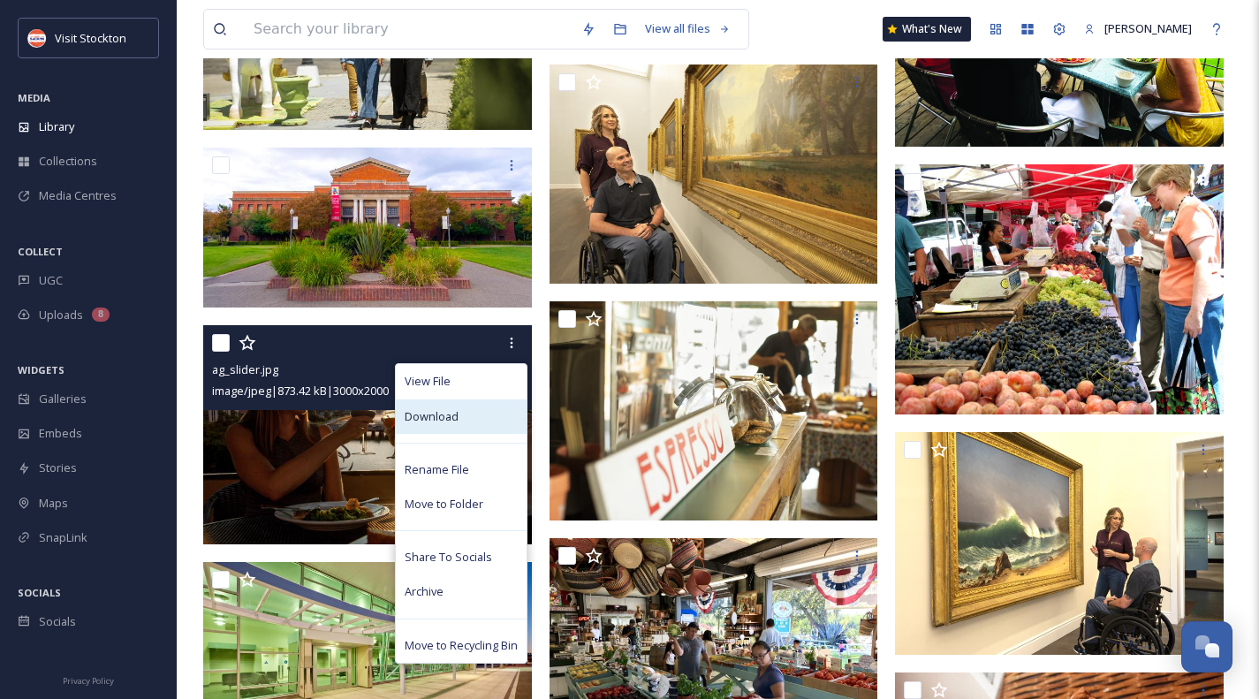
click at [465, 414] on div "Download" at bounding box center [461, 416] width 131 height 34
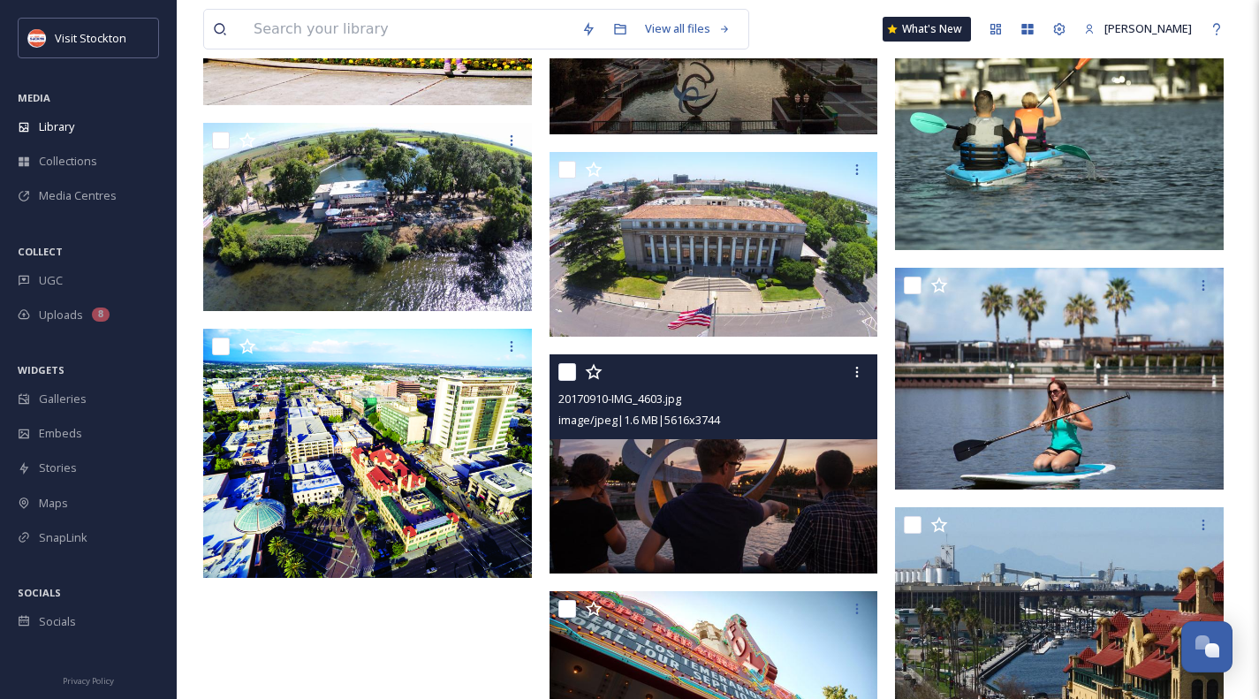
scroll to position [19659, 0]
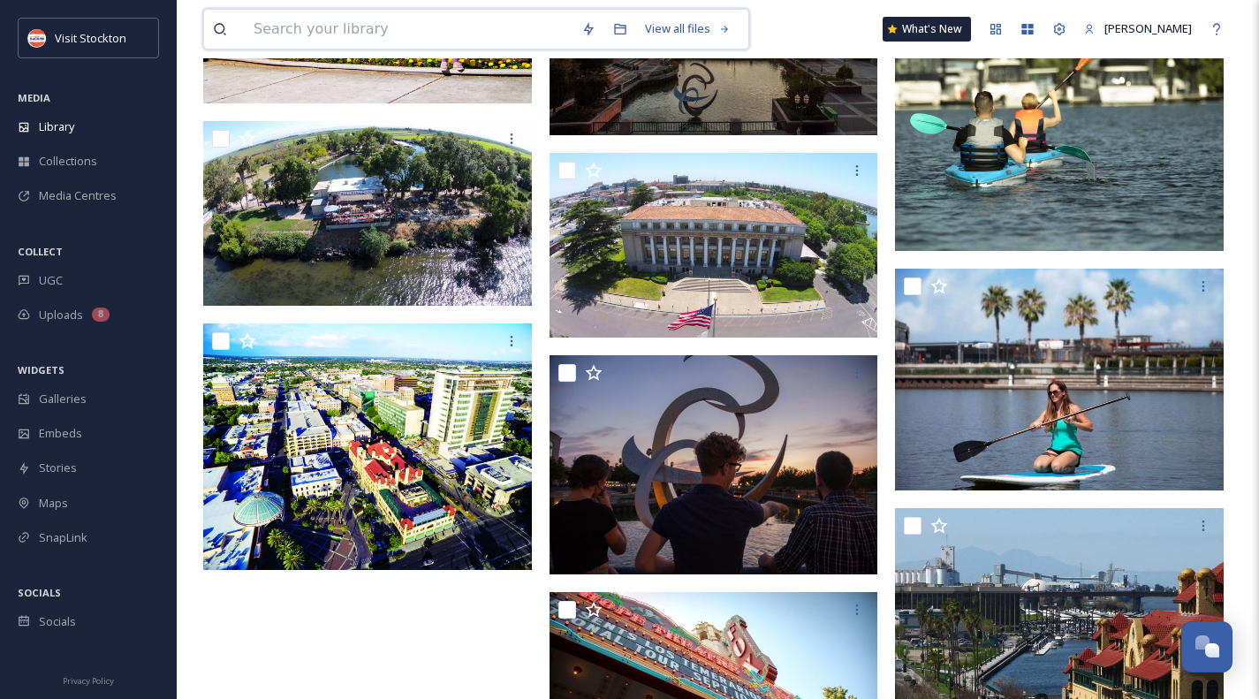
click at [374, 30] on input at bounding box center [409, 29] width 328 height 39
click at [726, 26] on icon at bounding box center [724, 29] width 11 height 11
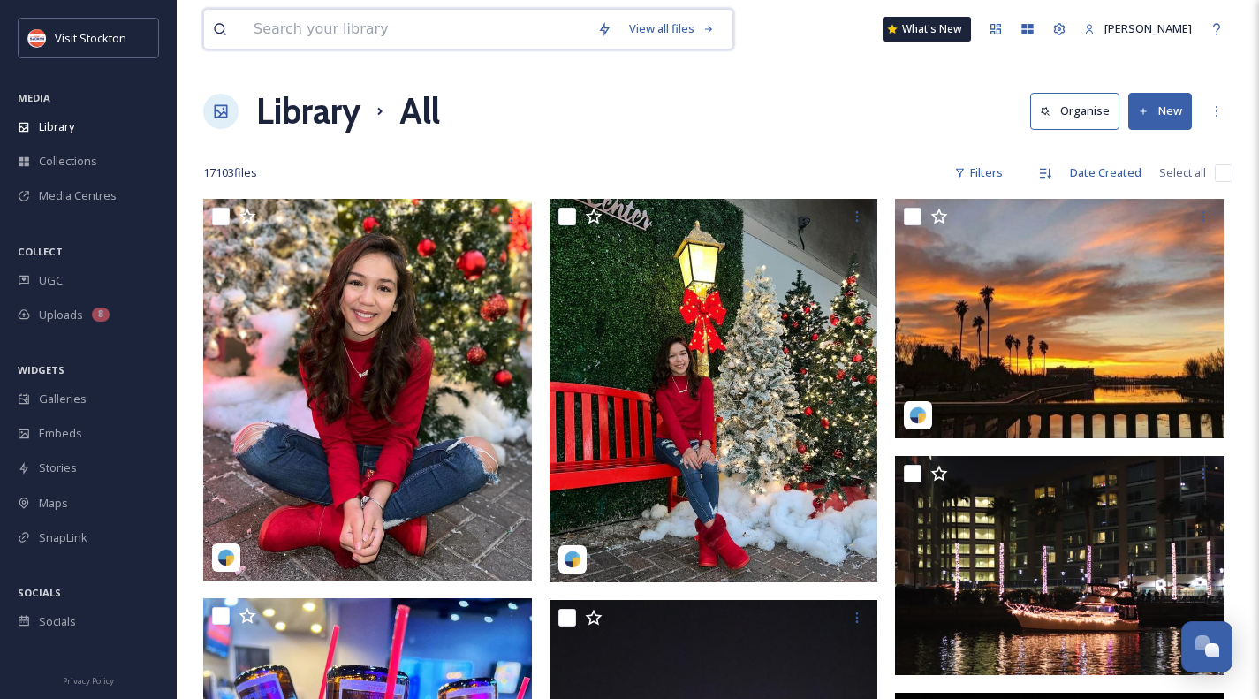
click at [426, 31] on input at bounding box center [417, 29] width 344 height 39
click at [47, 139] on div "Library" at bounding box center [88, 127] width 177 height 34
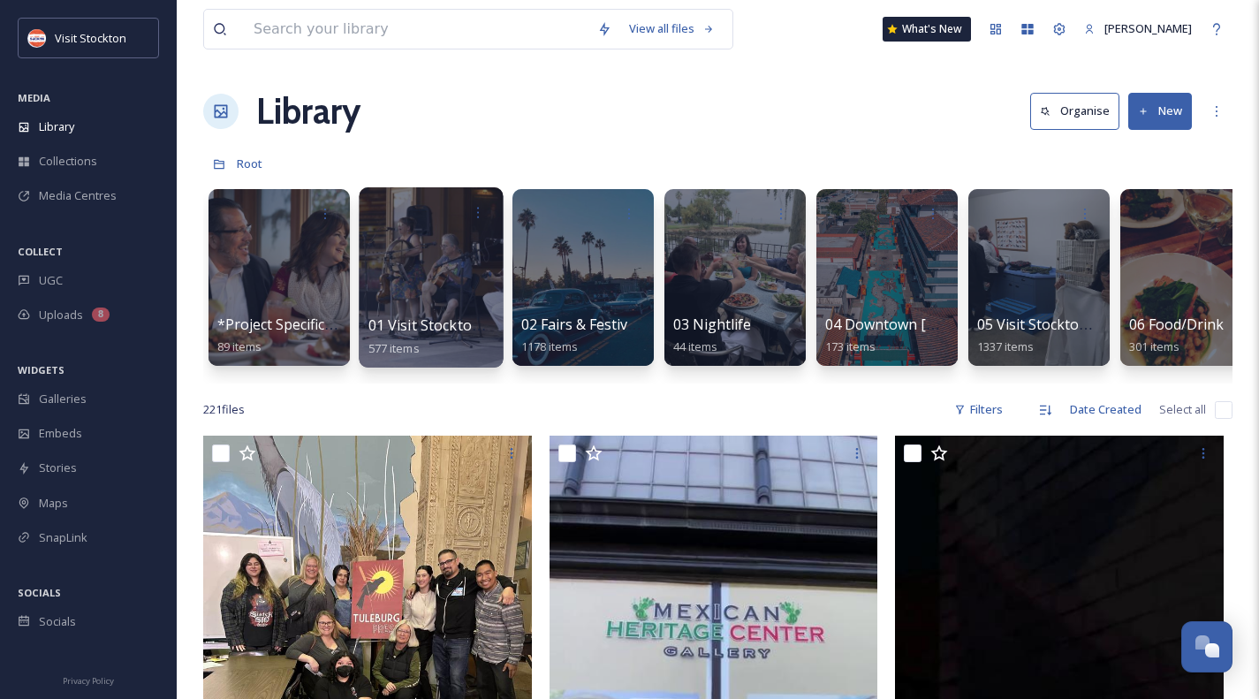
click at [444, 275] on div at bounding box center [431, 277] width 144 height 180
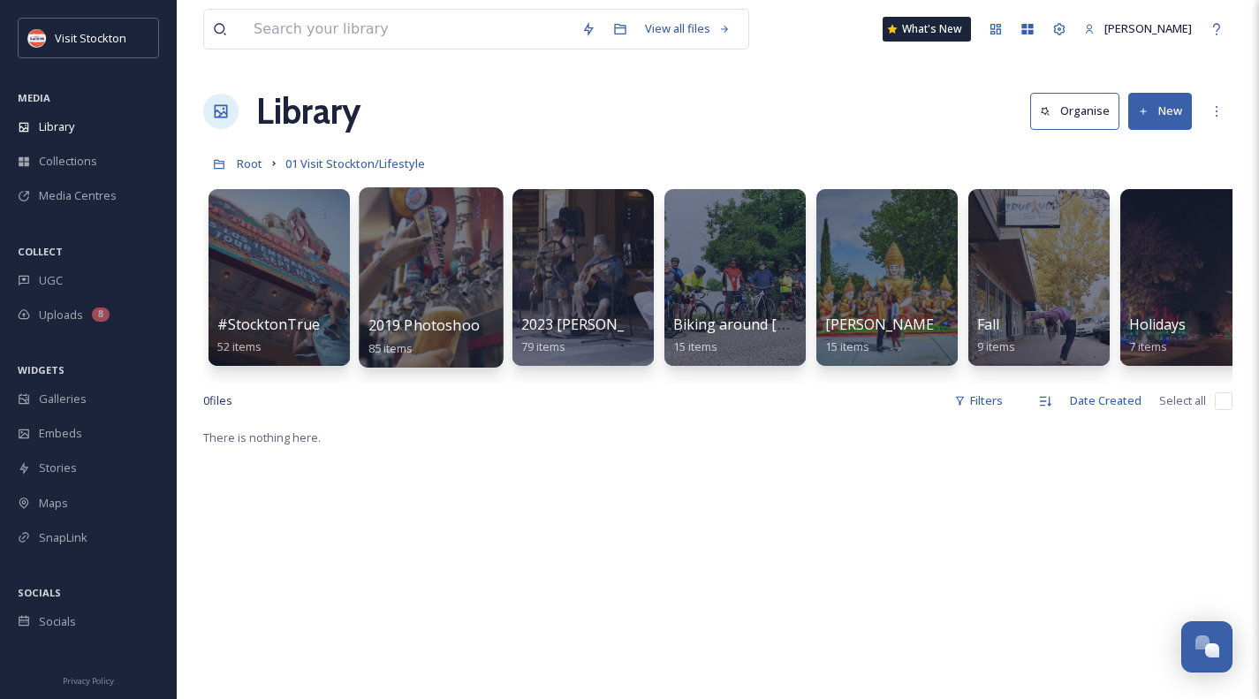
click at [445, 270] on div at bounding box center [431, 277] width 144 height 180
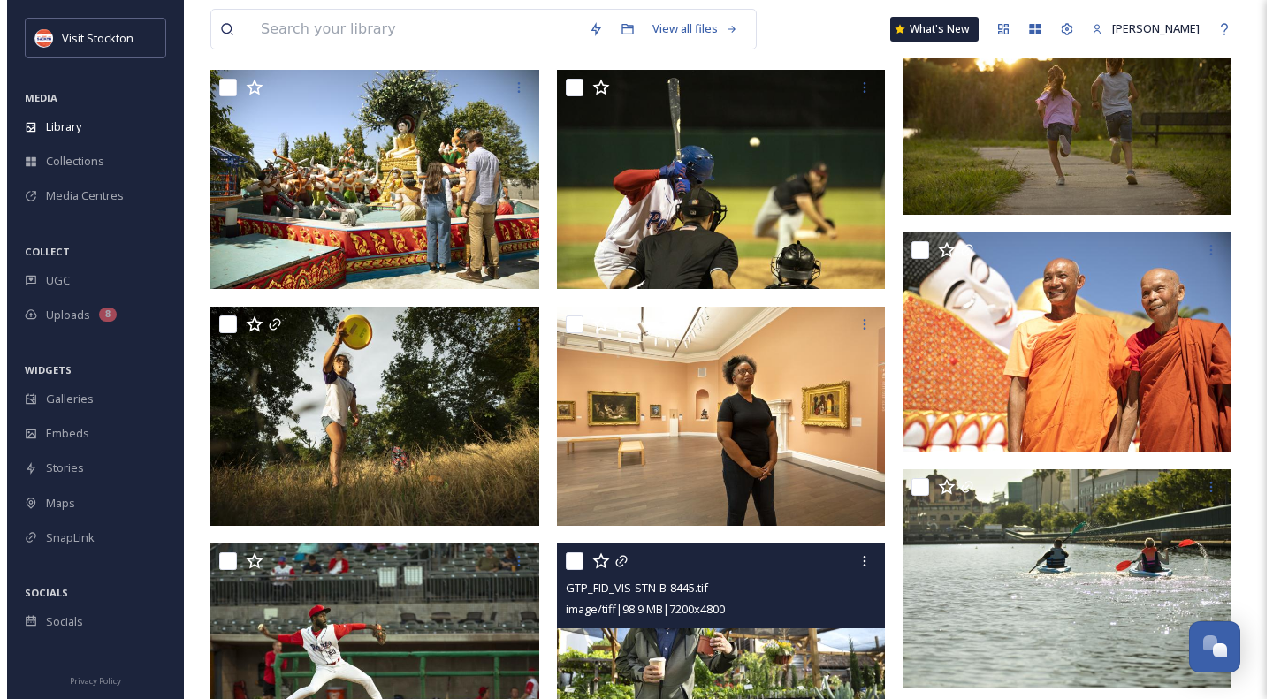
scroll to position [3556, 0]
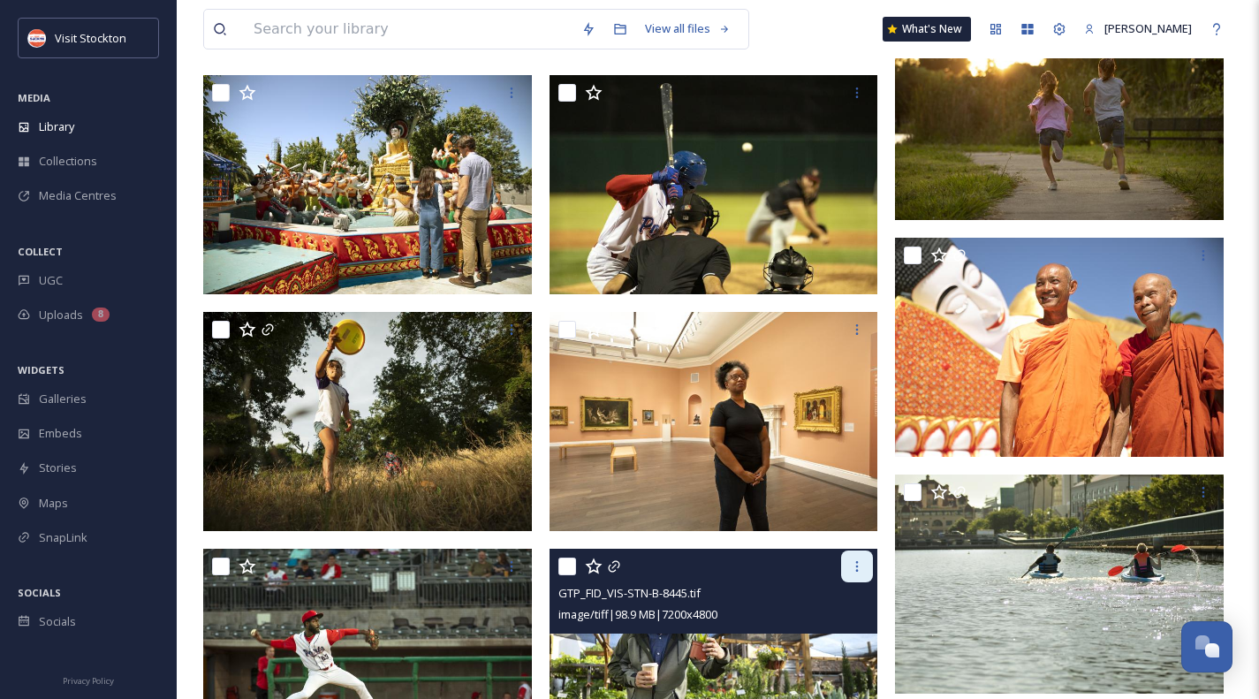
click at [852, 567] on icon at bounding box center [857, 566] width 14 height 14
click at [604, 654] on img at bounding box center [714, 658] width 329 height 219
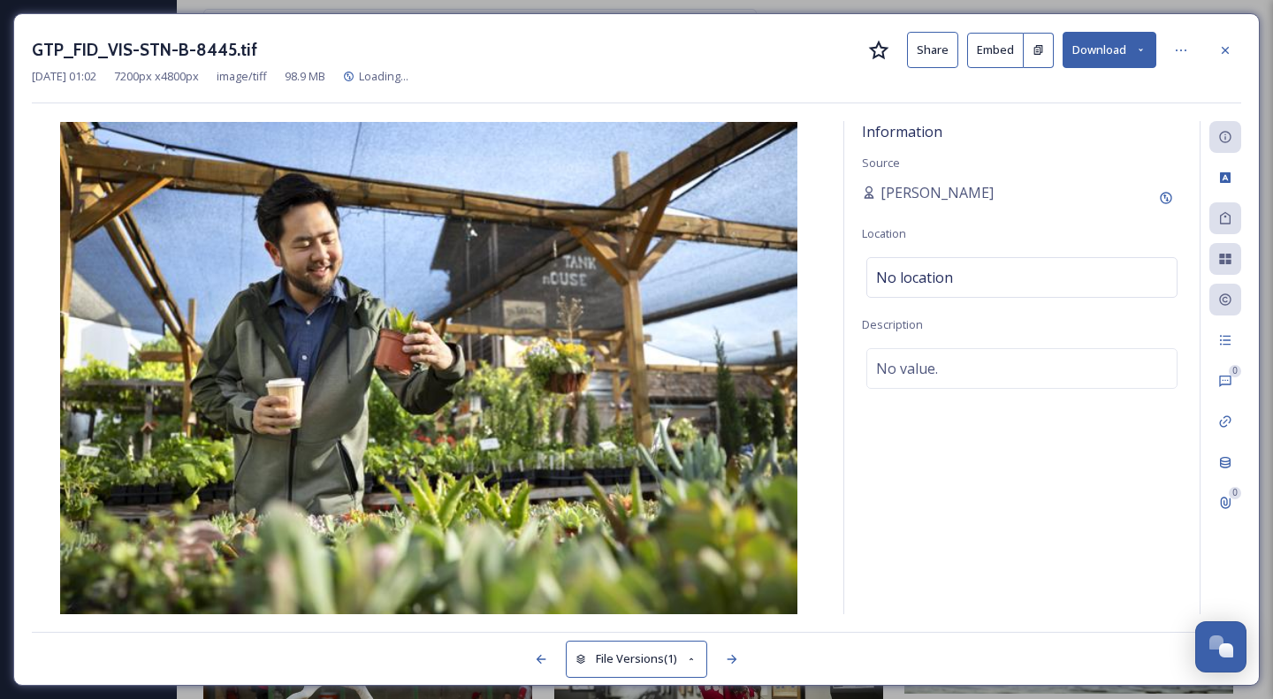
click at [1106, 48] on button "Download" at bounding box center [1109, 50] width 94 height 36
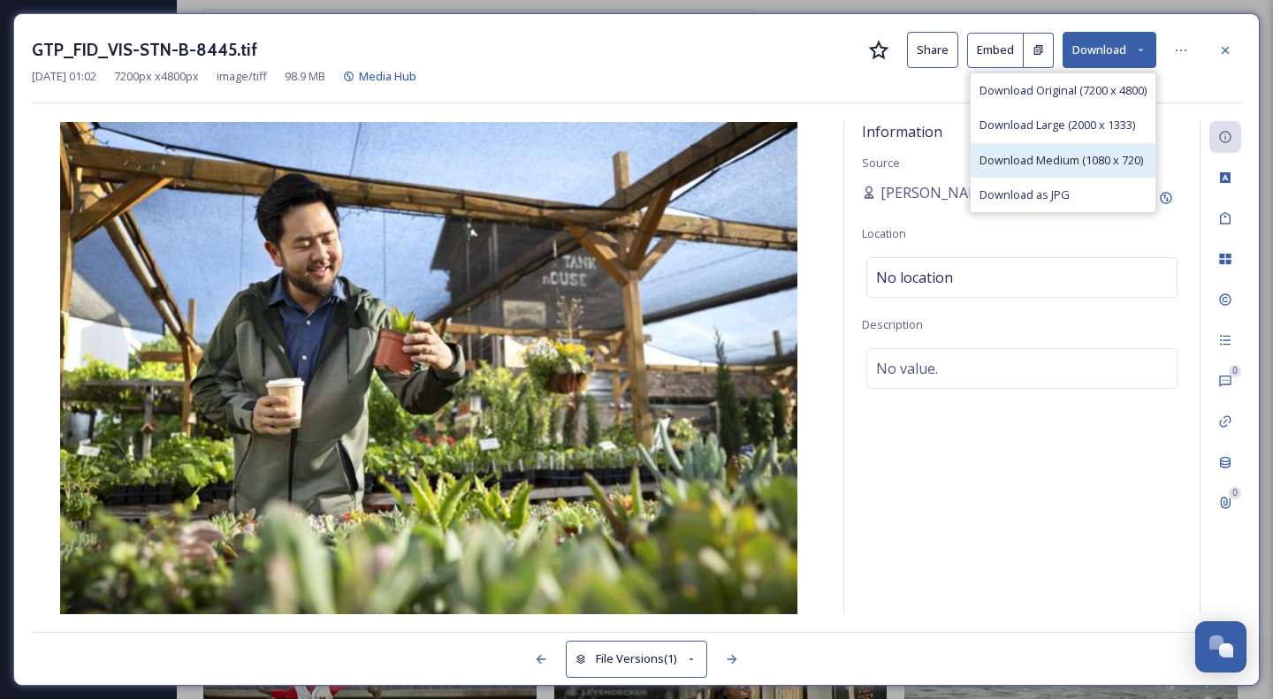
click at [1086, 149] on div "Download Medium (1080 x 720)" at bounding box center [1062, 160] width 185 height 34
